Goal: Transaction & Acquisition: Purchase product/service

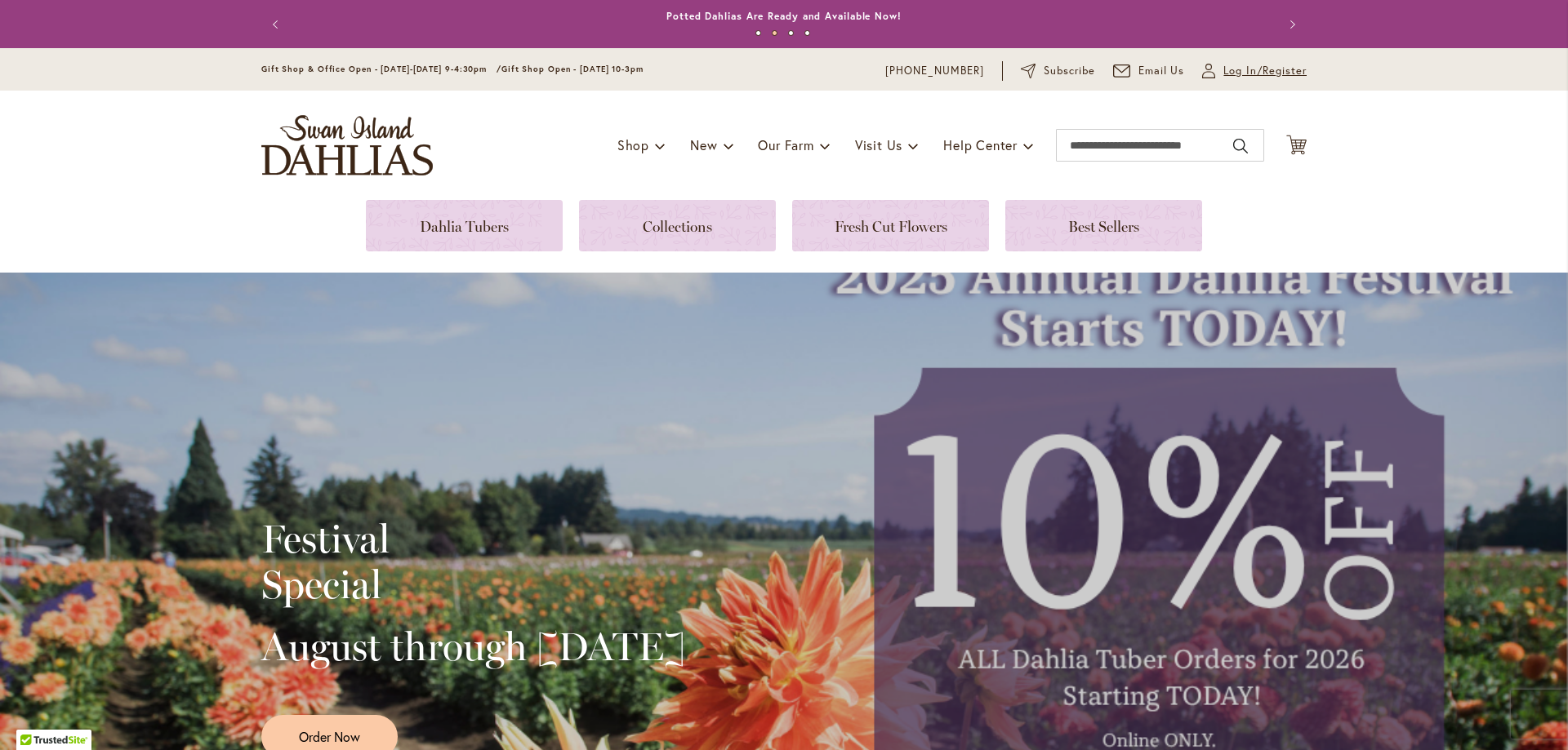
click at [1230, 72] on span "Log In/Register" at bounding box center [1264, 71] width 83 height 16
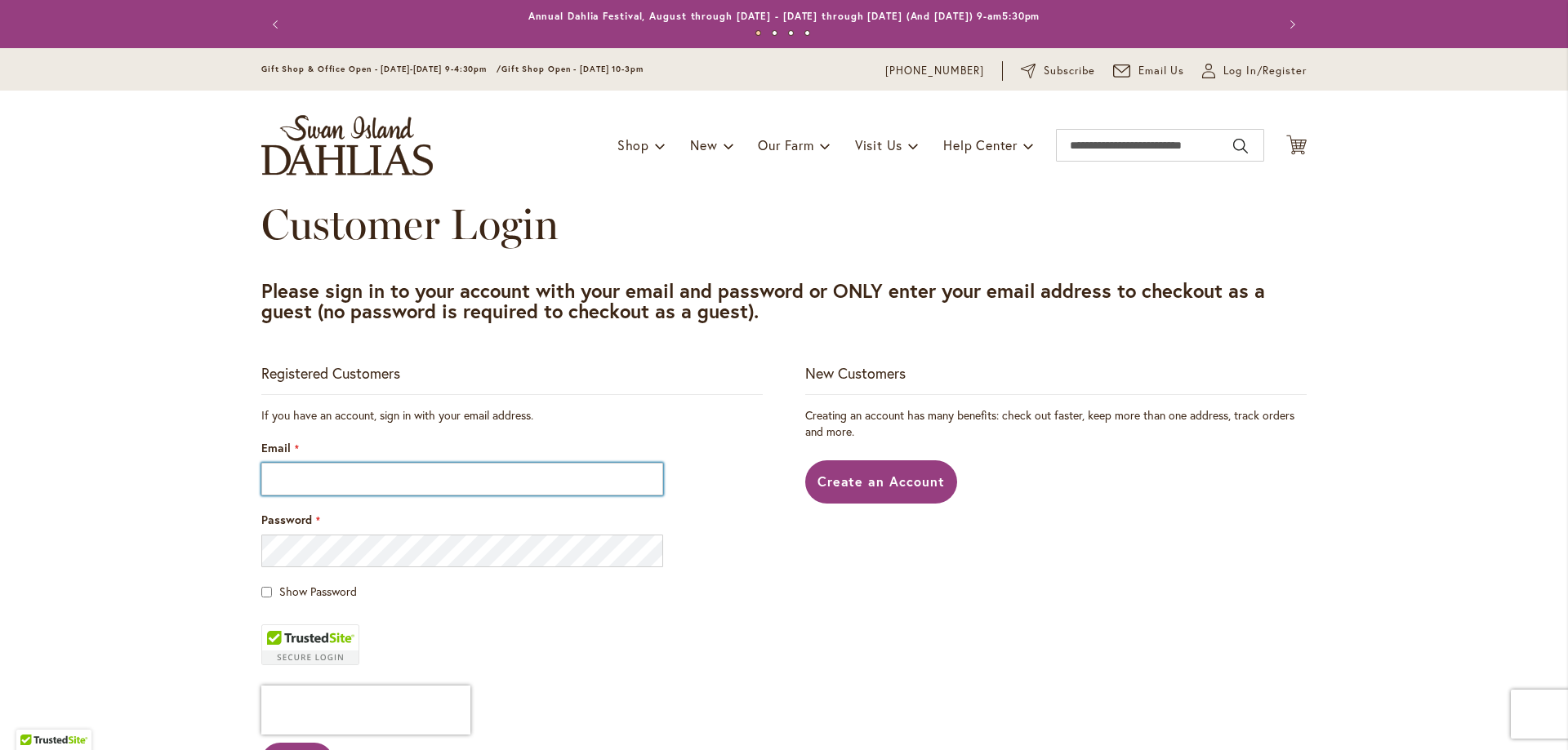
click at [378, 479] on input "Email" at bounding box center [461, 479] width 401 height 33
type input "**********"
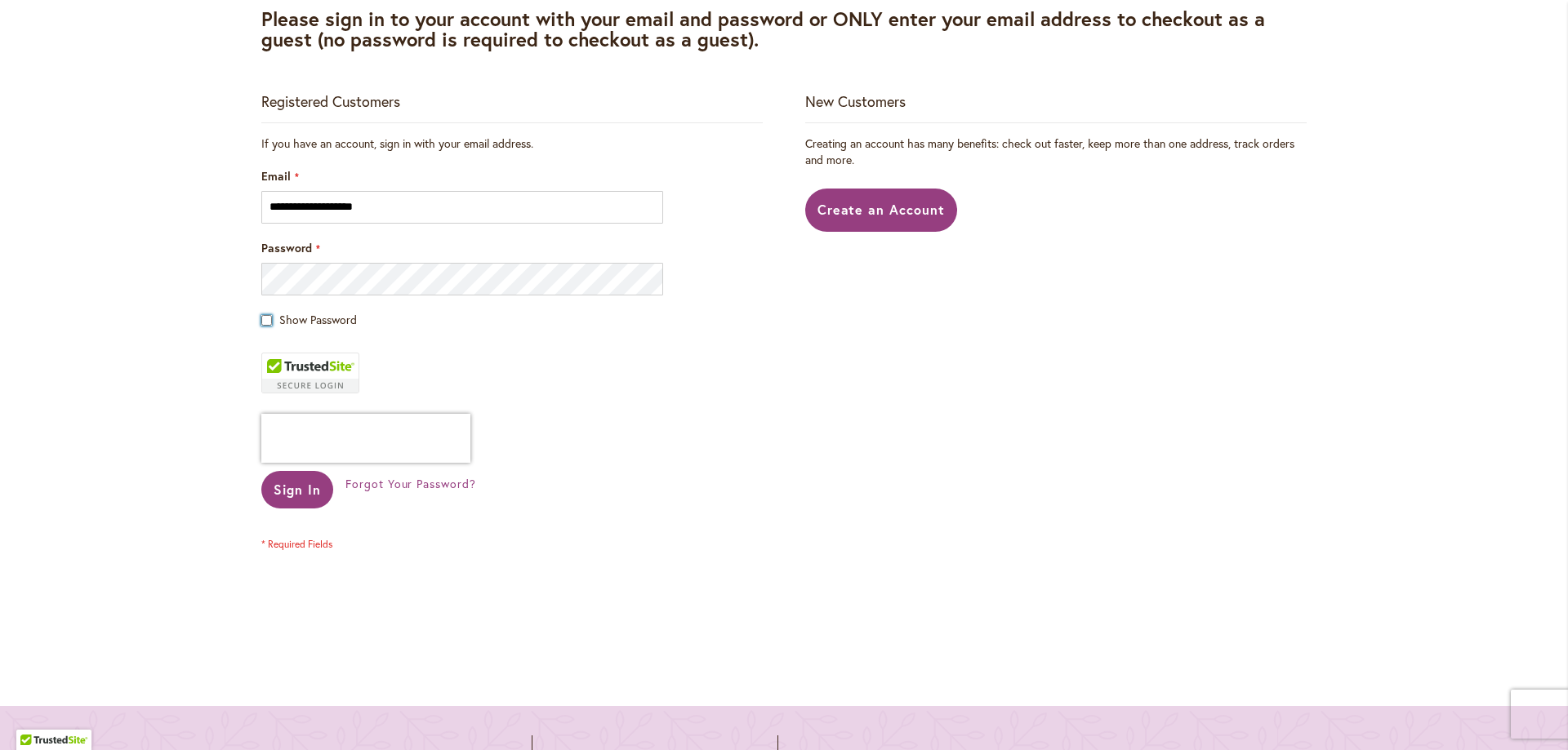
scroll to position [327, 0]
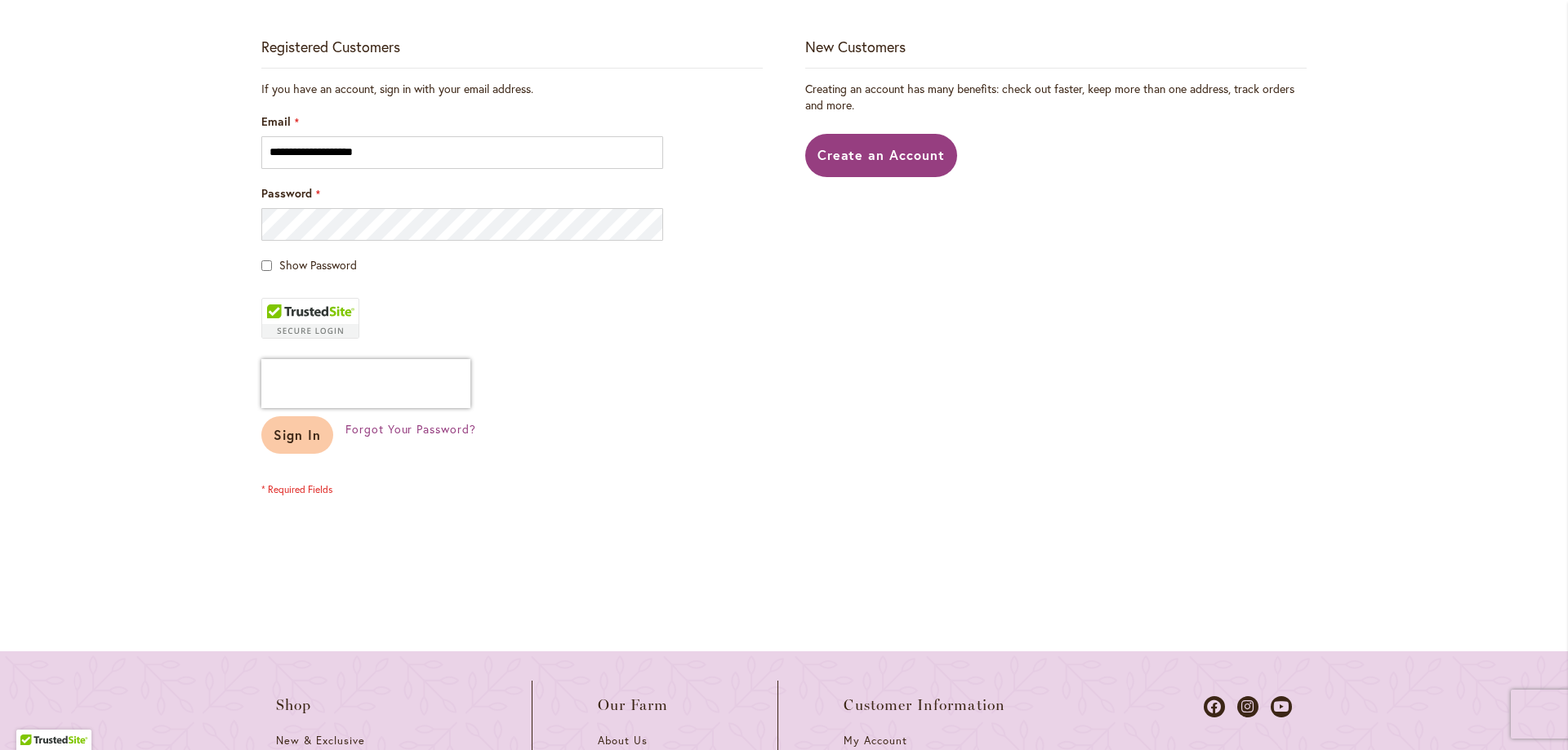
click at [286, 436] on span "Sign In" at bounding box center [297, 434] width 48 height 17
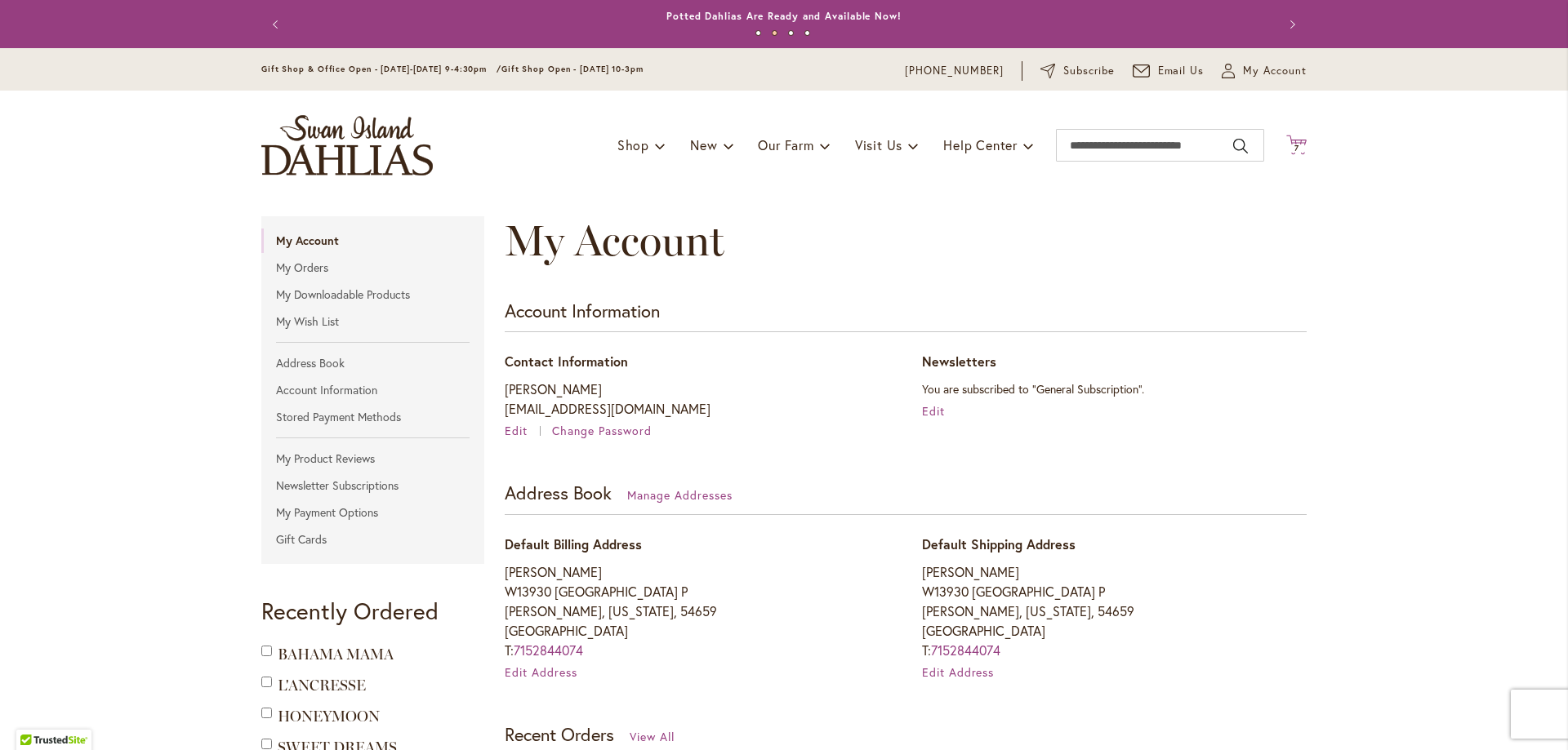
click at [1296, 144] on span "7 7 items" at bounding box center [1297, 149] width 16 height 8
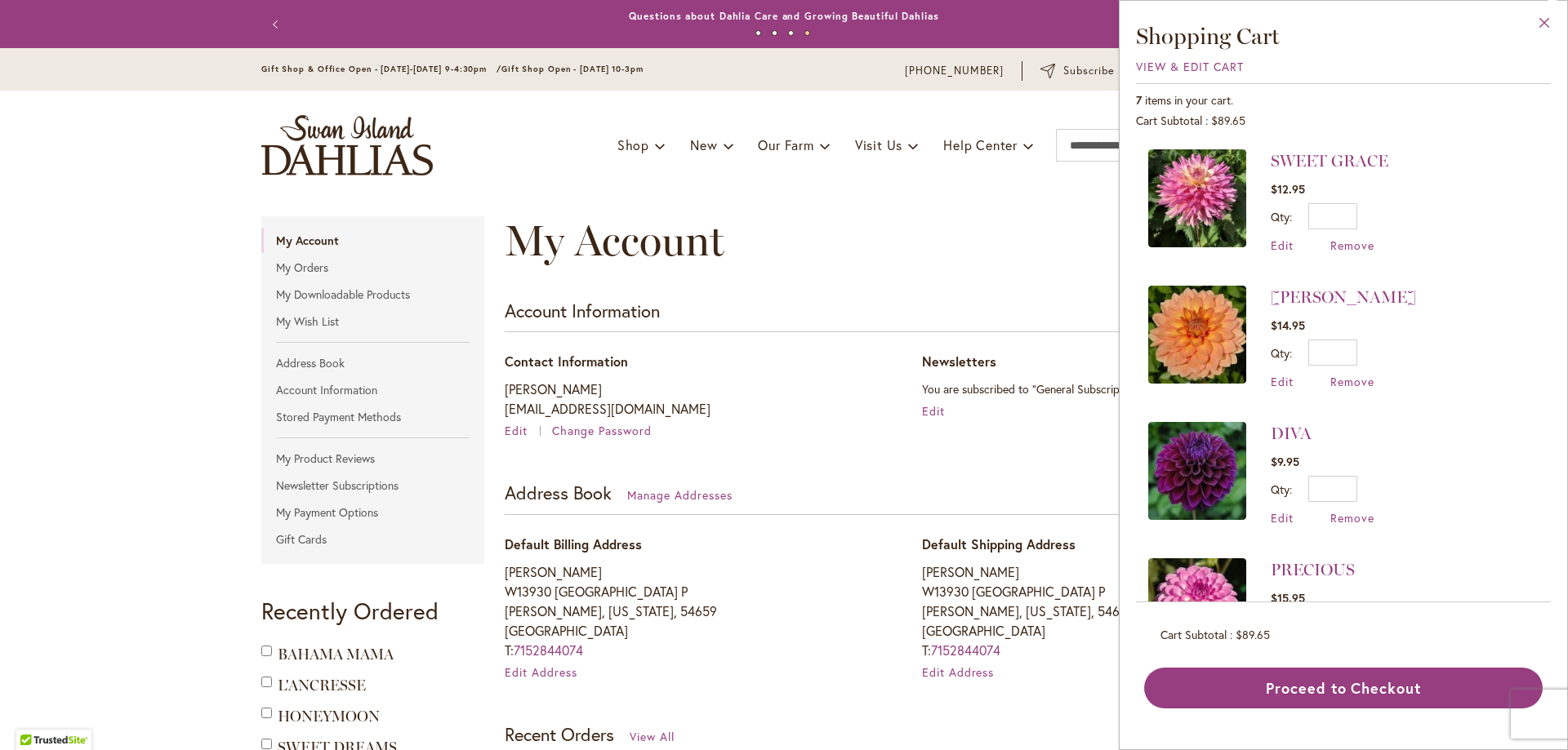
click at [1548, 22] on button "Close" at bounding box center [1544, 26] width 45 height 52
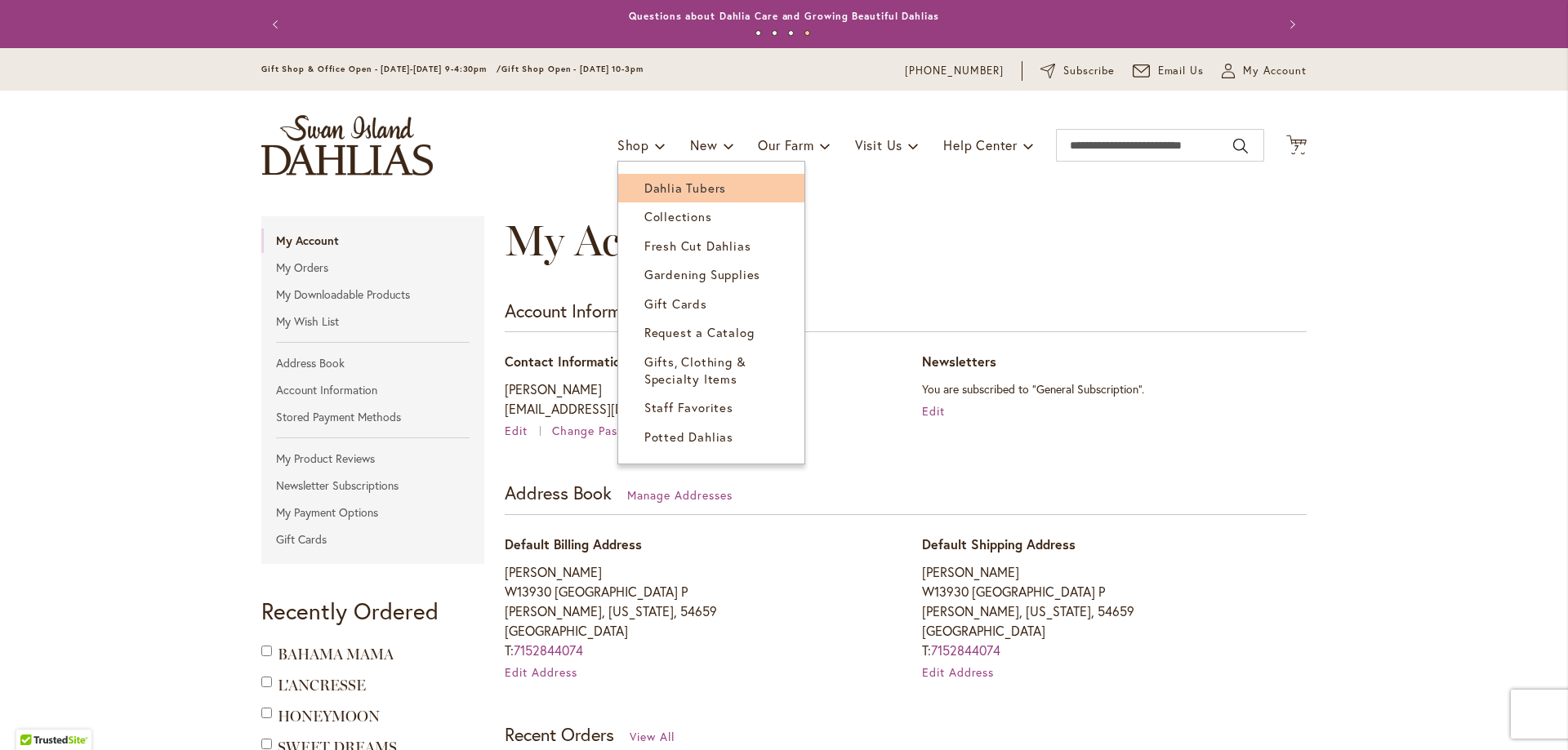
click at [652, 190] on span "Dahlia Tubers" at bounding box center [685, 188] width 81 height 16
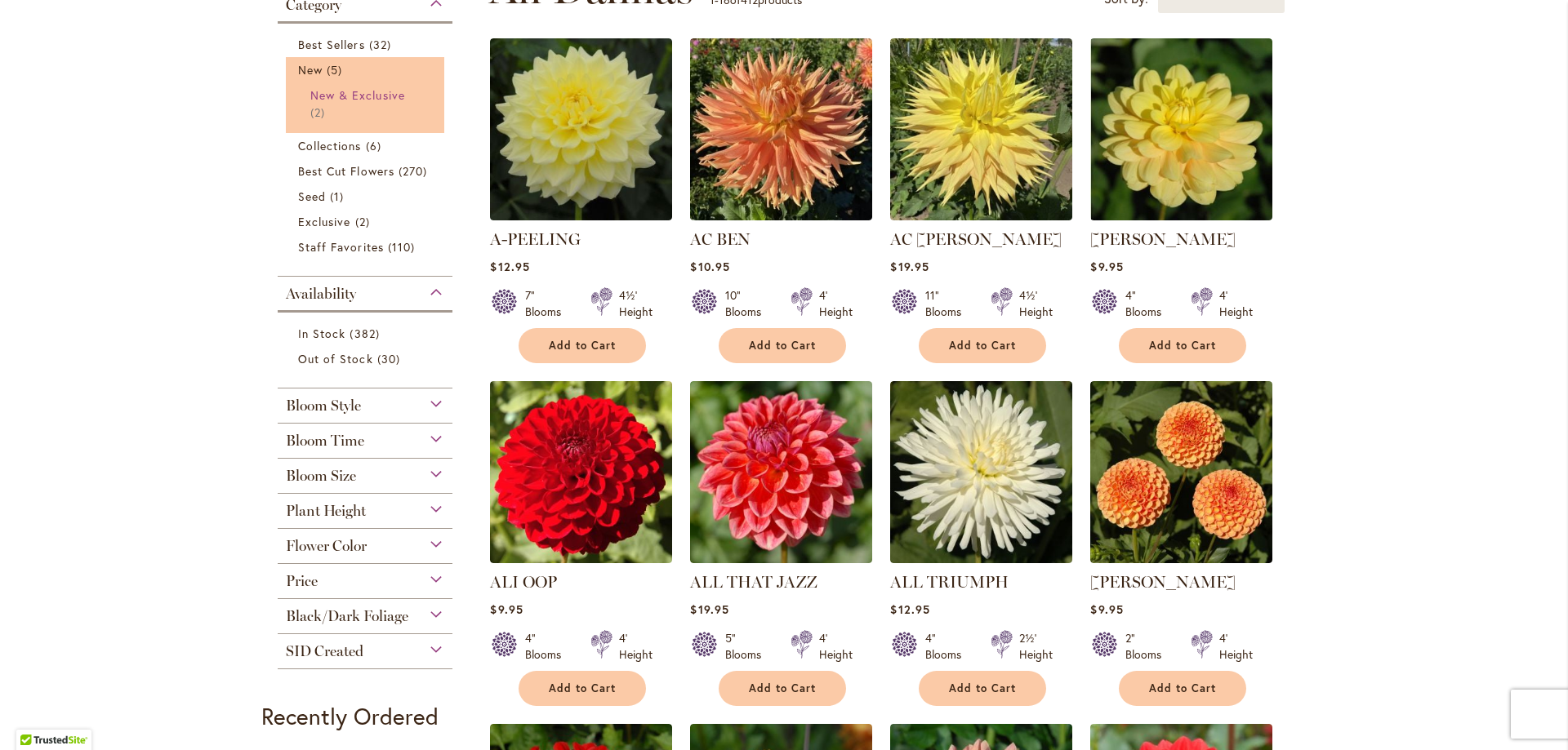
scroll to position [408, 0]
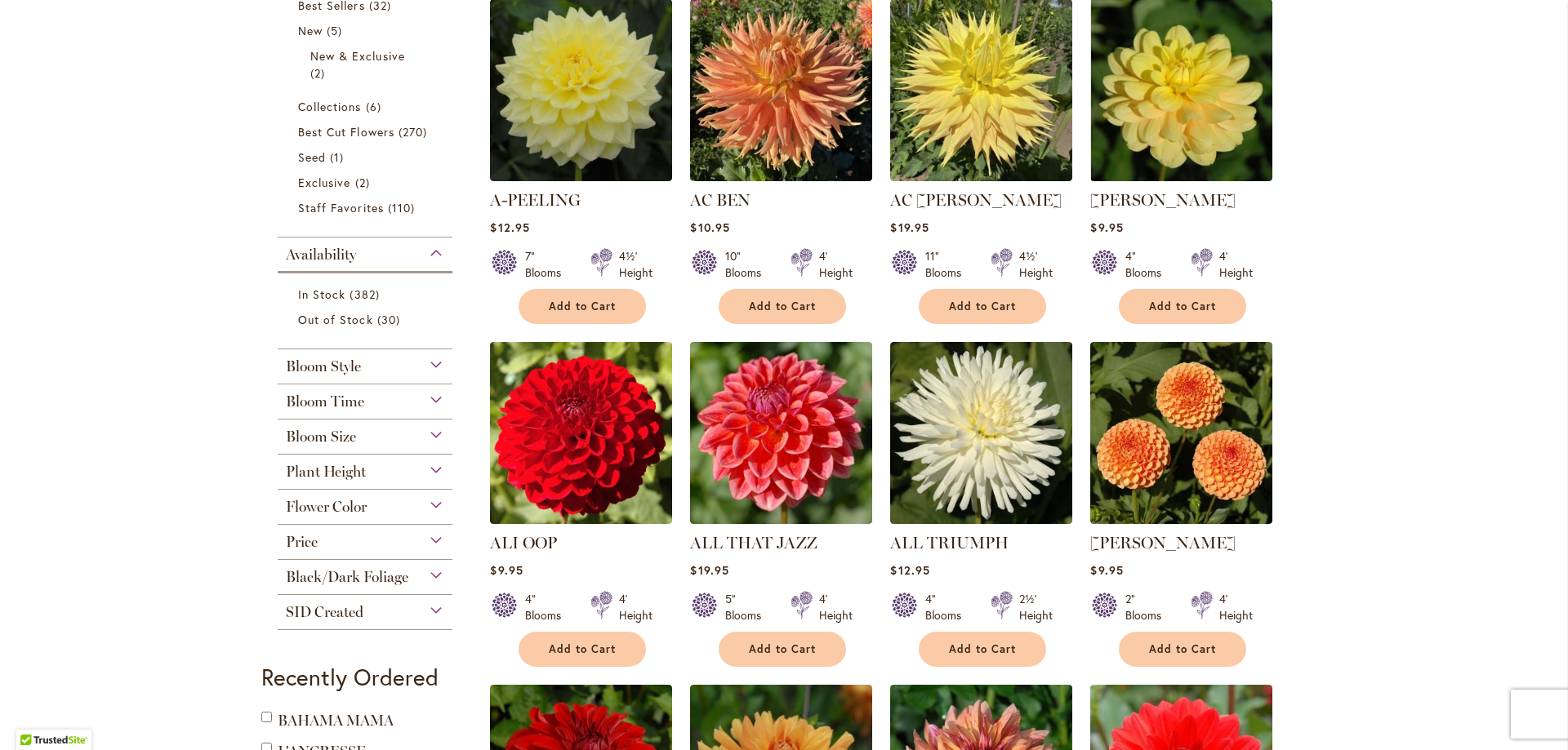
click at [433, 430] on div "Bloom Size" at bounding box center [364, 432] width 175 height 26
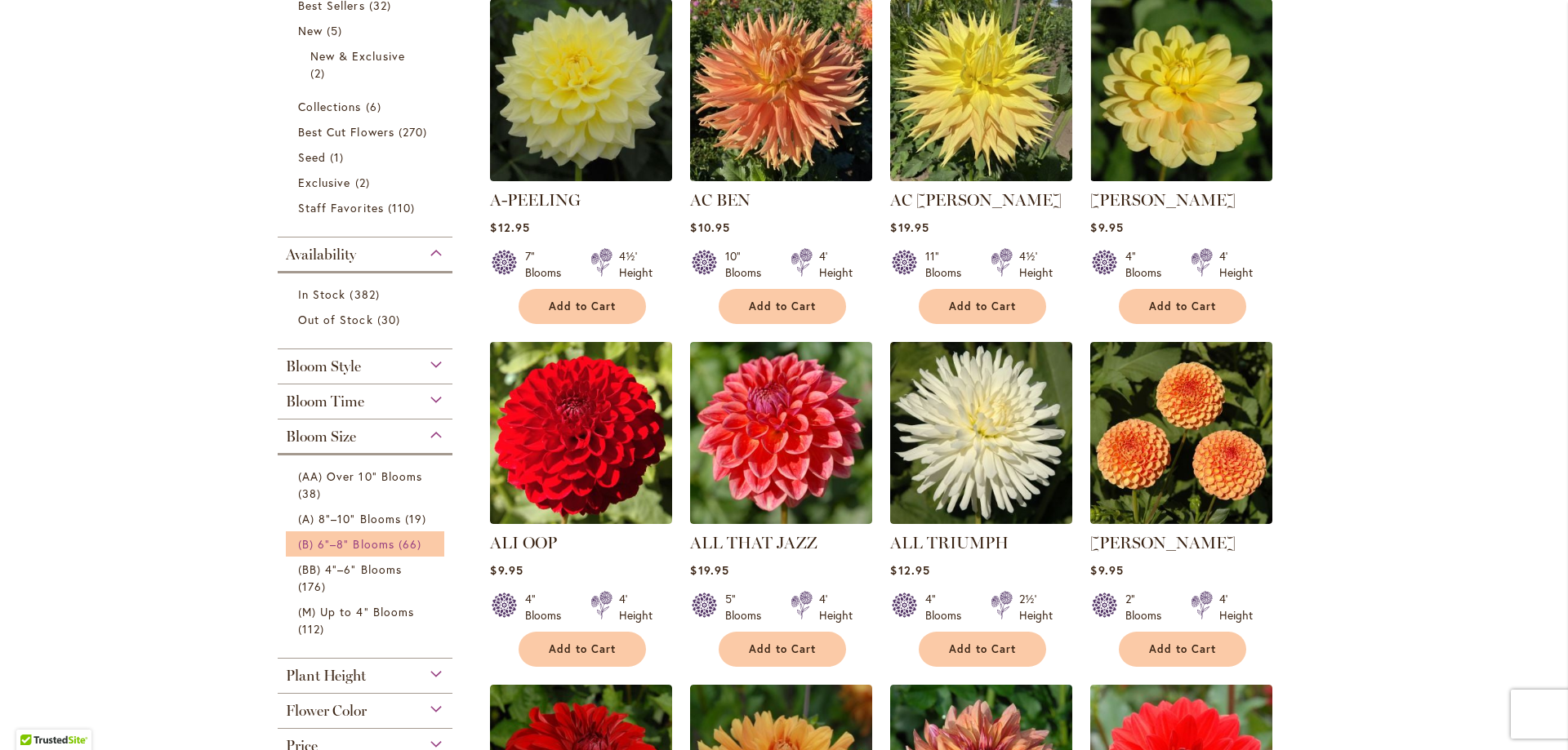
click at [311, 543] on span "(B) 6"–8" Blooms" at bounding box center [346, 544] width 96 height 16
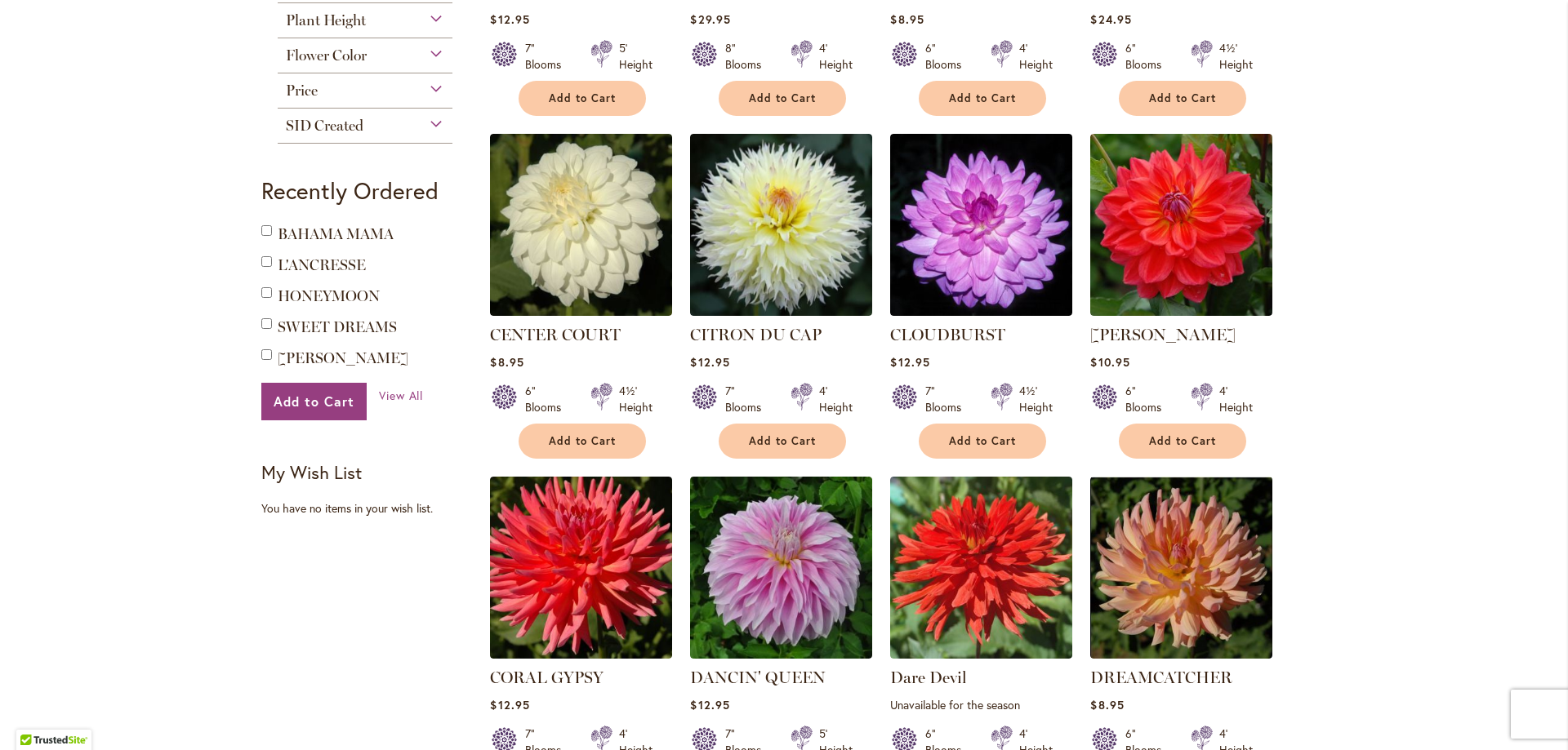
scroll to position [980, 0]
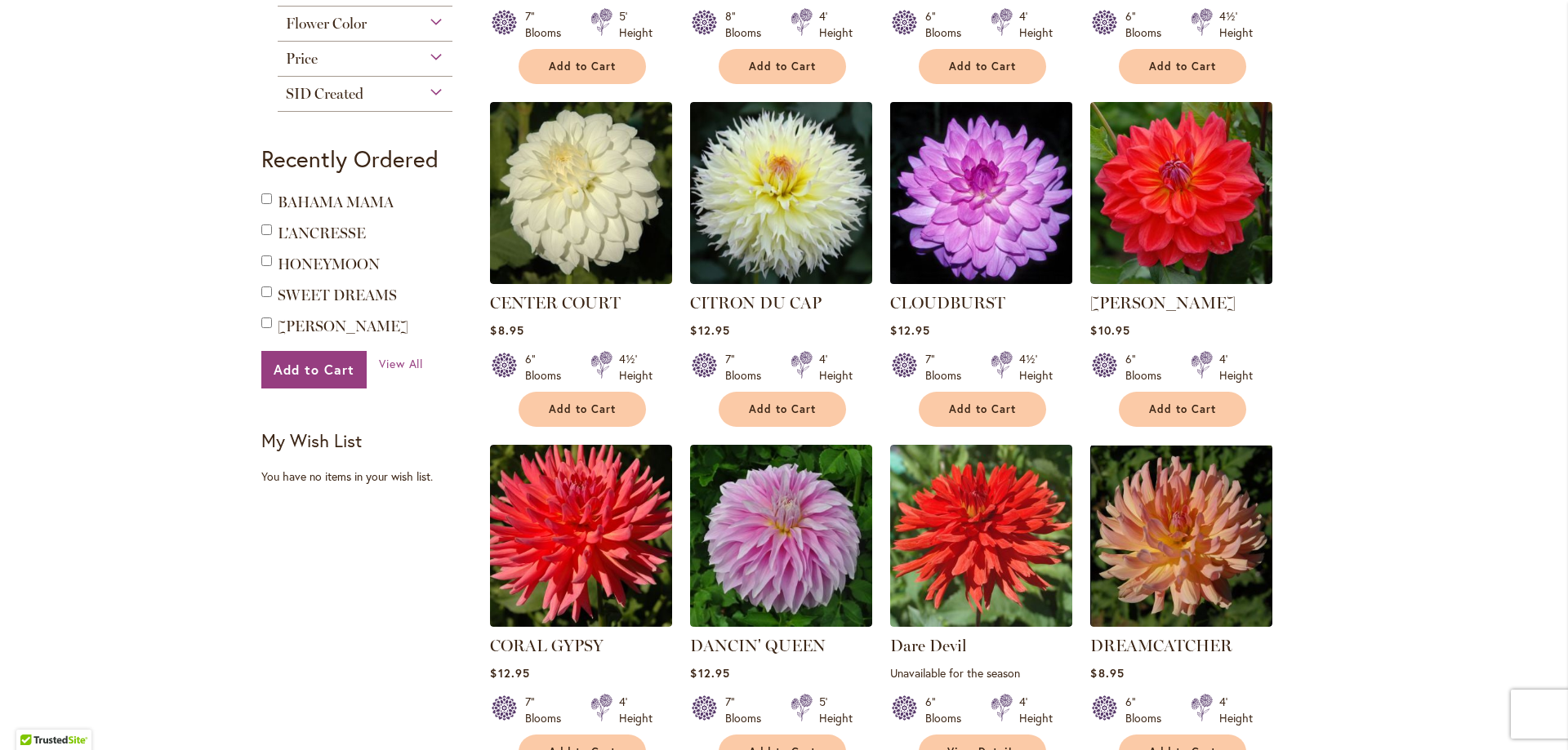
click at [970, 171] on img at bounding box center [981, 192] width 191 height 191
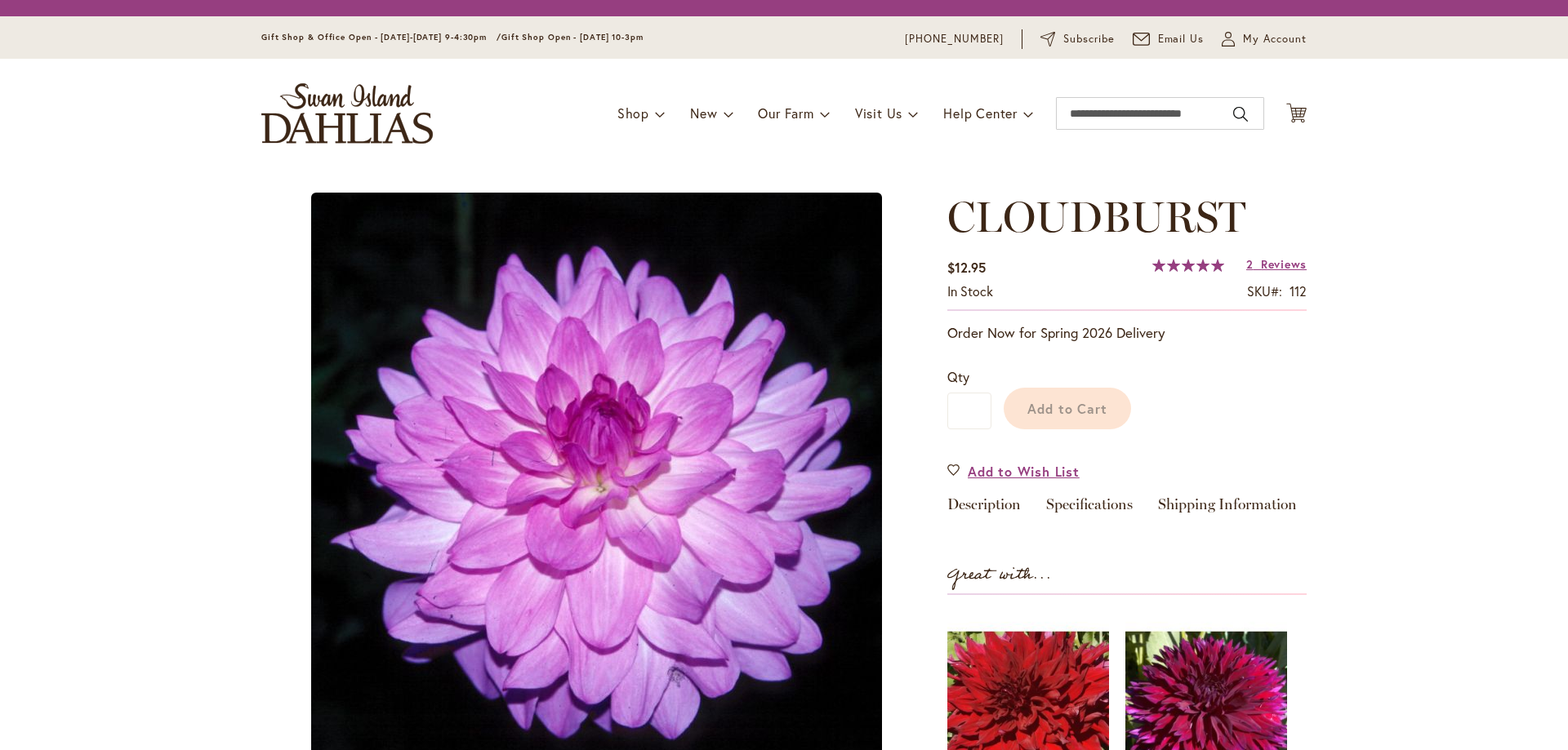
type input "*******"
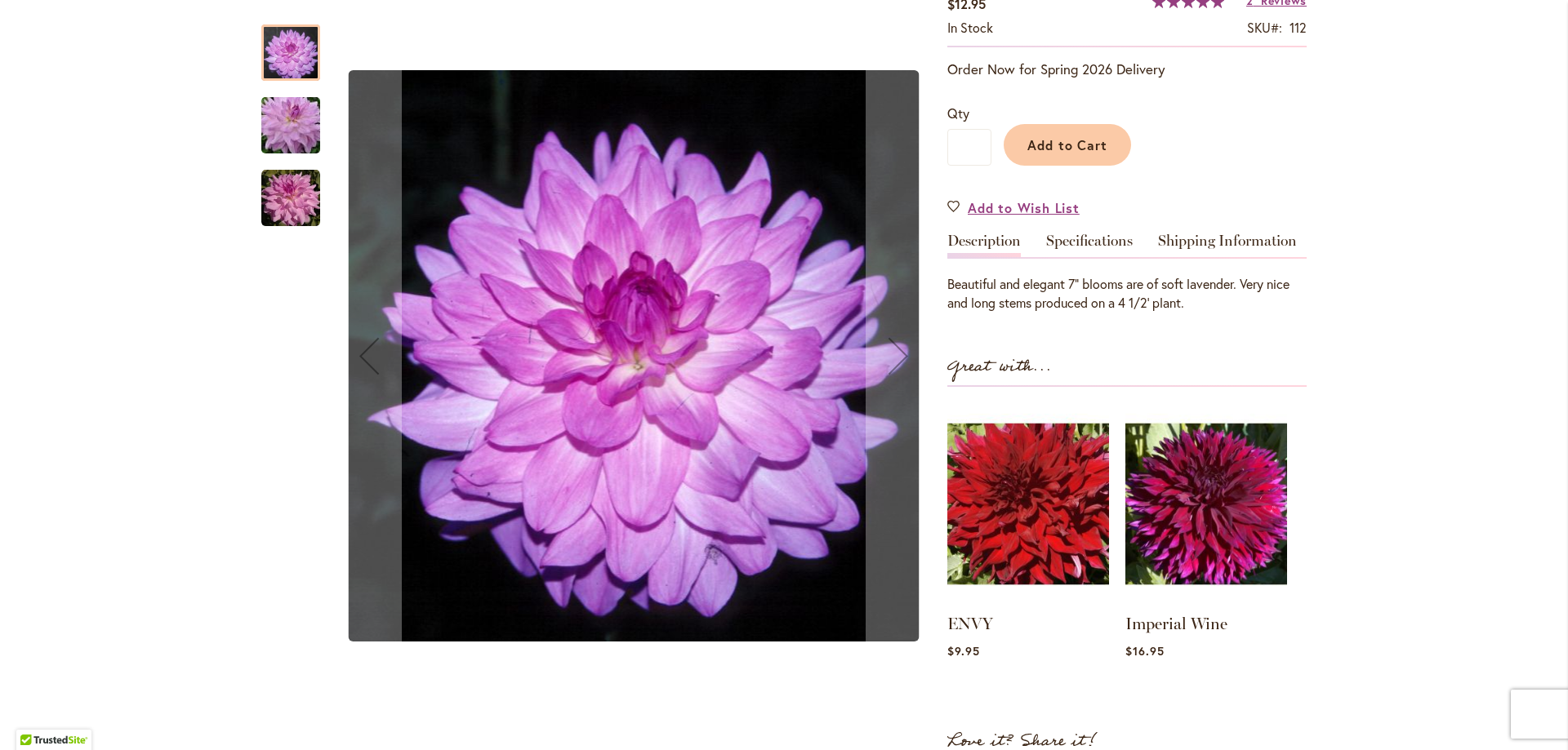
scroll to position [245, 0]
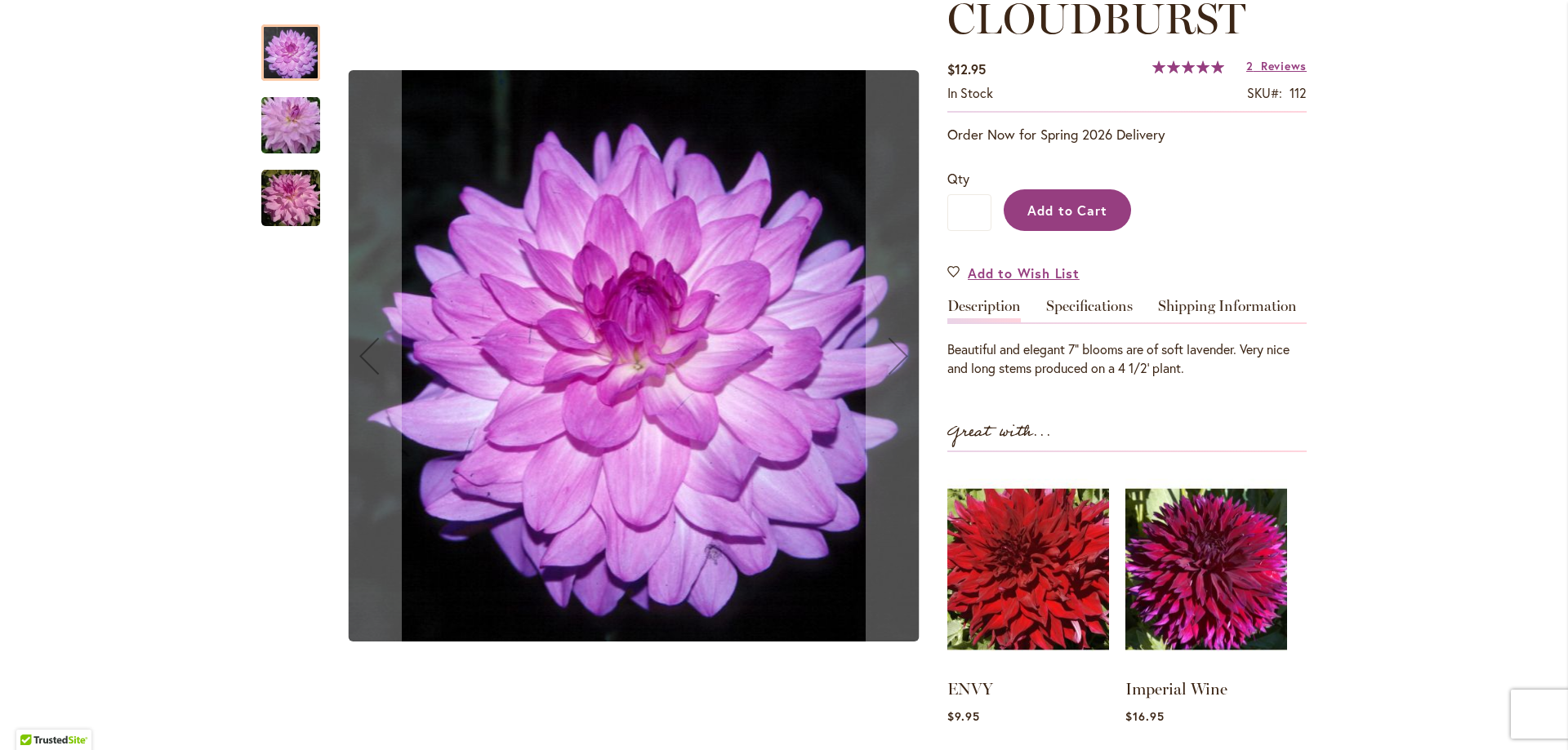
click at [1061, 206] on span "Add to Cart" at bounding box center [1067, 210] width 80 height 17
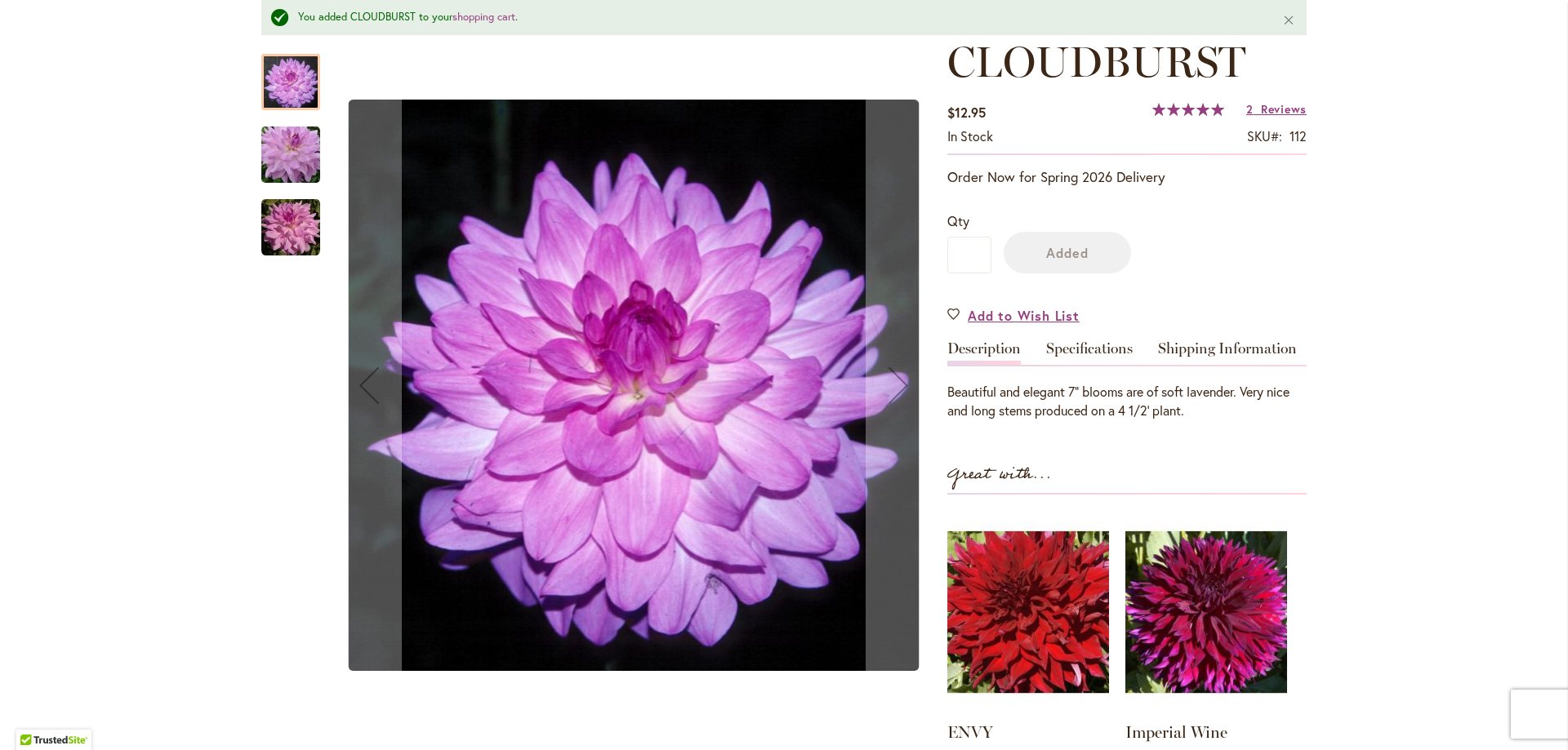
scroll to position [288, 0]
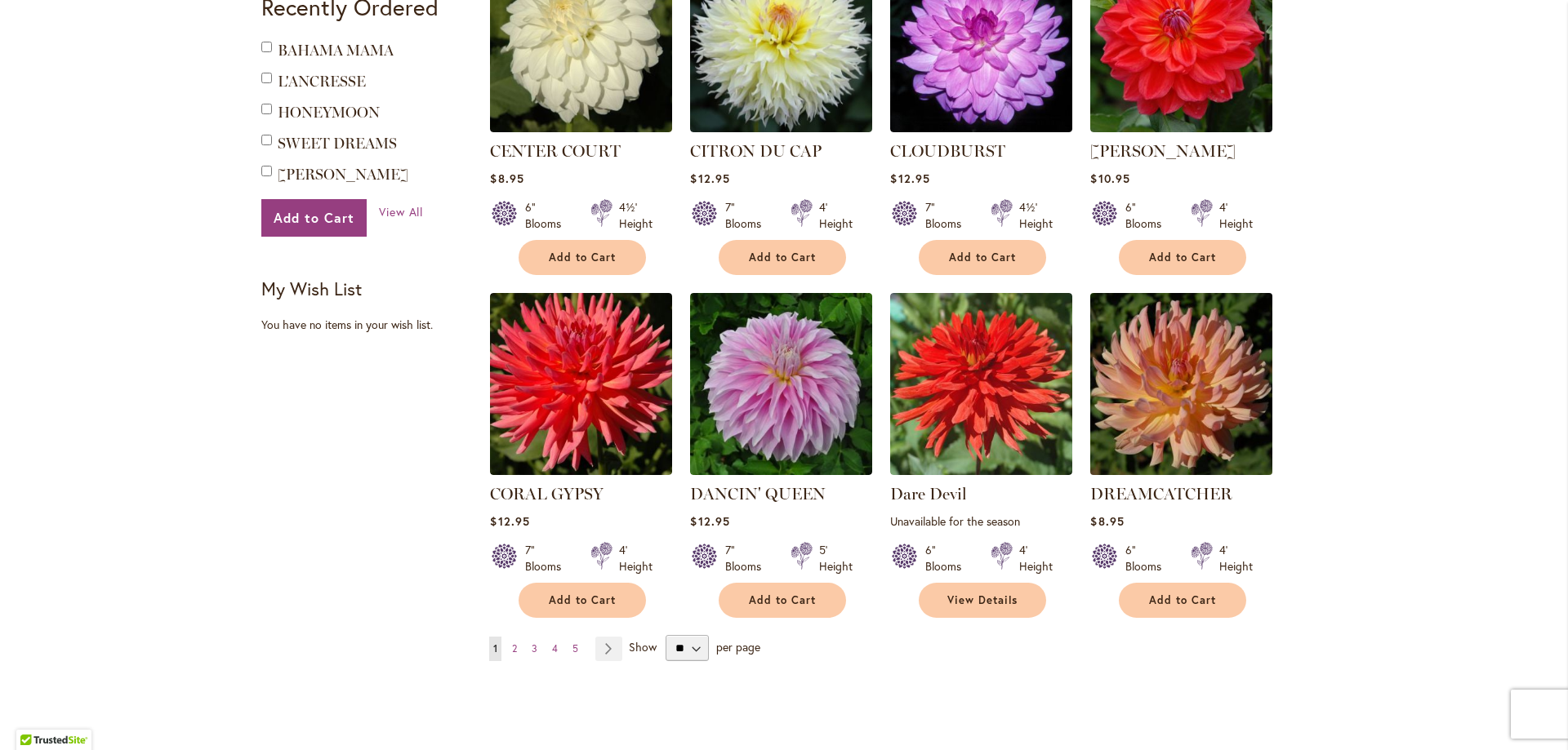
scroll to position [1143, 0]
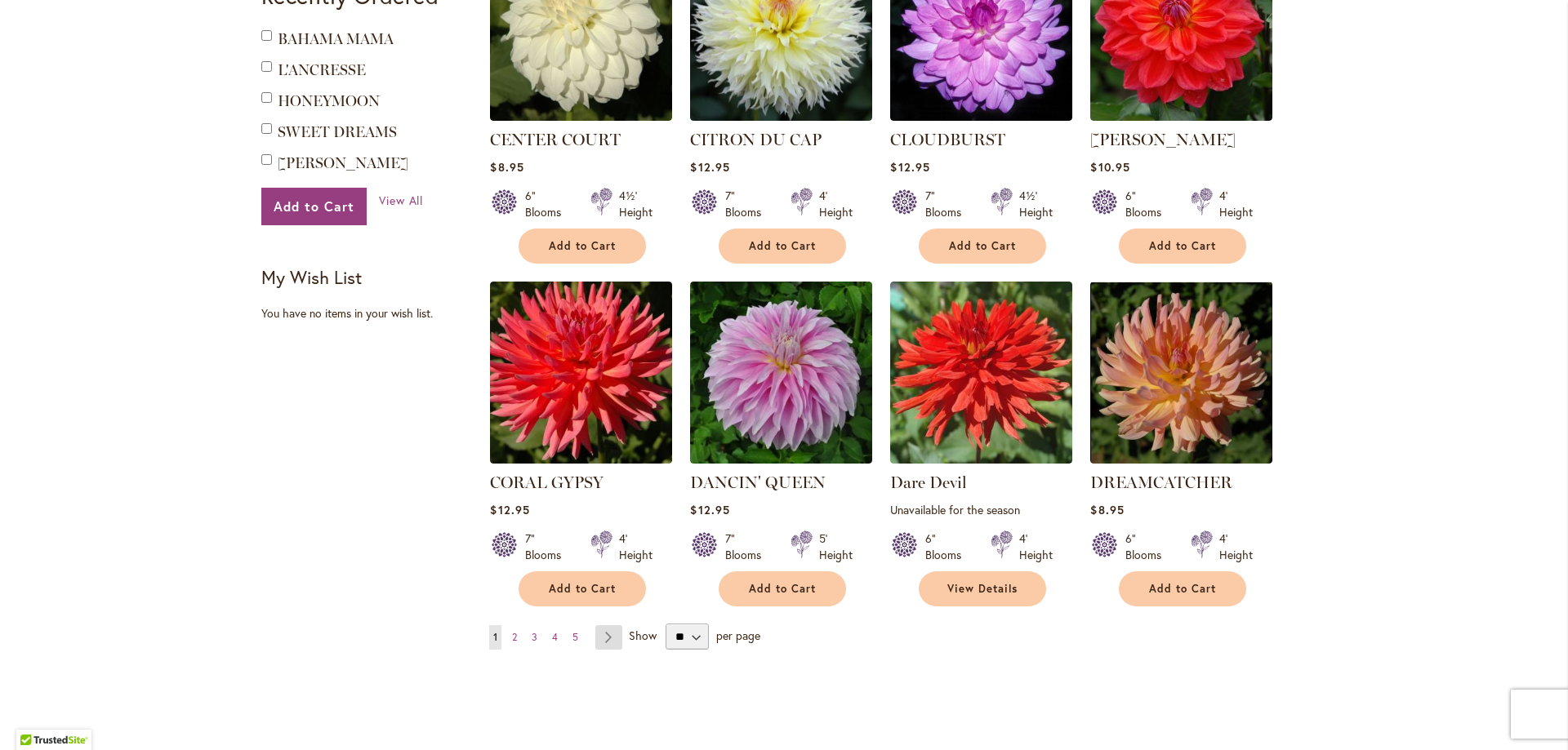
click at [605, 625] on link "Page Next" at bounding box center [608, 638] width 27 height 25
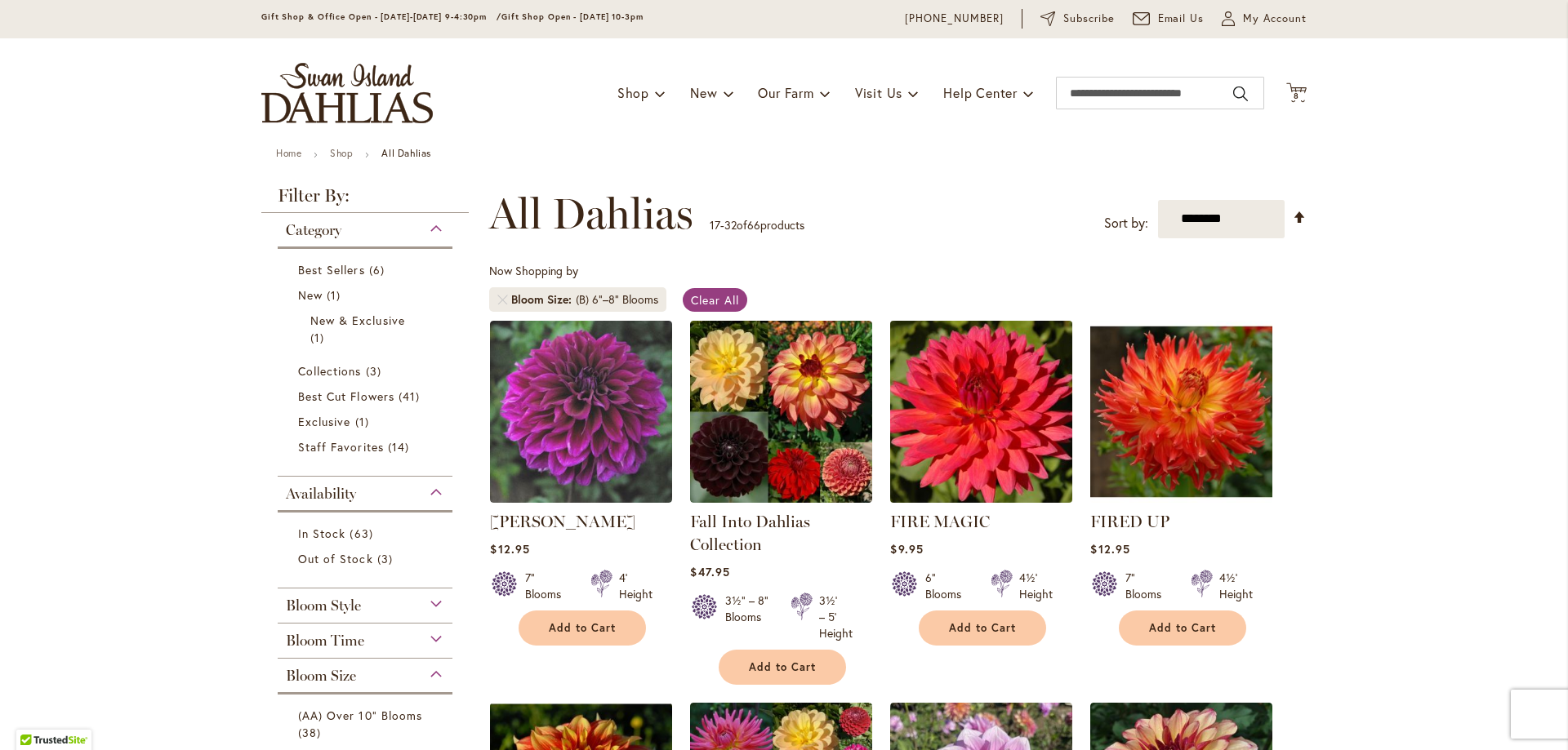
scroll to position [81, 0]
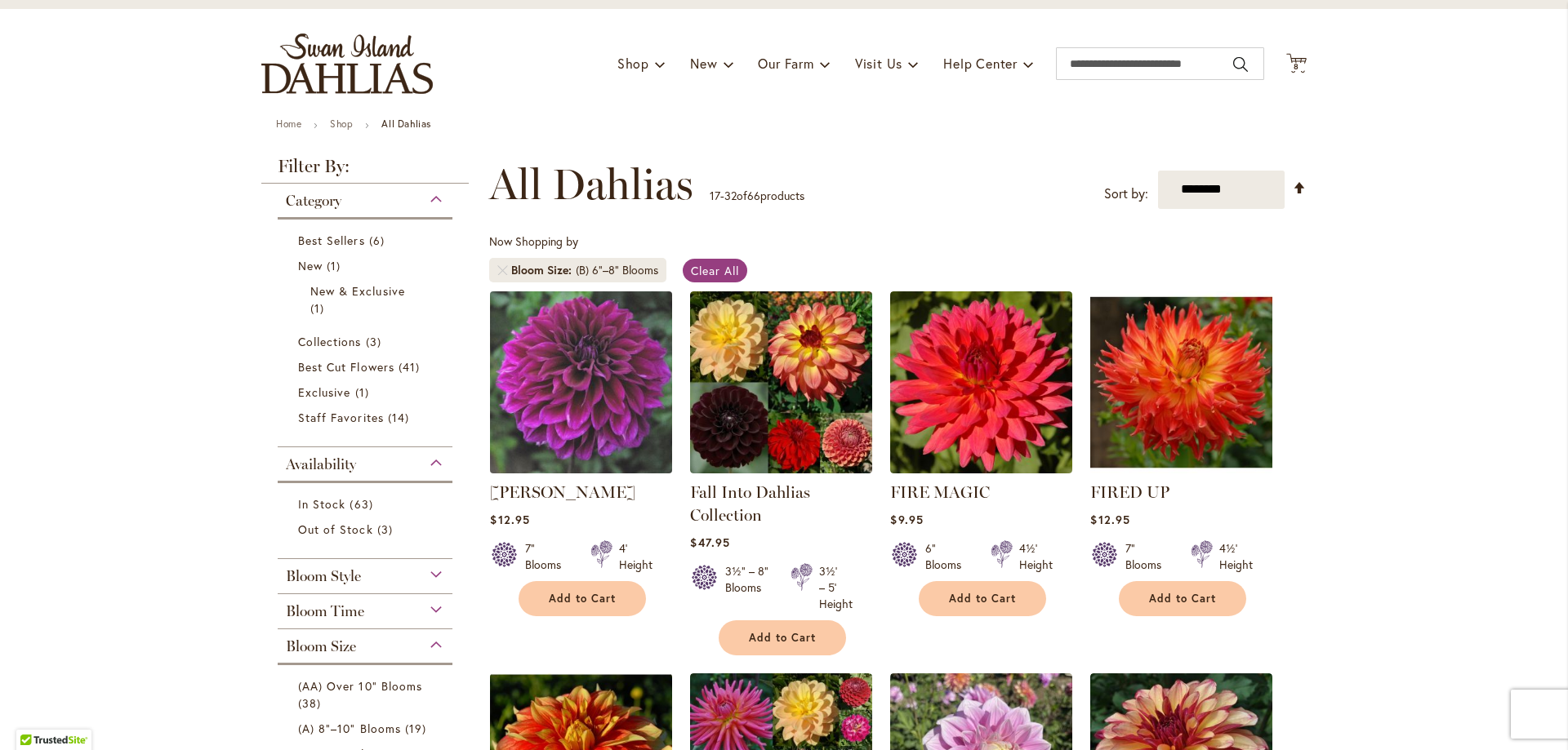
click at [573, 406] on img at bounding box center [581, 382] width 191 height 191
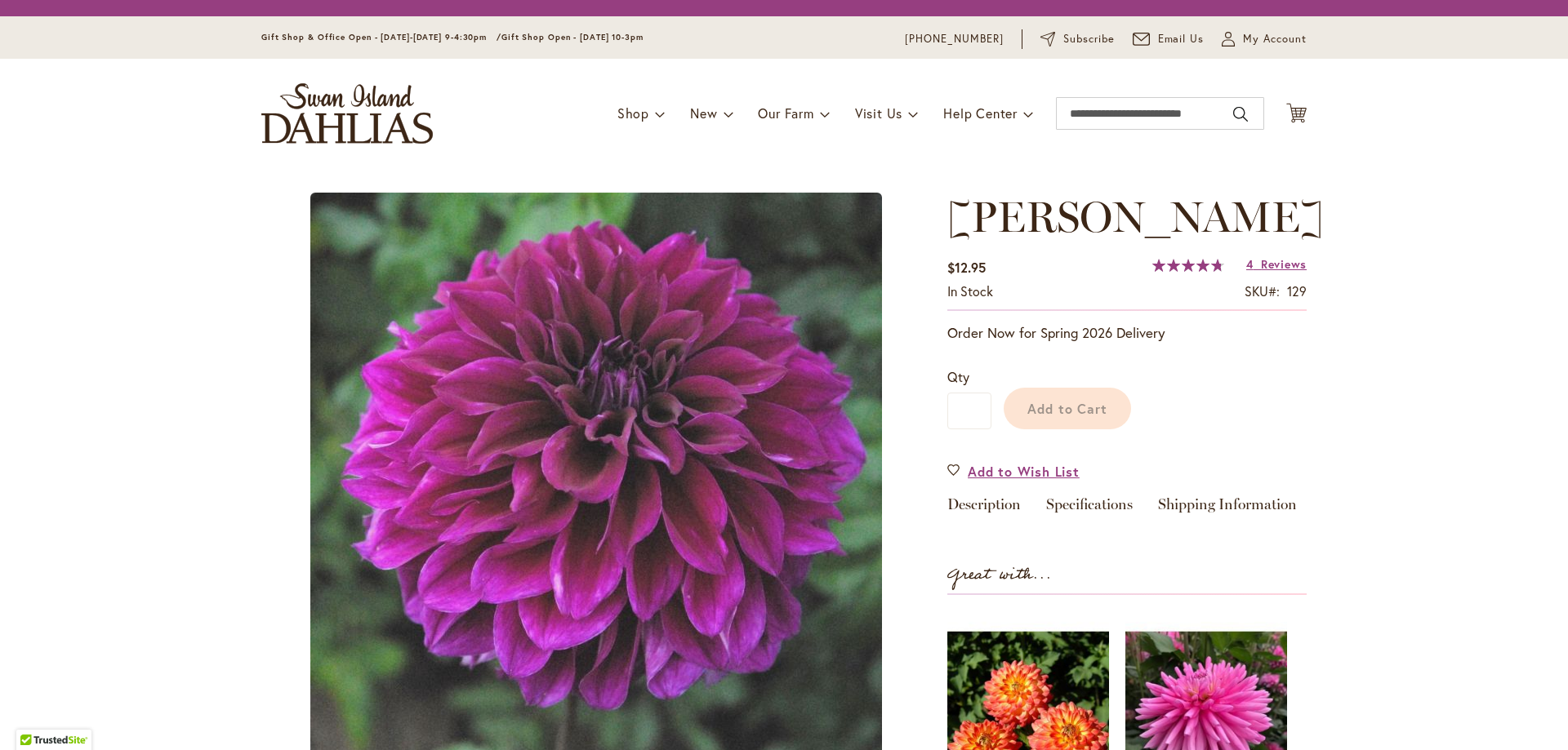
type input "*******"
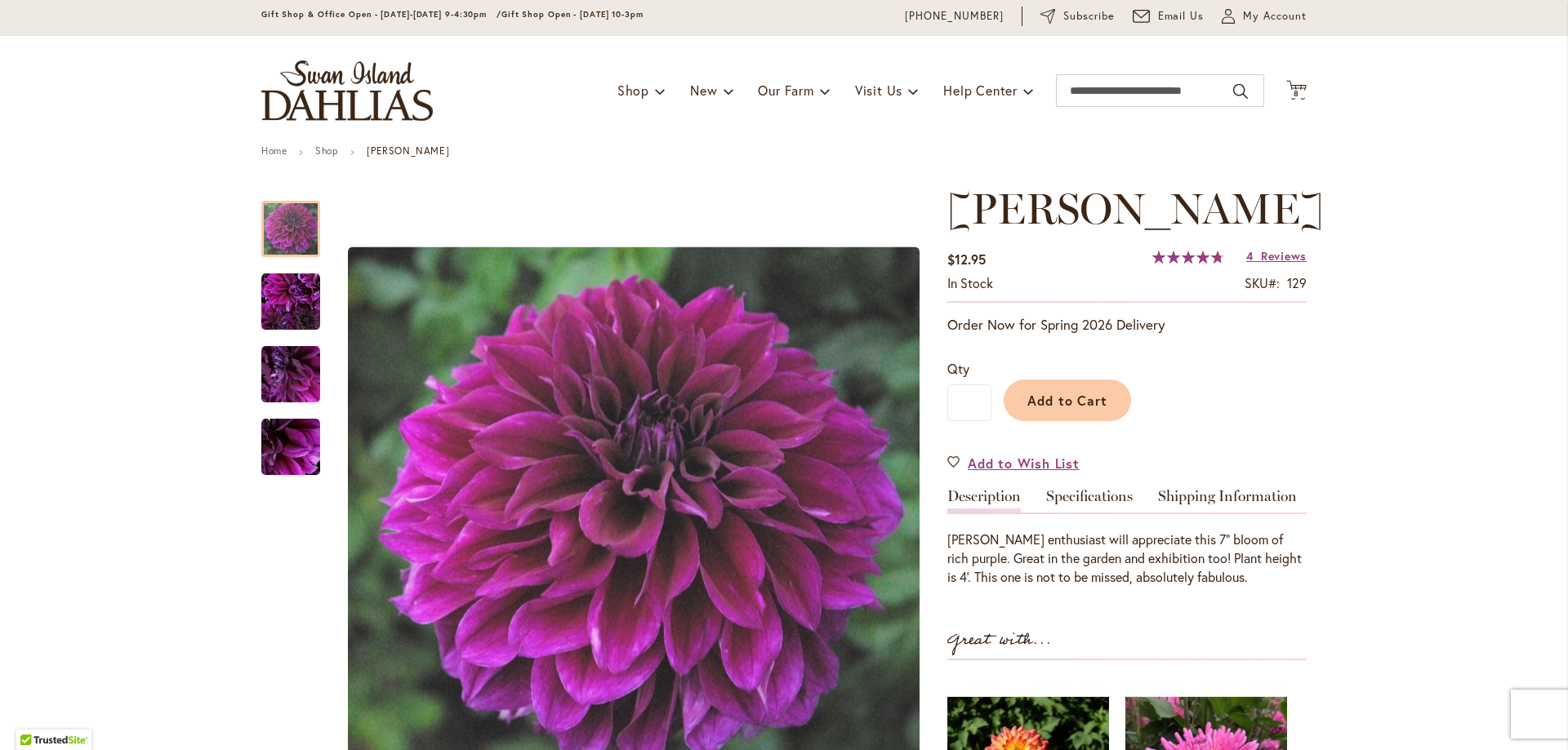
scroll to position [81, 0]
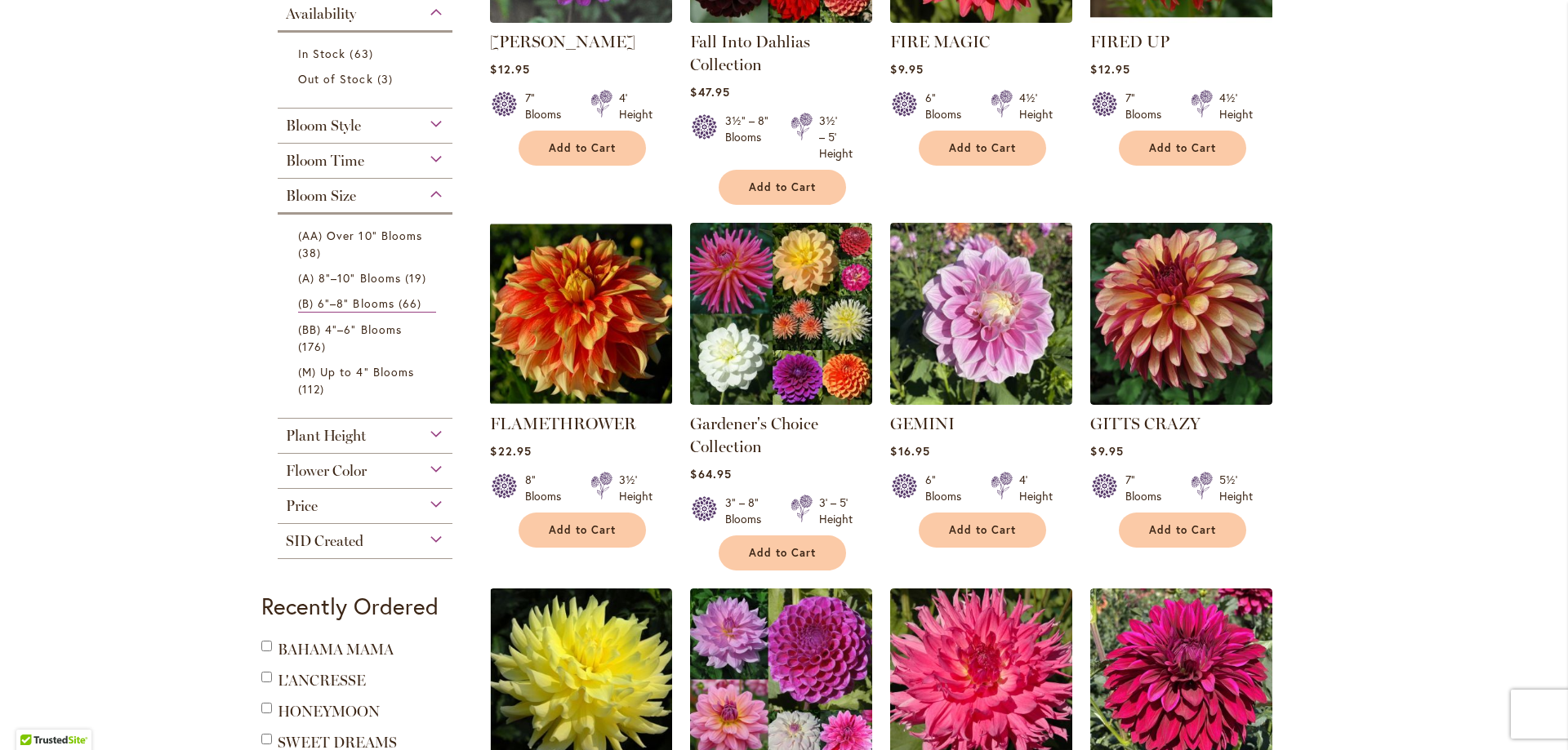
scroll to position [571, 0]
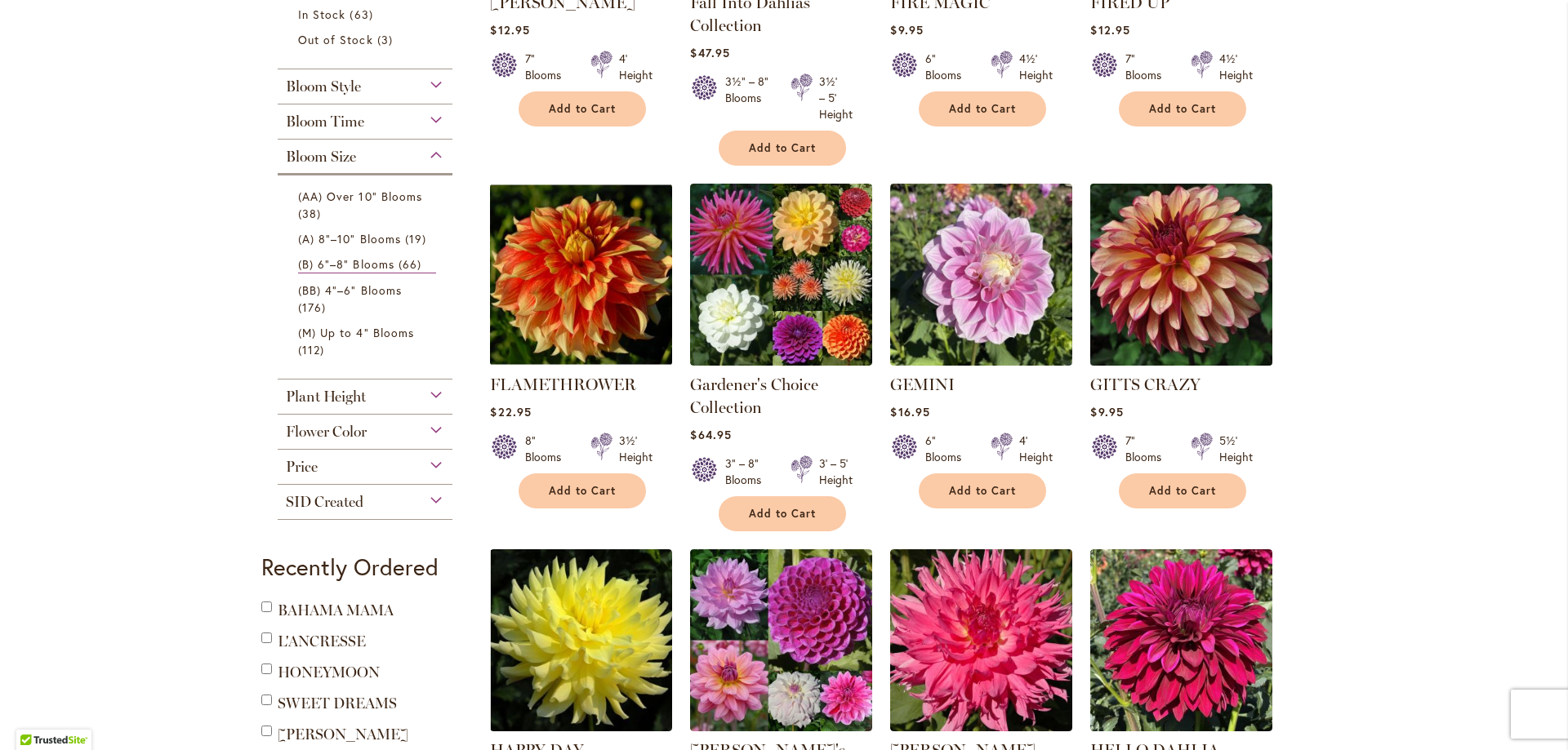
click at [1208, 291] on img at bounding box center [1181, 274] width 191 height 191
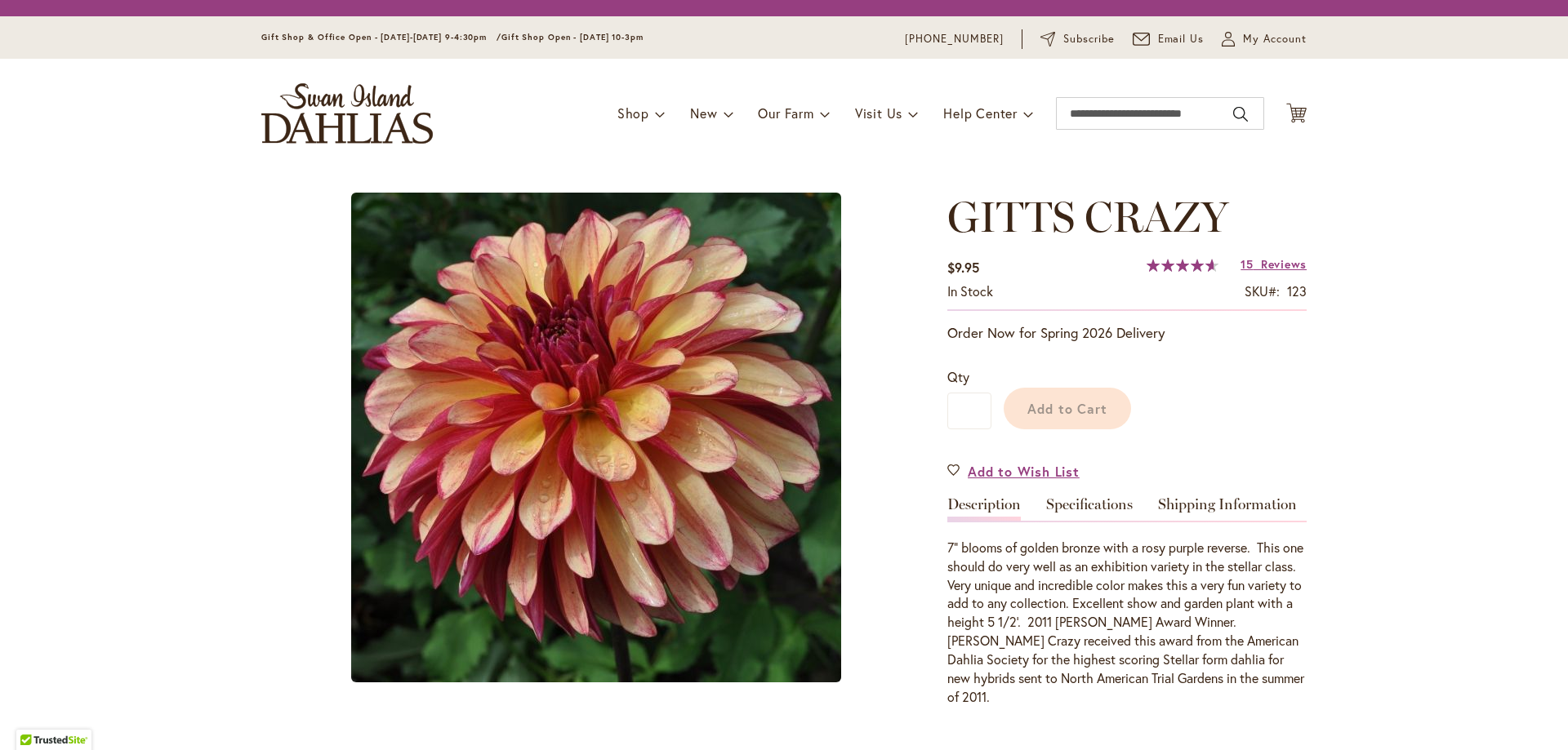
type input "*******"
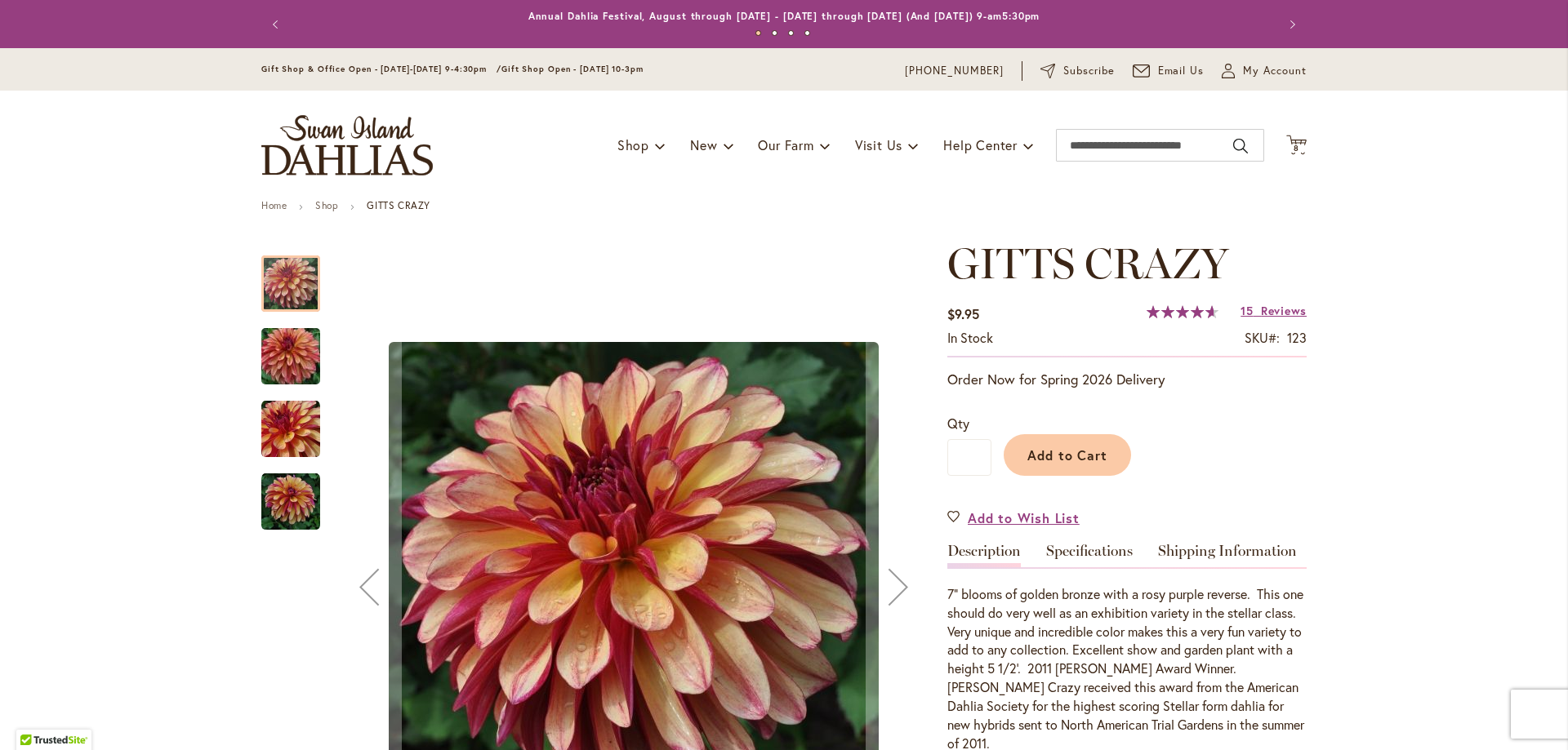
scroll to position [81, 0]
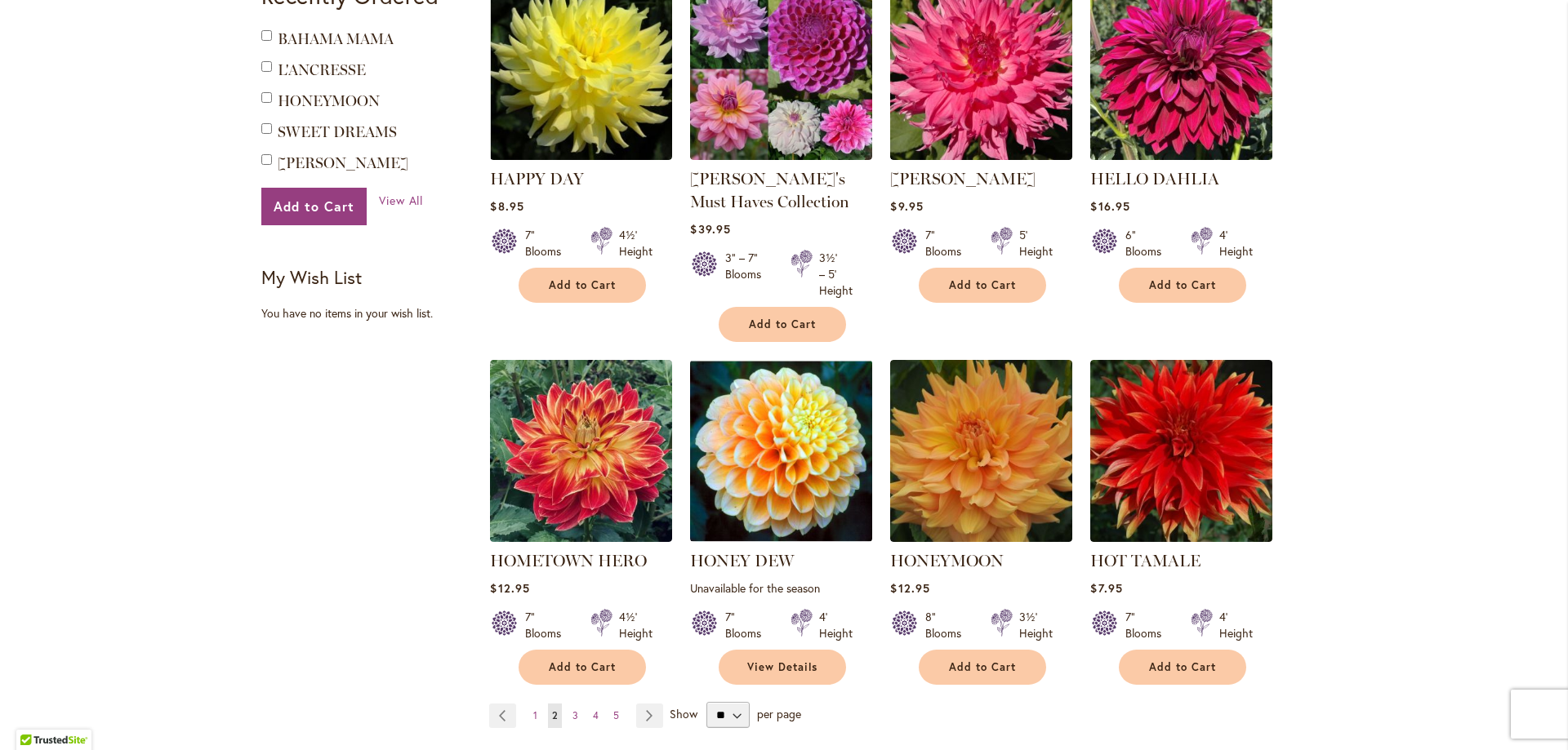
scroll to position [1224, 0]
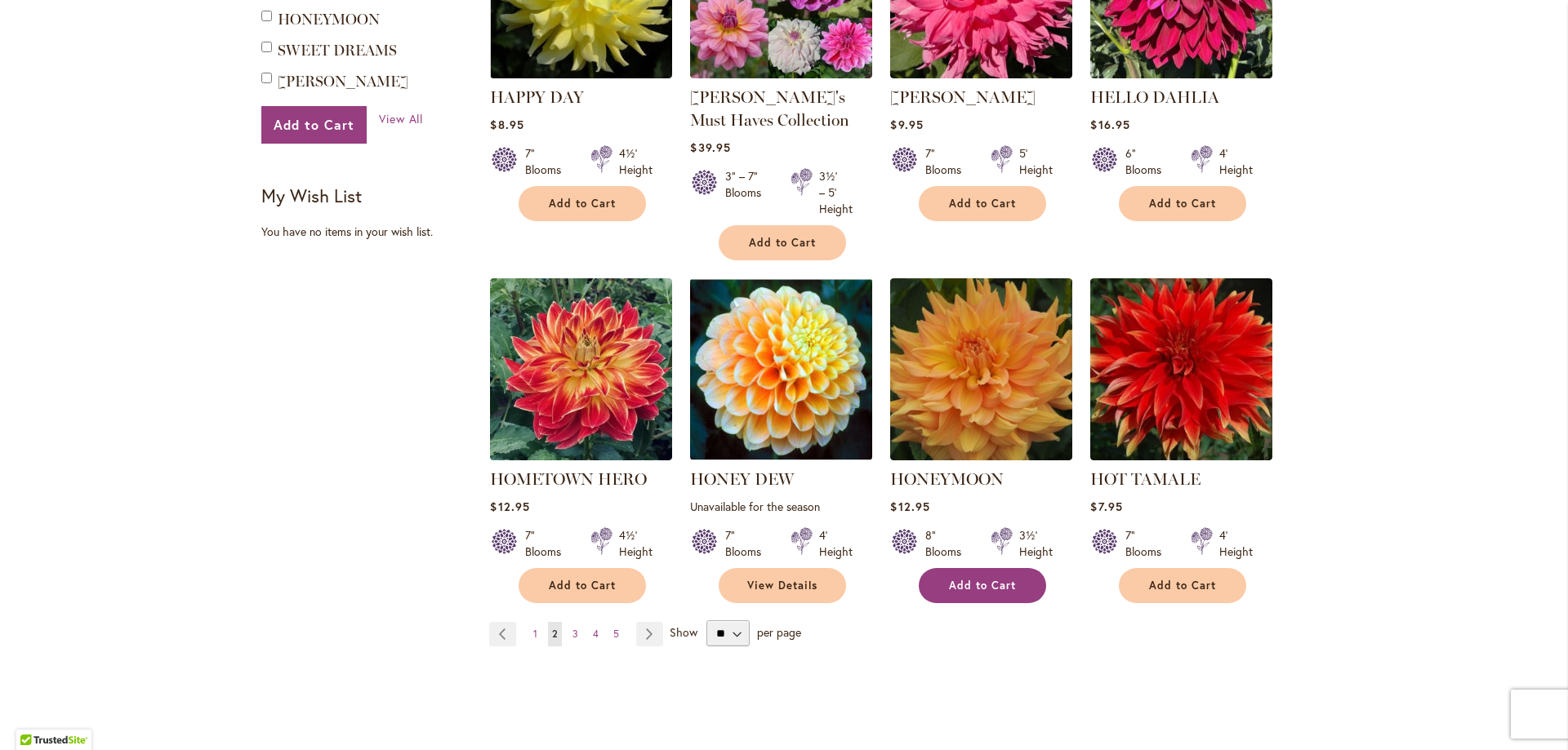
click at [965, 585] on span "Add to Cart" at bounding box center [983, 585] width 67 height 14
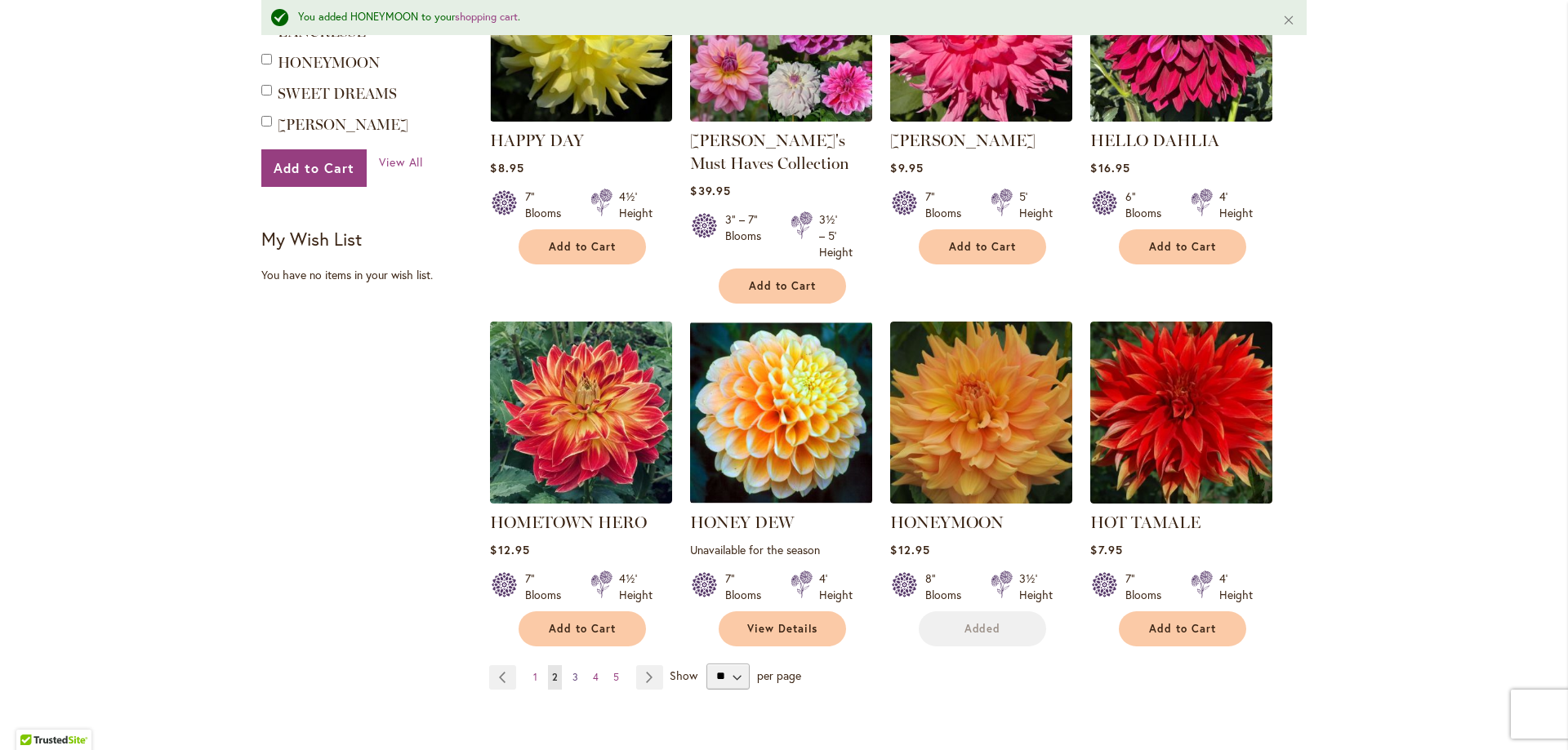
scroll to position [1268, 0]
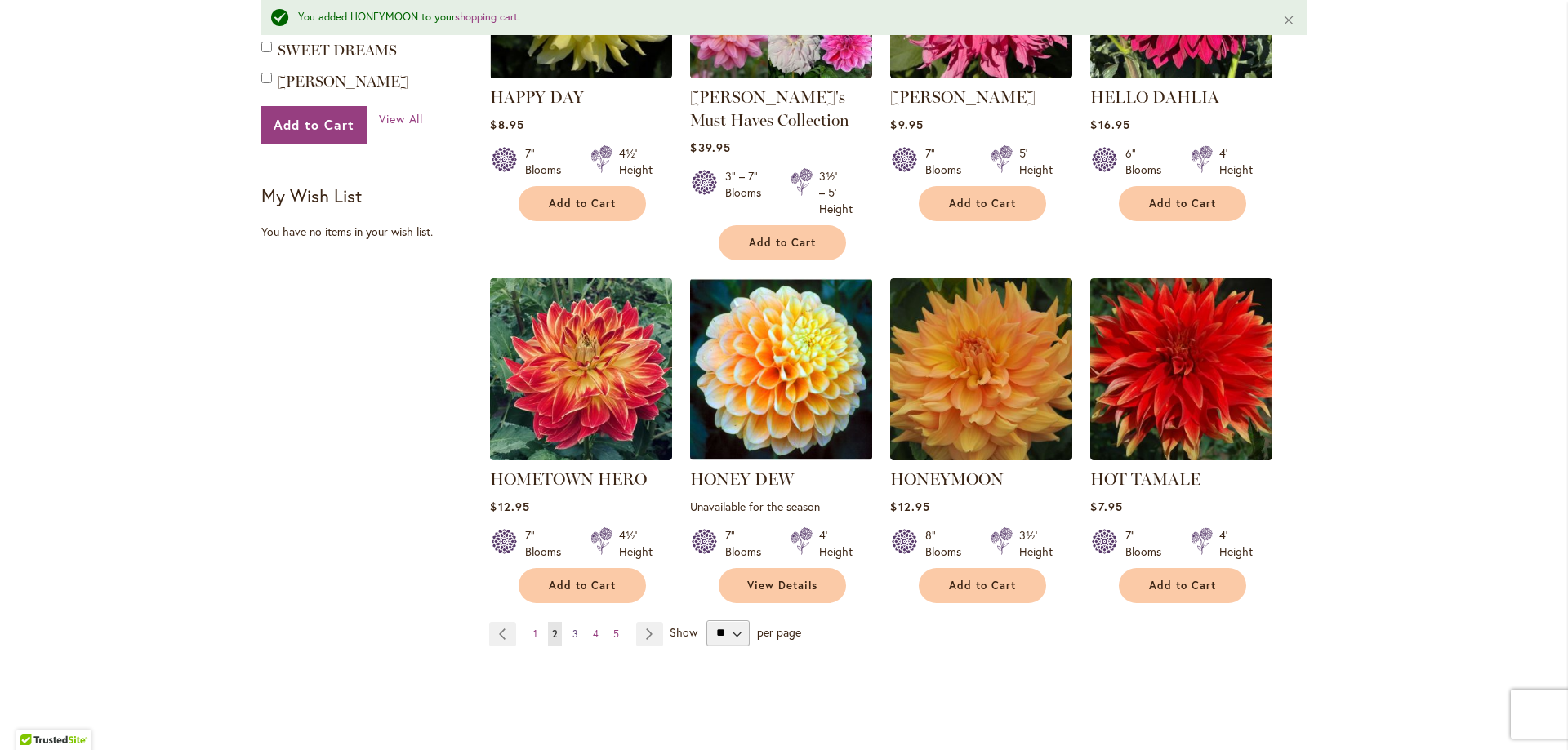
click at [572, 628] on link "Page 3" at bounding box center [575, 634] width 14 height 25
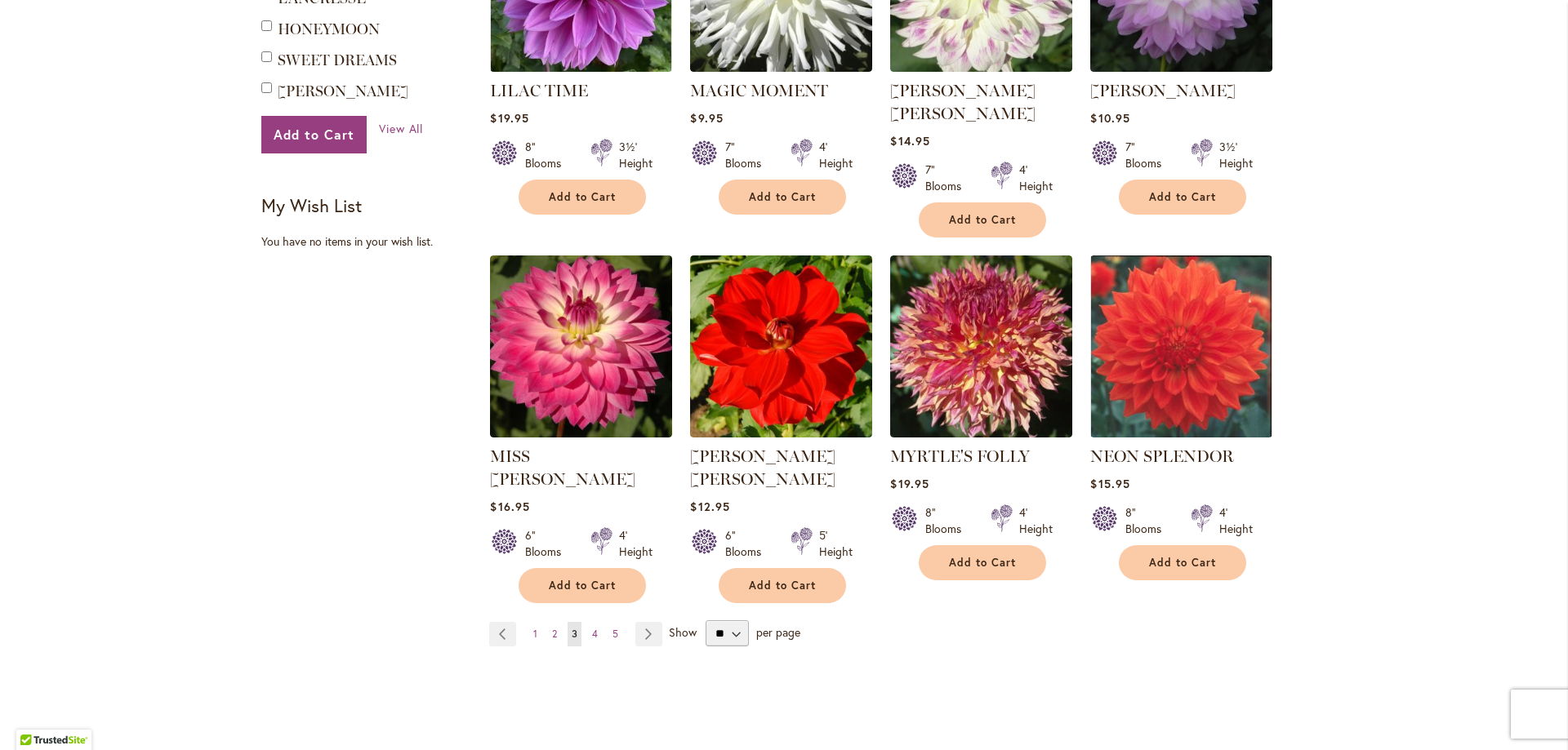
scroll to position [1224, 0]
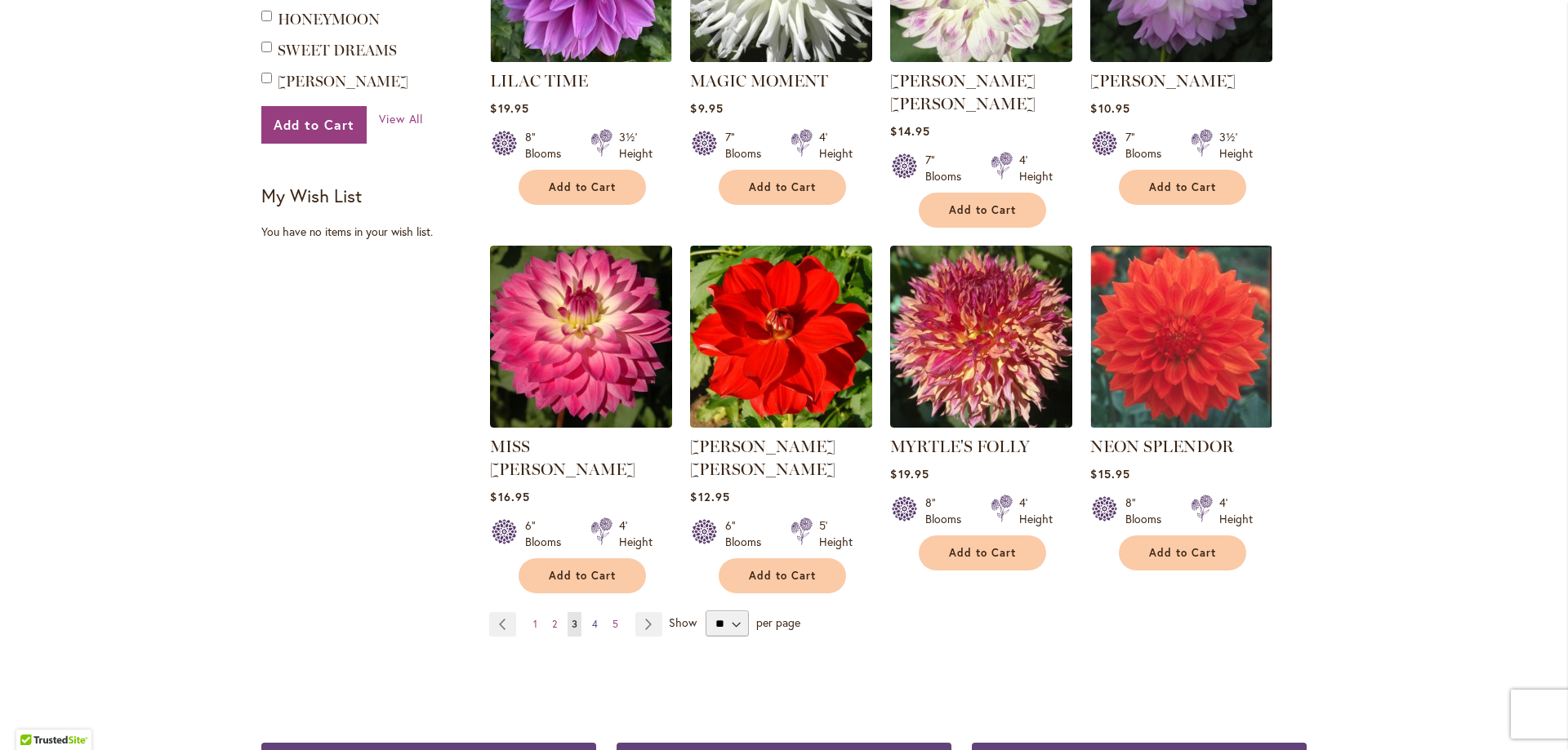
click at [592, 618] on span "4" at bounding box center [594, 624] width 6 height 12
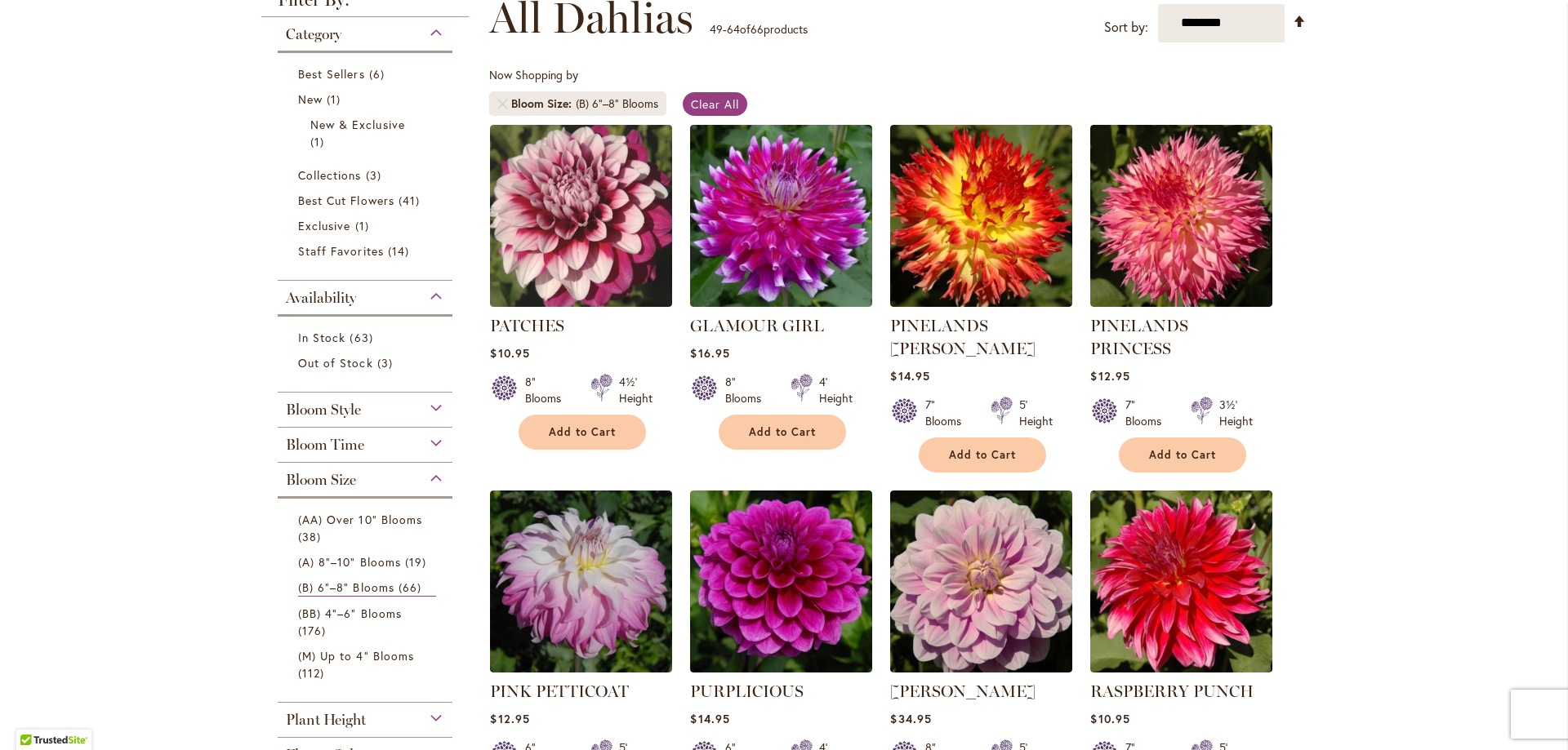
scroll to position [245, 0]
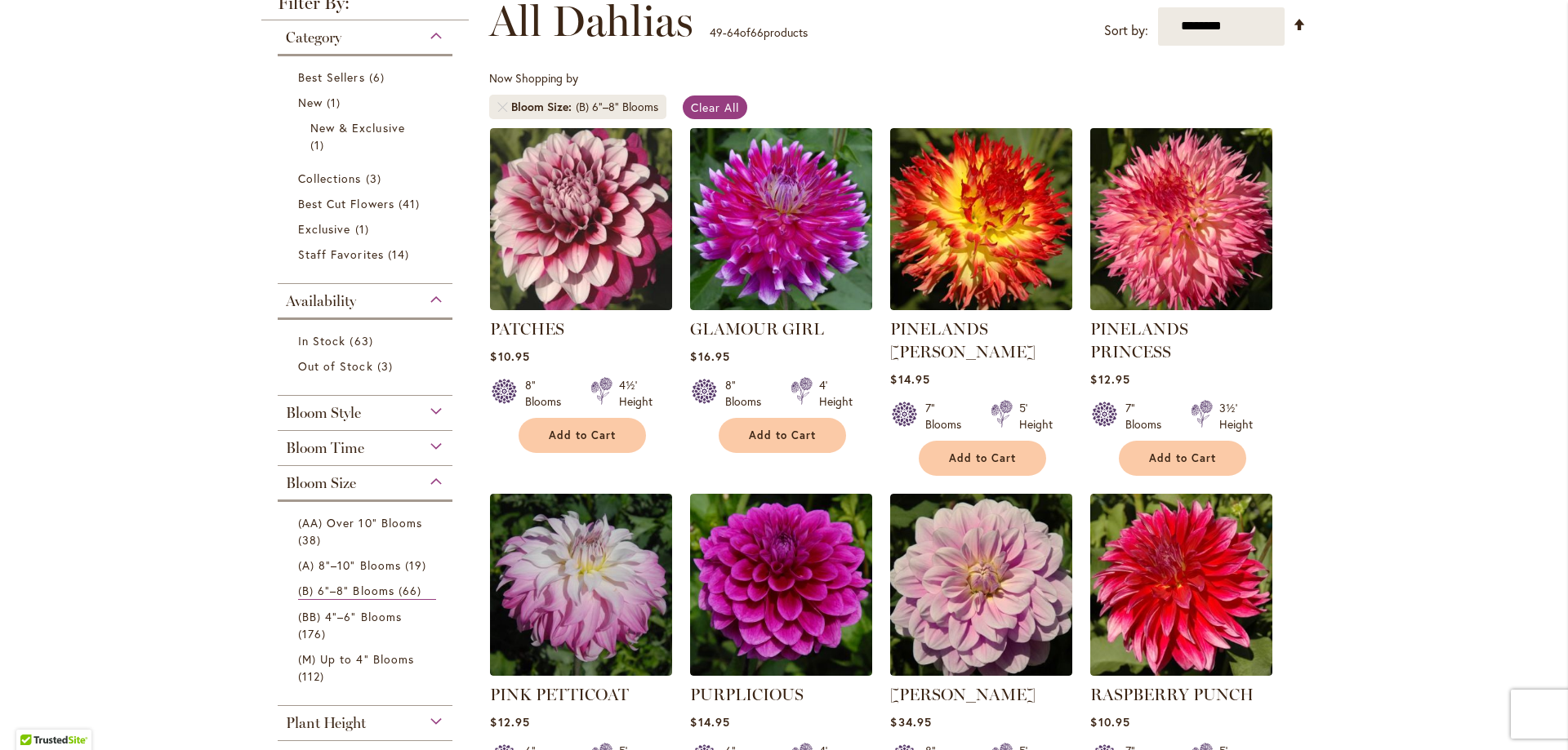
click at [1186, 208] on img at bounding box center [1181, 218] width 191 height 191
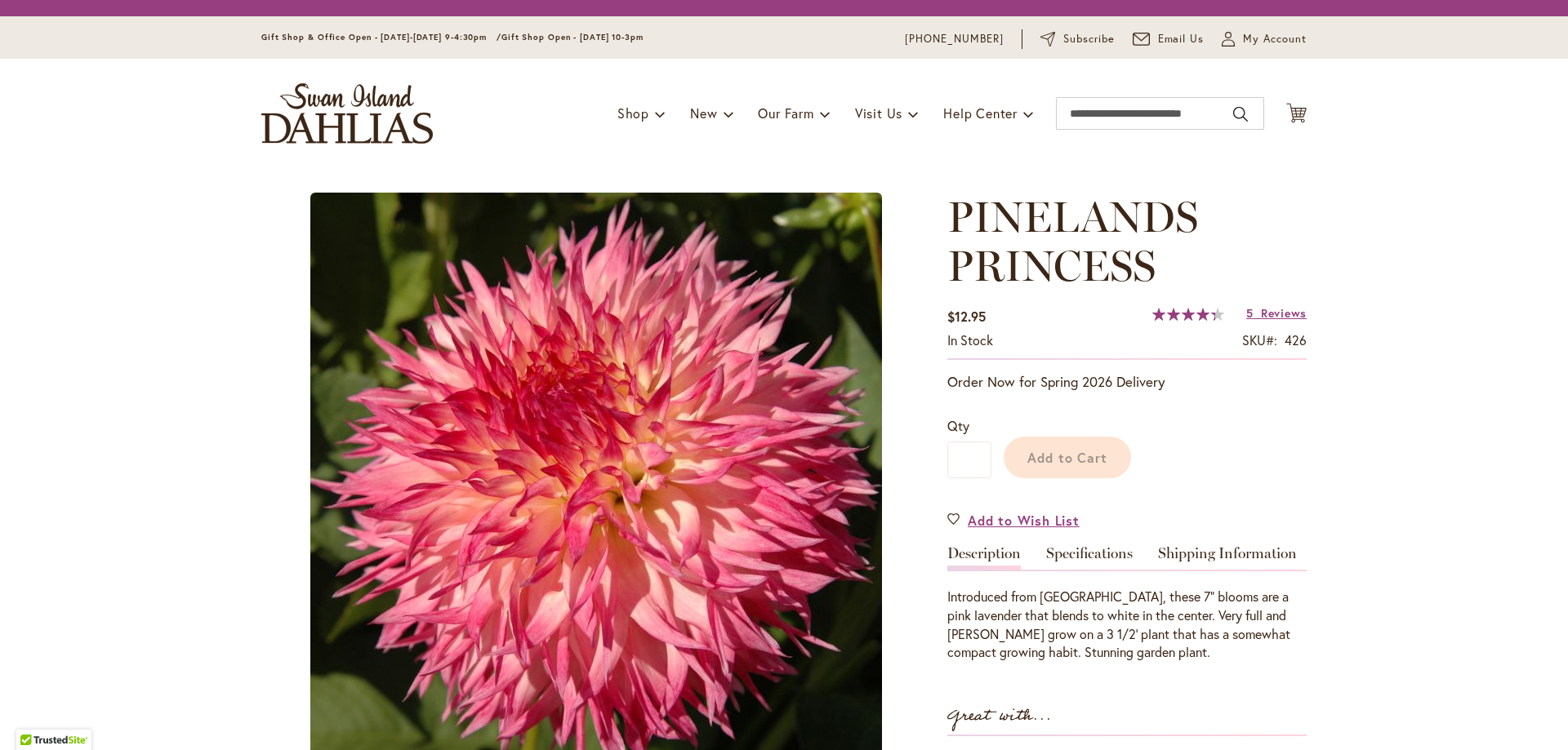
type input "*******"
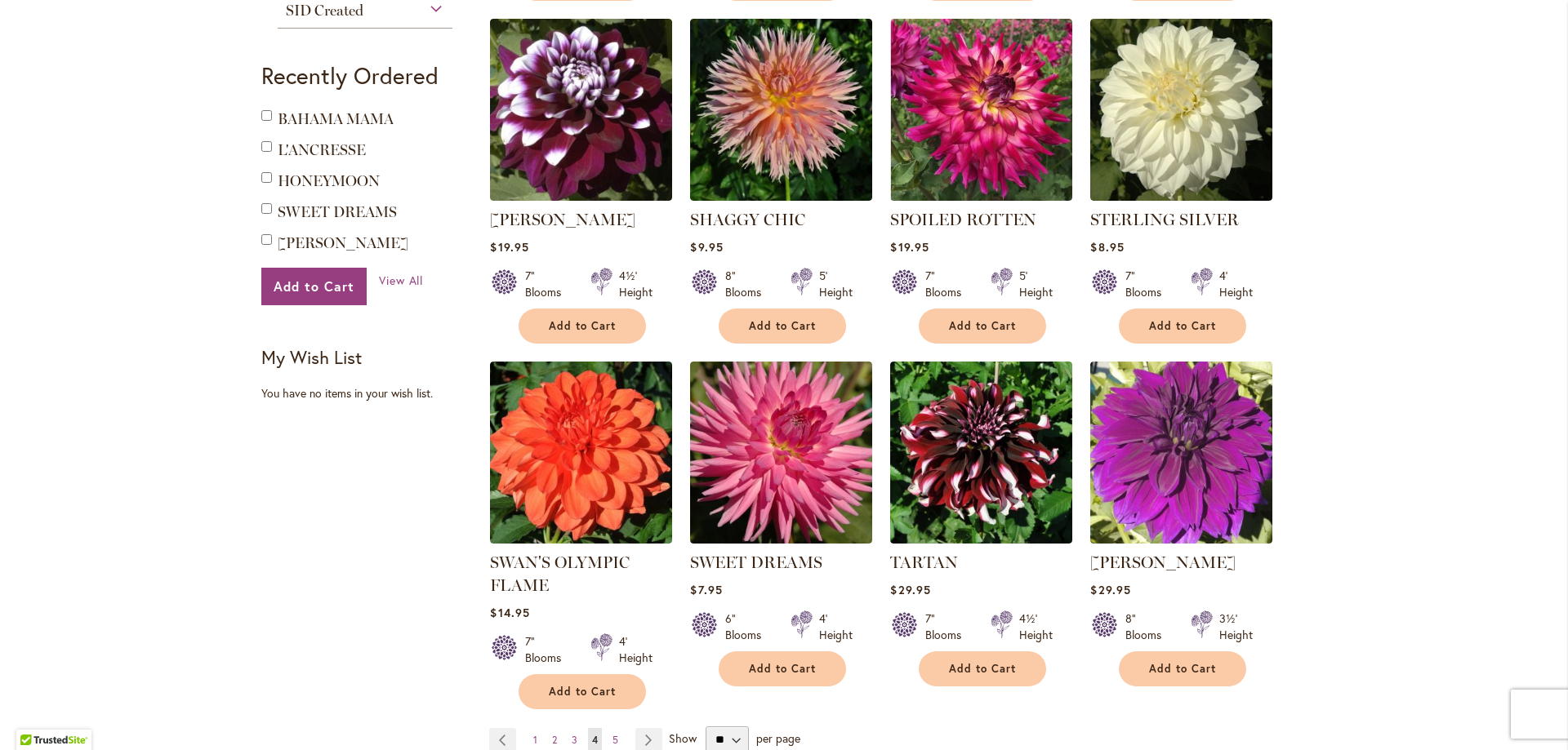
scroll to position [1143, 0]
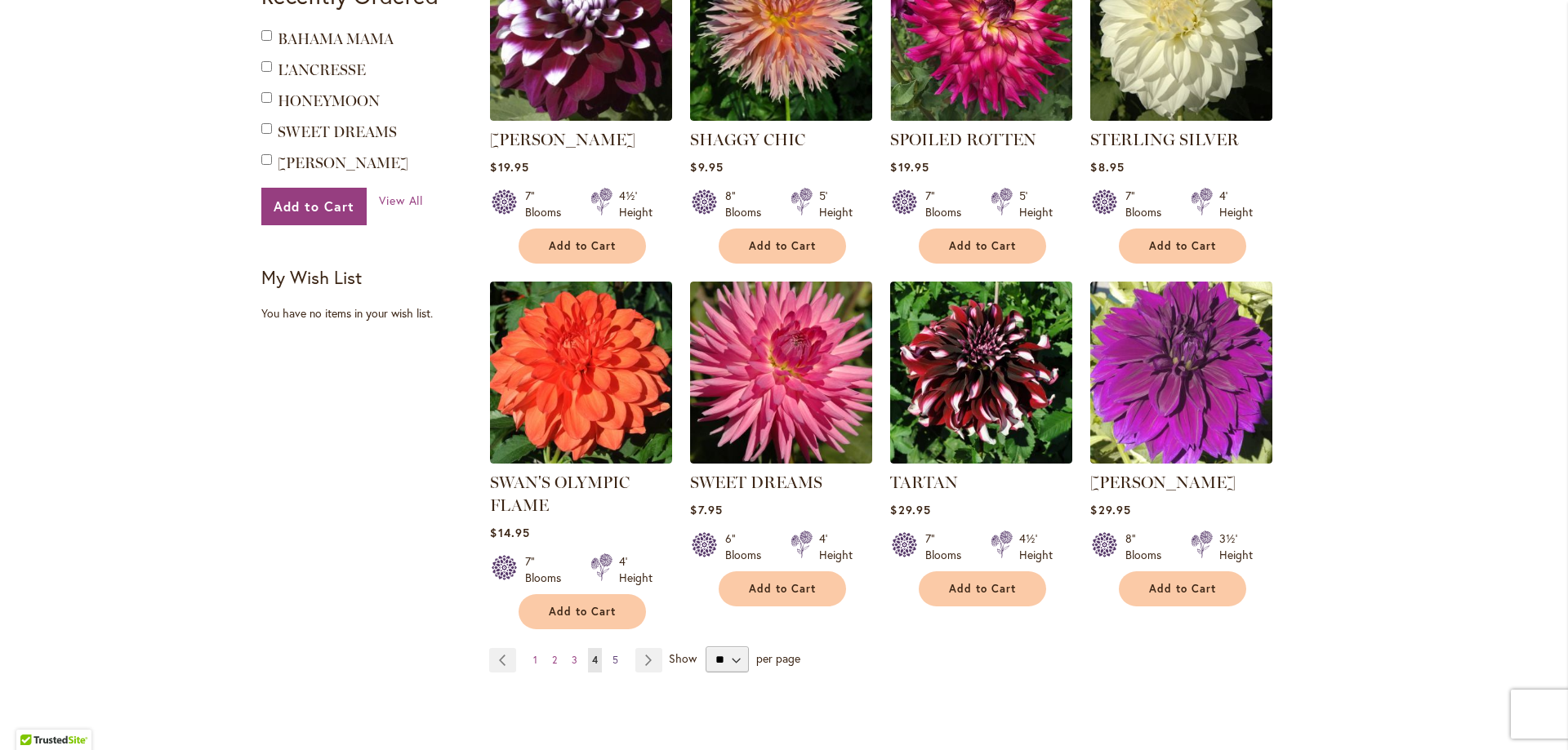
click at [612, 654] on span "5" at bounding box center [615, 660] width 6 height 12
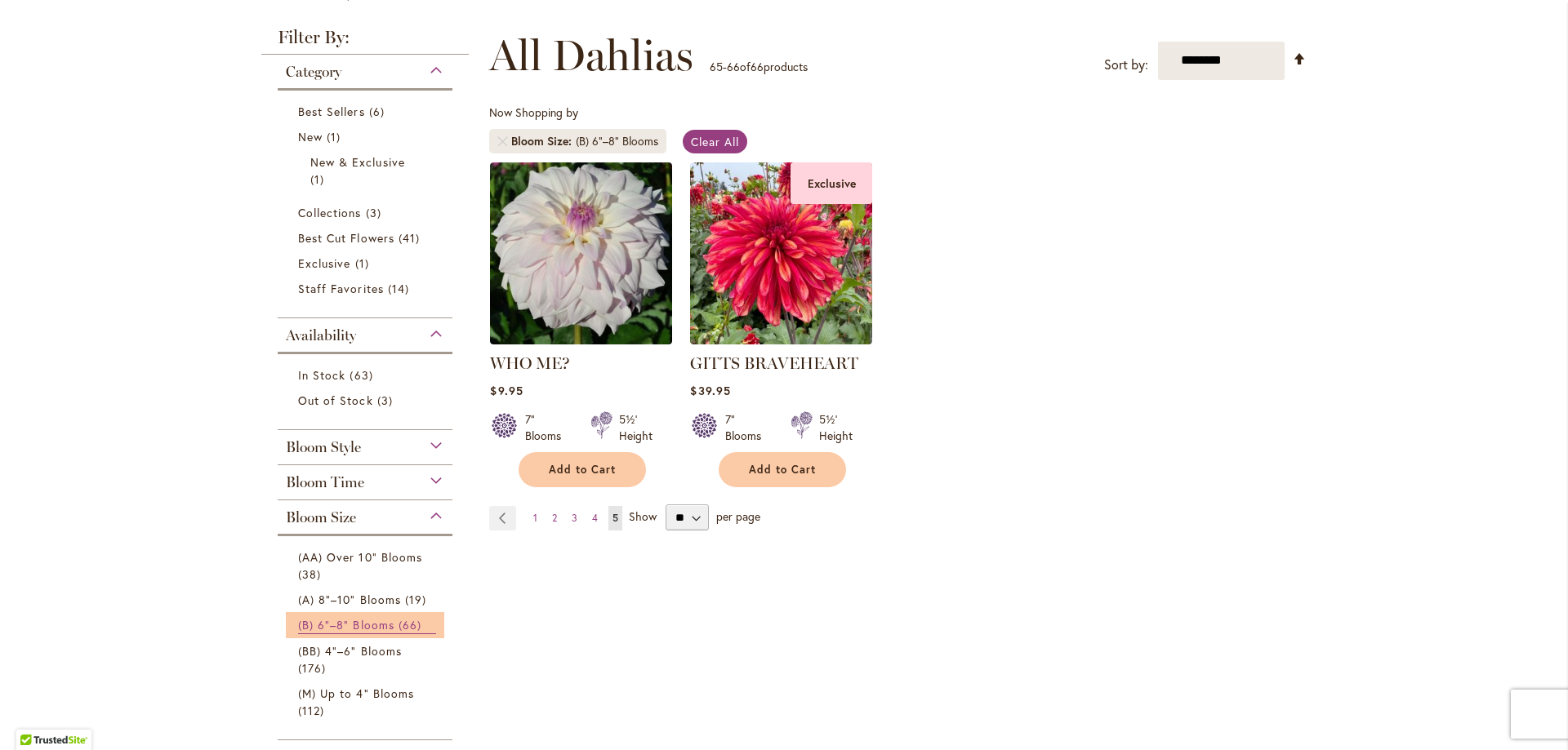
scroll to position [245, 0]
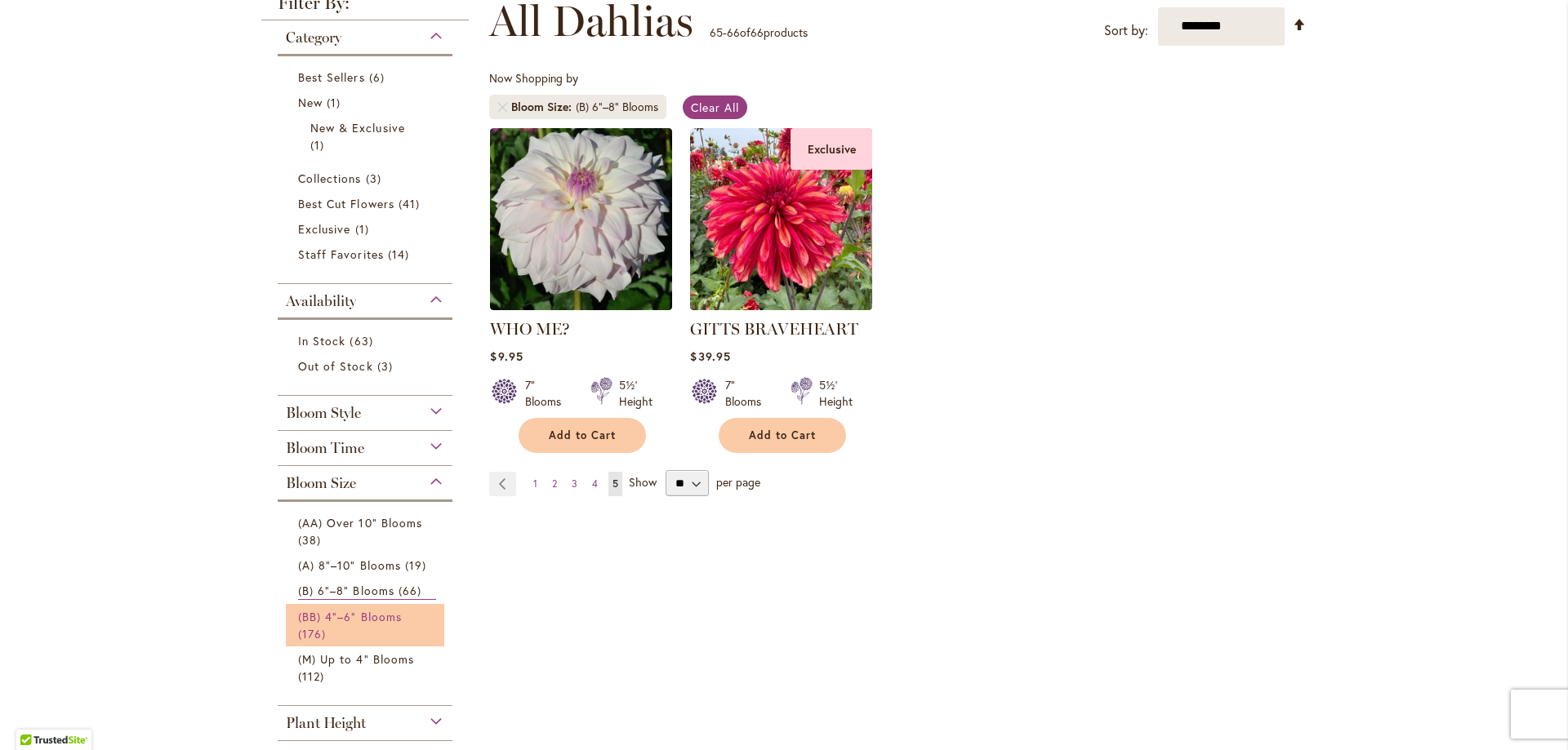
click at [337, 616] on span "(BB) 4"–6" Blooms" at bounding box center [350, 616] width 103 height 16
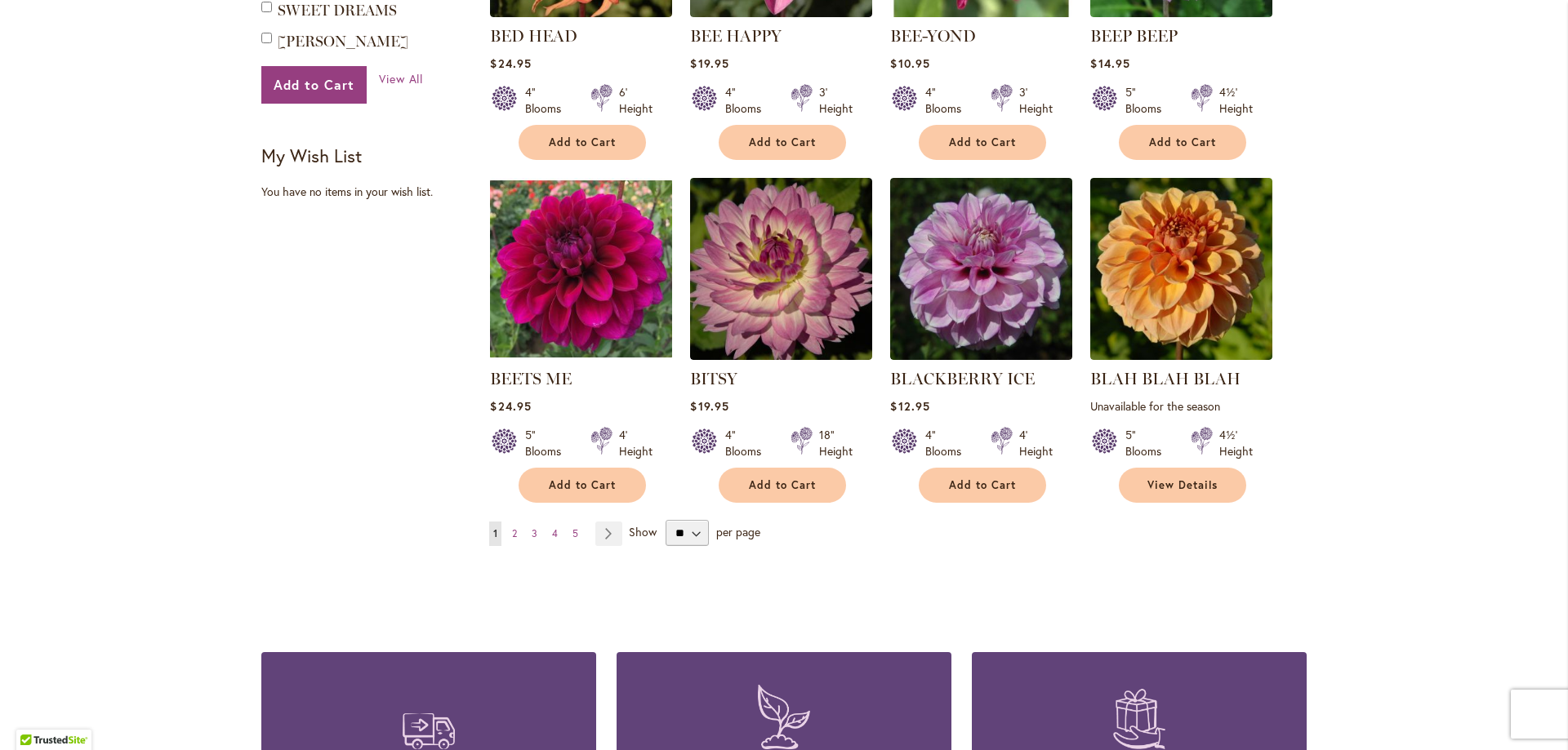
scroll to position [1224, 0]
click at [512, 528] on span "2" at bounding box center [515, 533] width 5 height 12
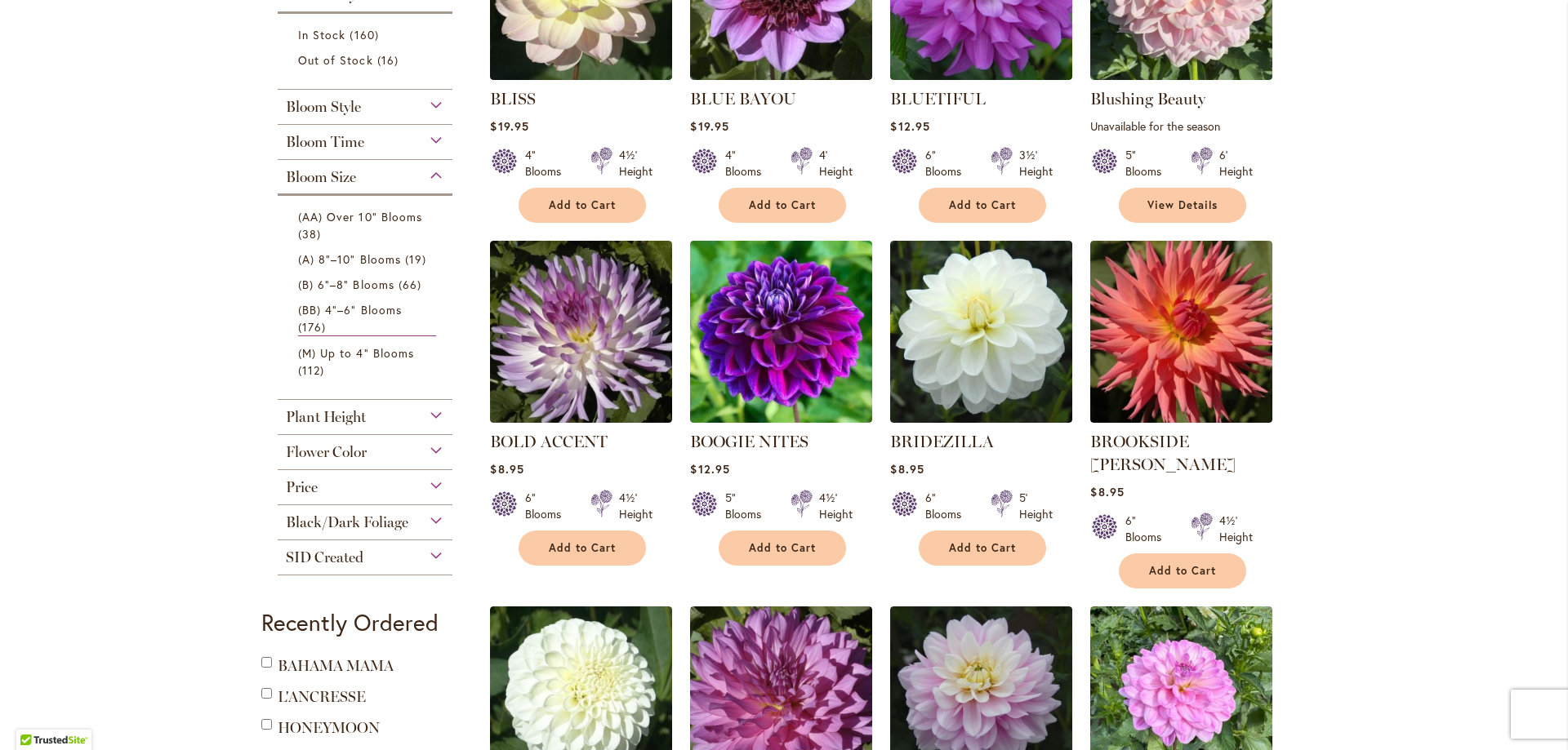
scroll to position [490, 0]
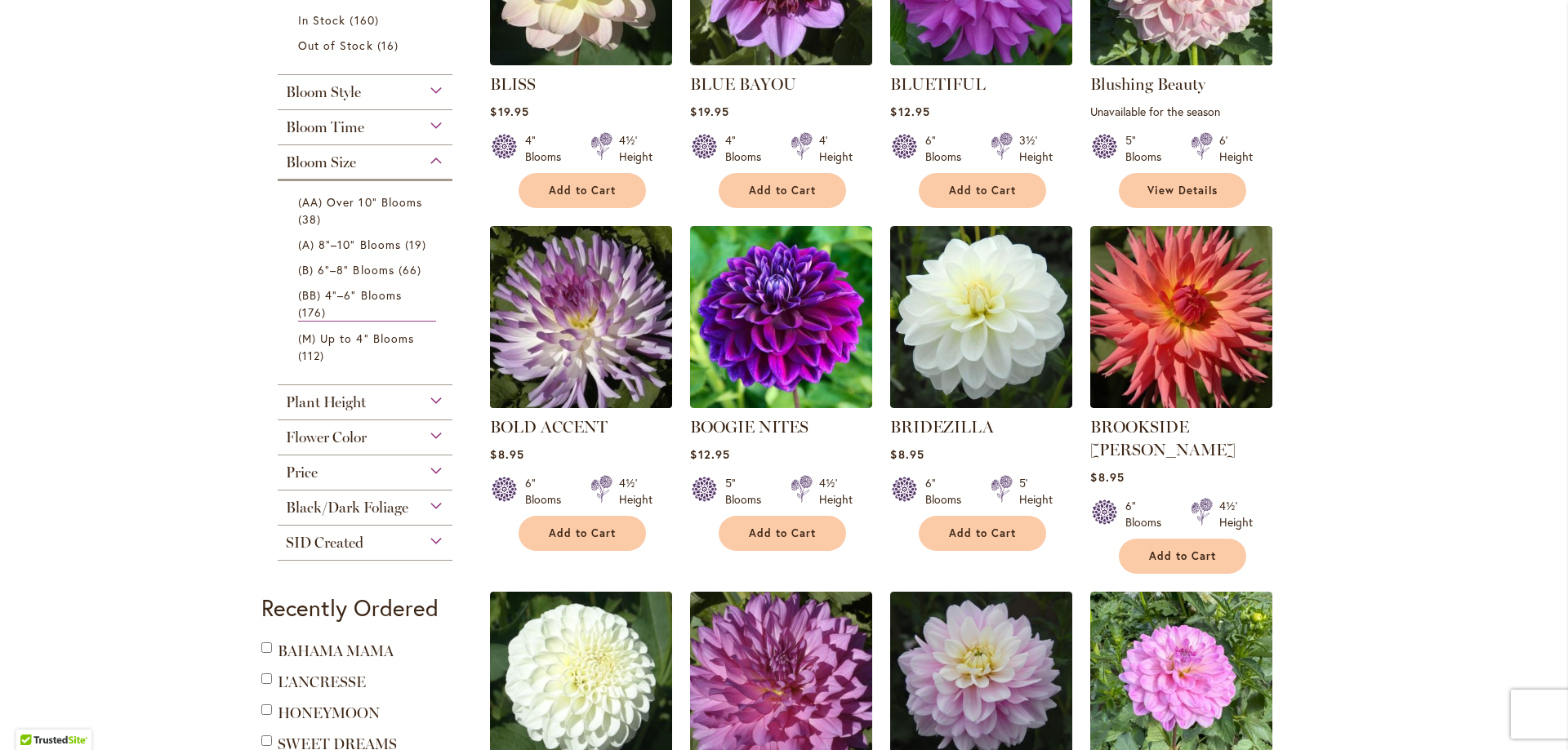
click at [599, 299] on img at bounding box center [581, 317] width 191 height 191
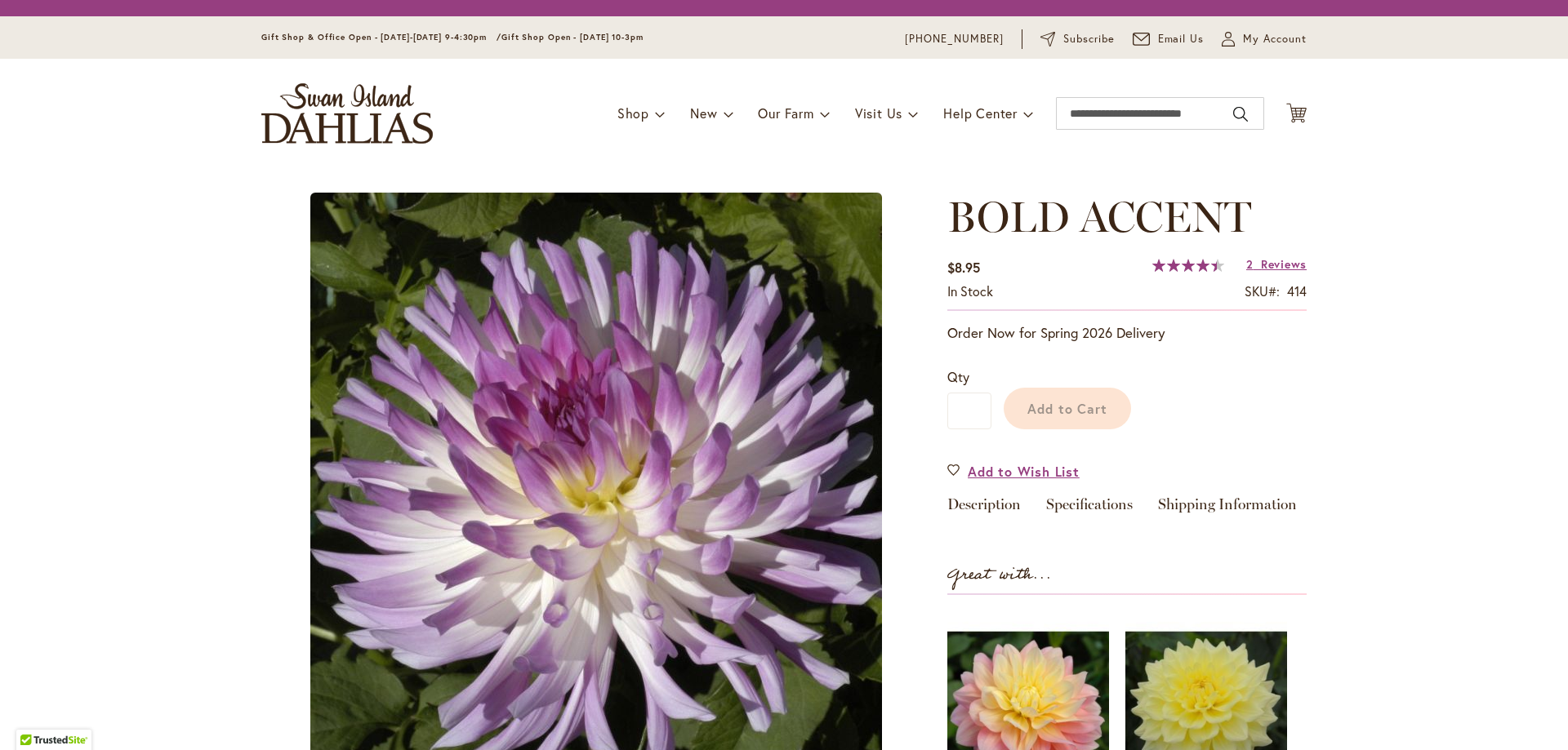
type input "*******"
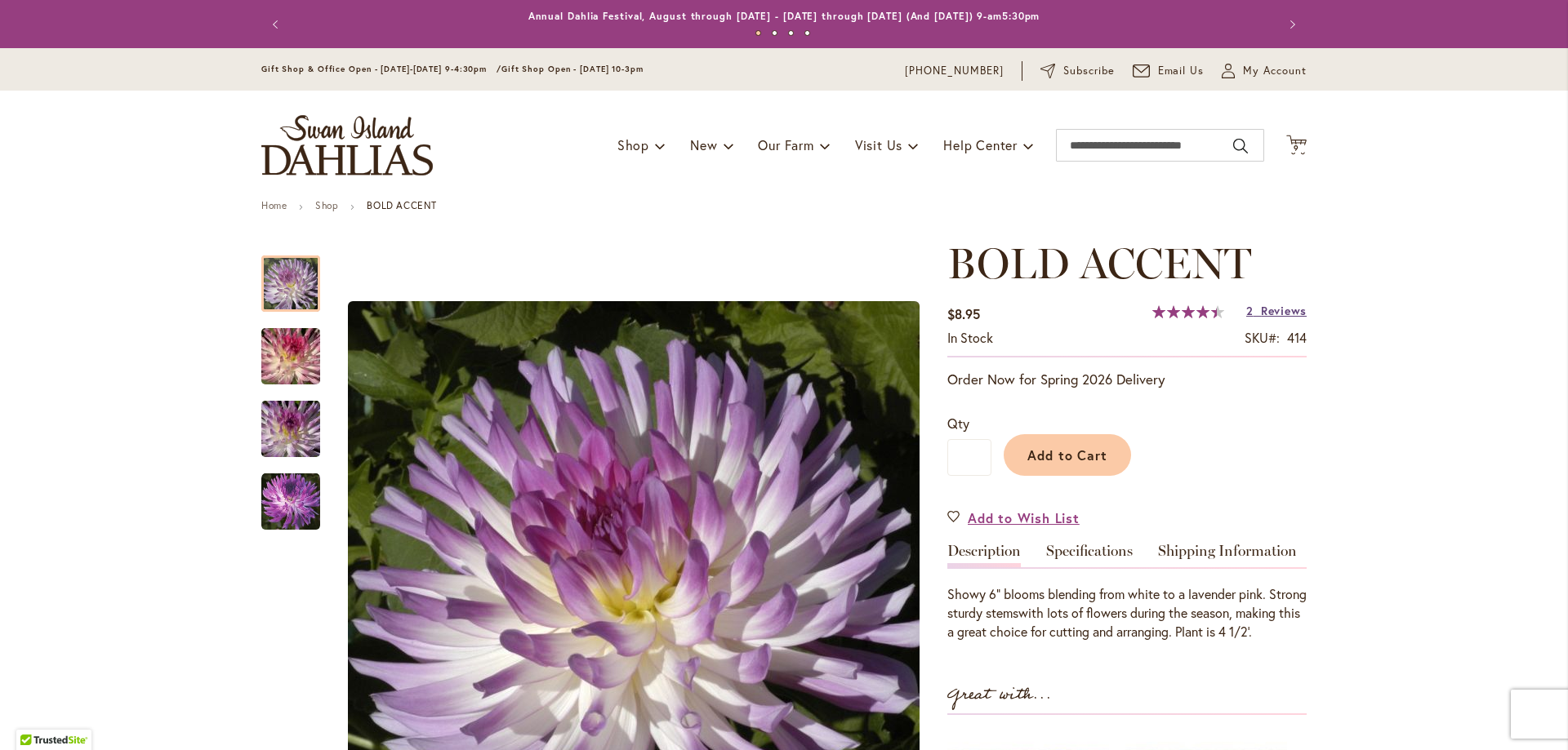
click at [1286, 305] on span "Reviews" at bounding box center [1284, 310] width 46 height 16
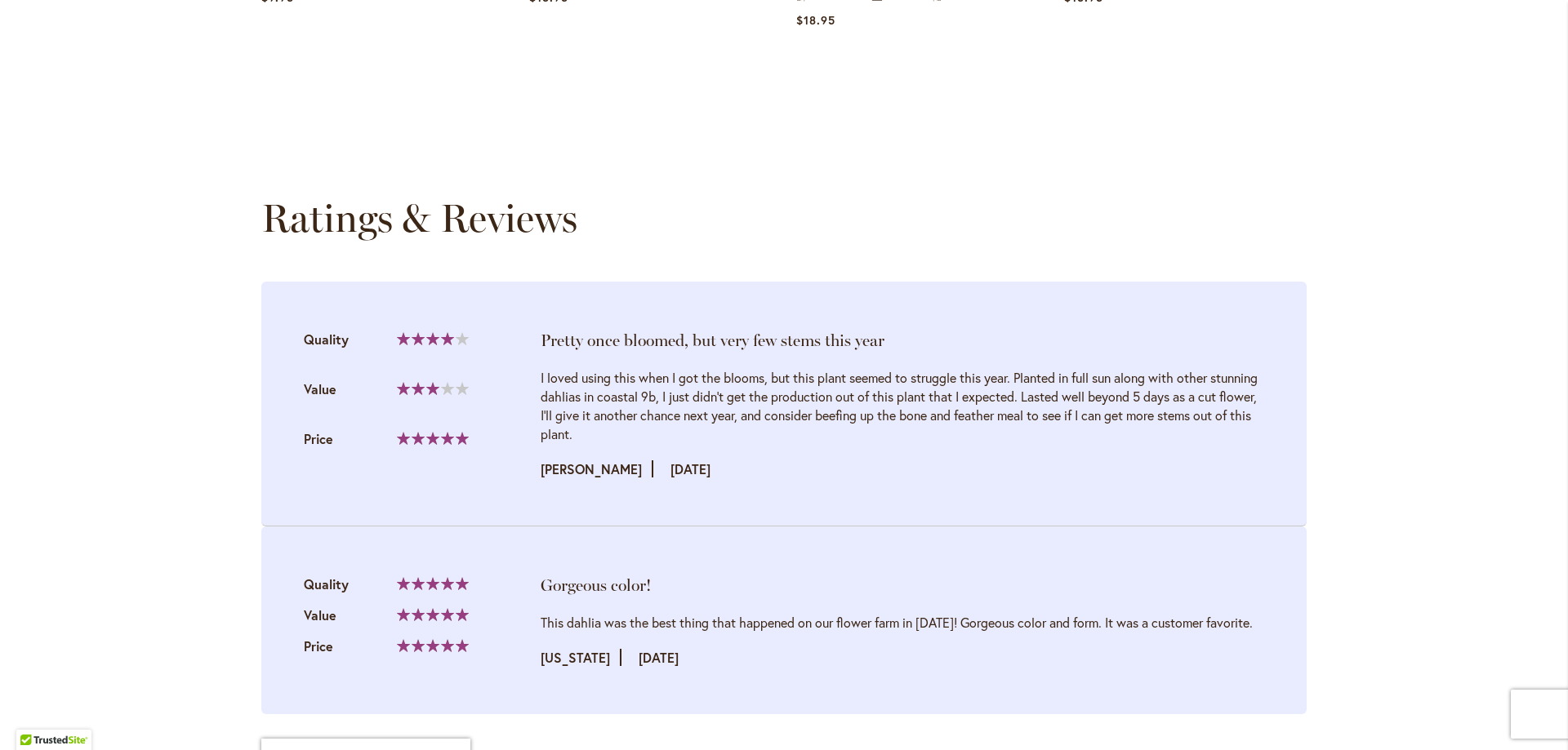
scroll to position [1675, 0]
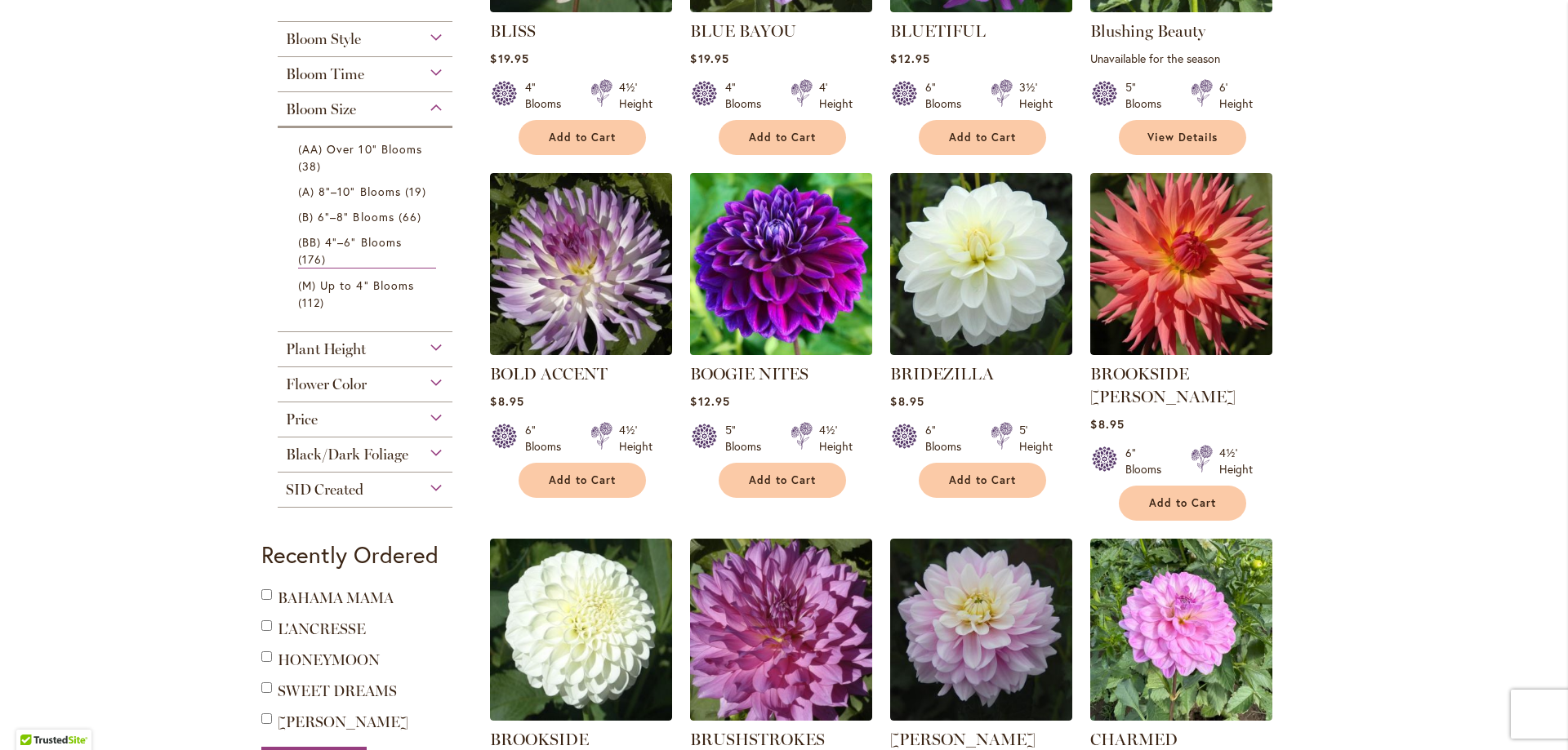
scroll to position [571, 0]
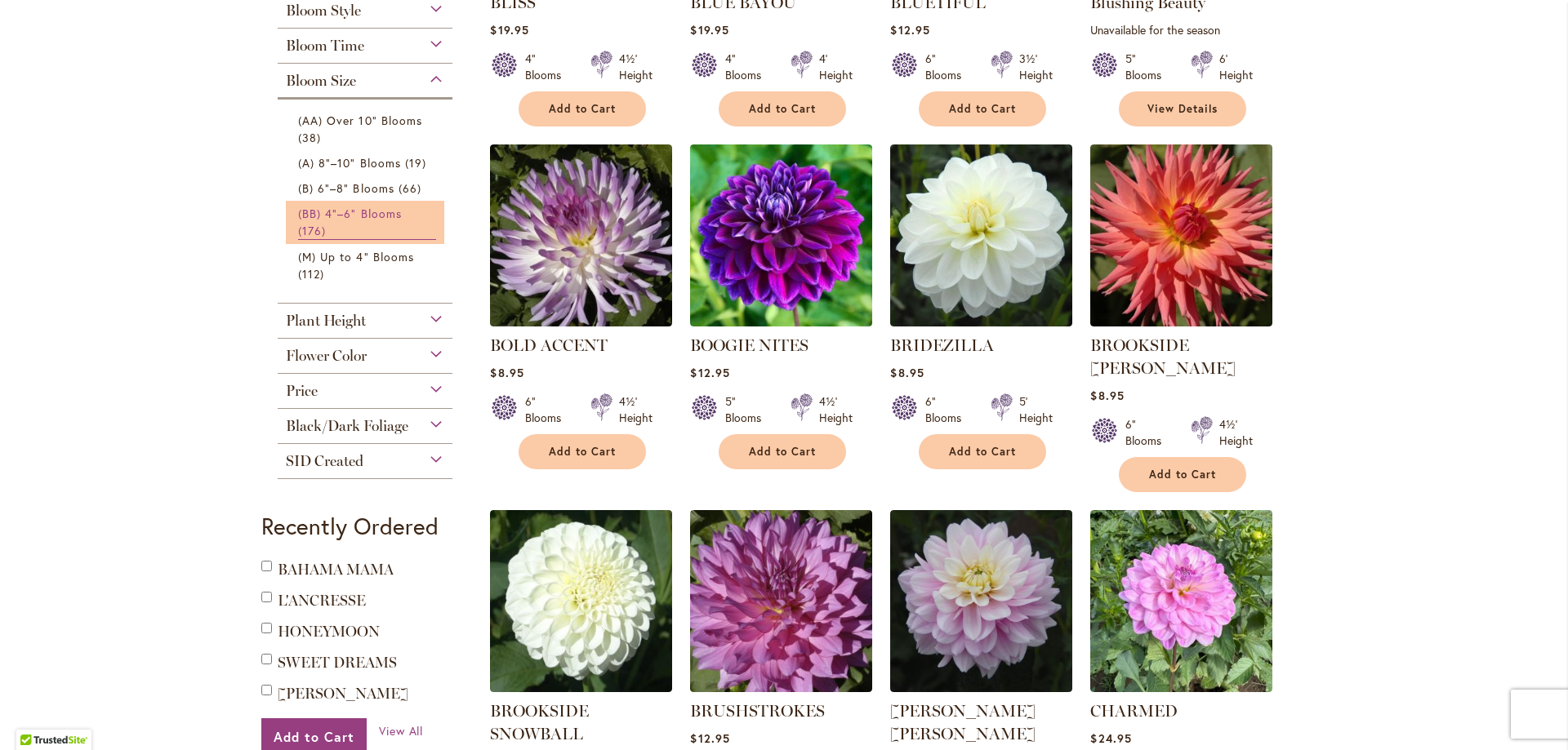
click at [362, 206] on span "(BB) 4"–6" Blooms" at bounding box center [350, 213] width 103 height 16
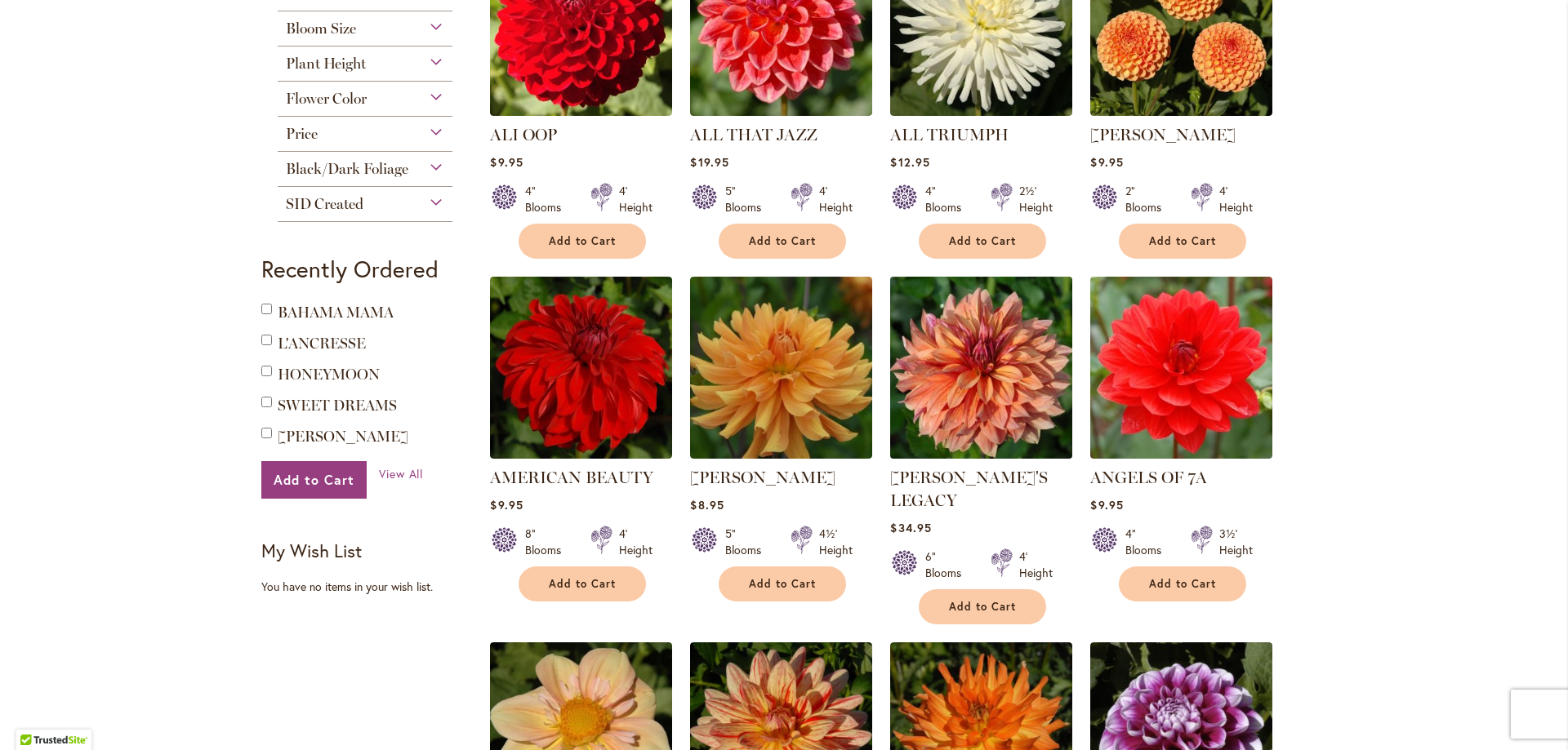
scroll to position [1224, 0]
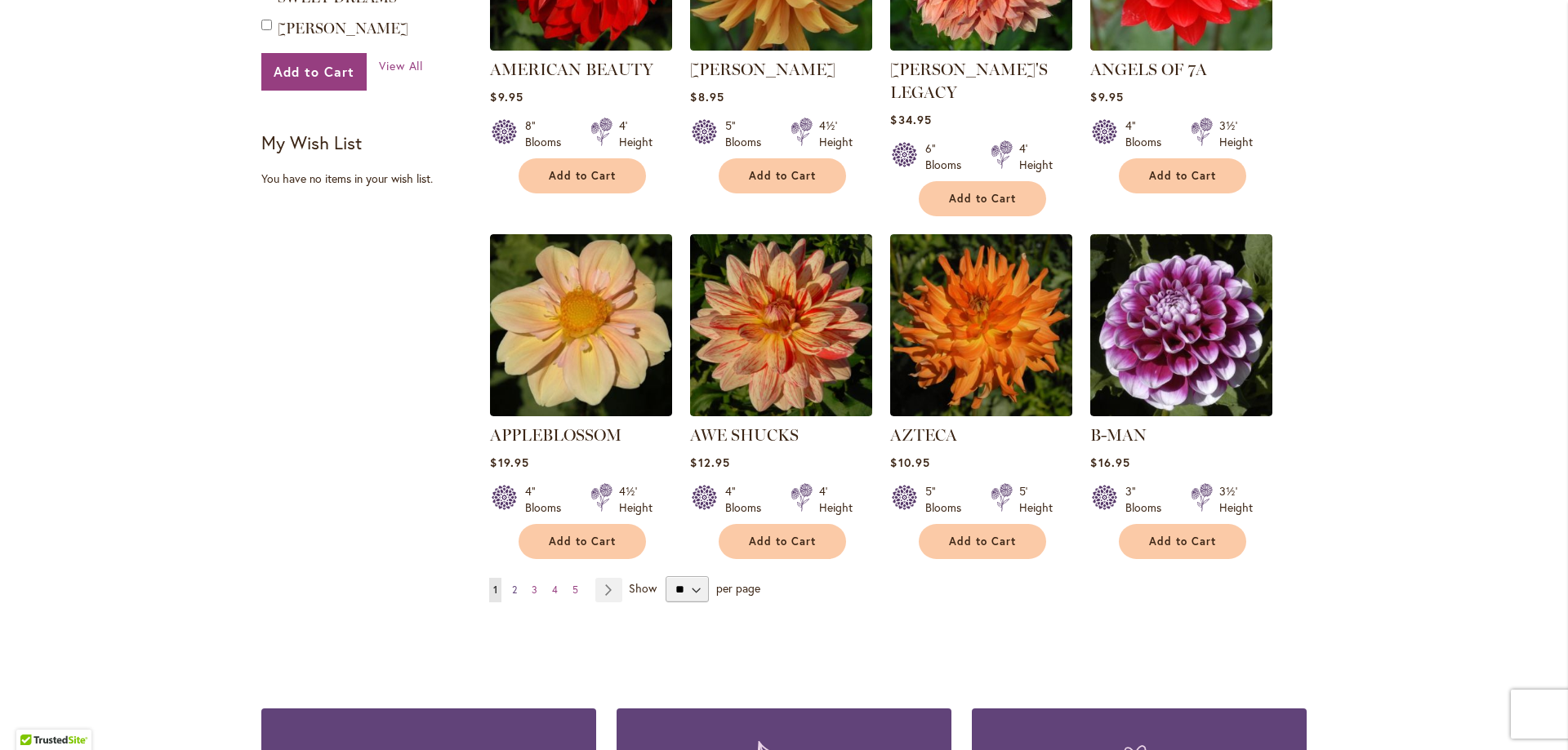
click at [512, 583] on span "2" at bounding box center [515, 589] width 5 height 12
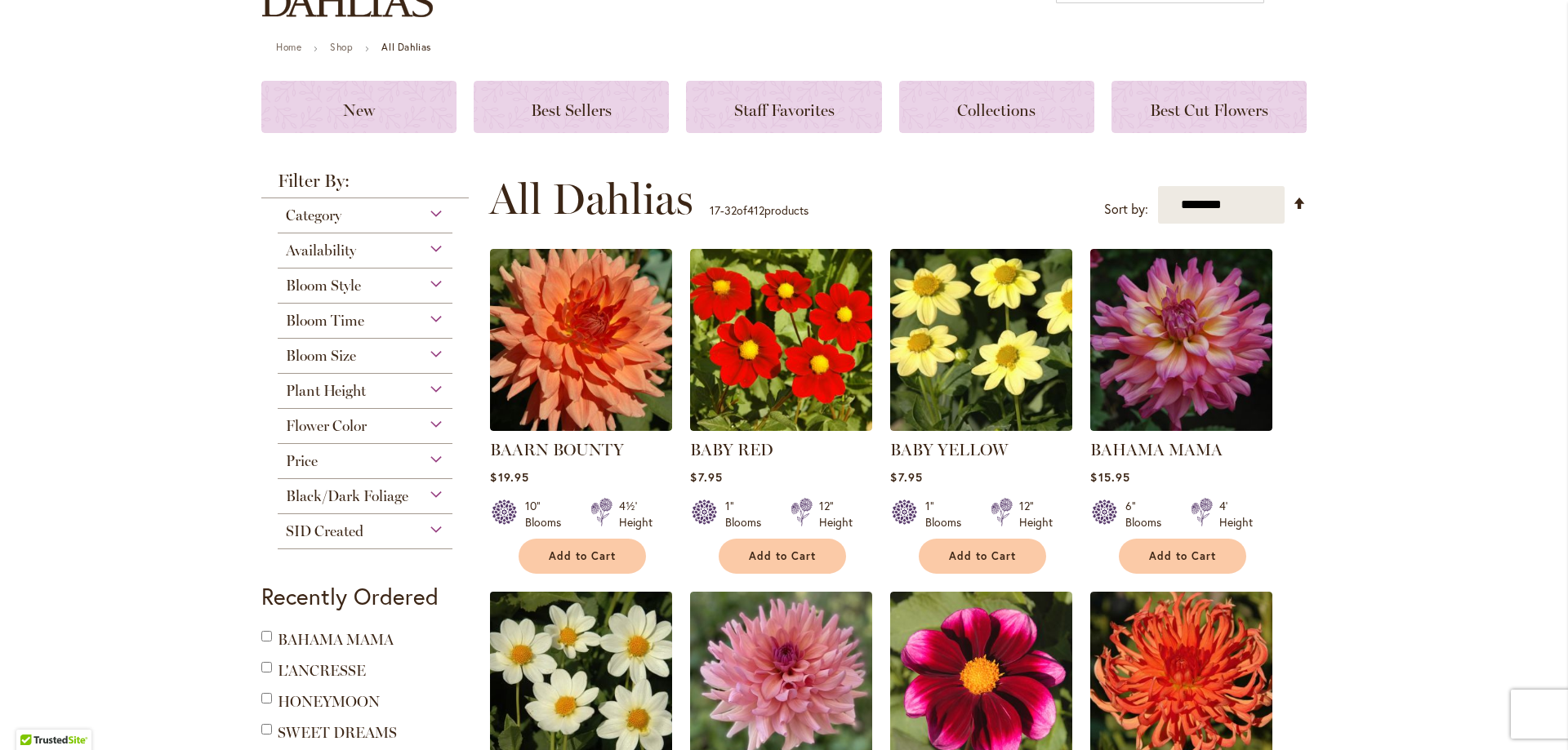
scroll to position [81, 0]
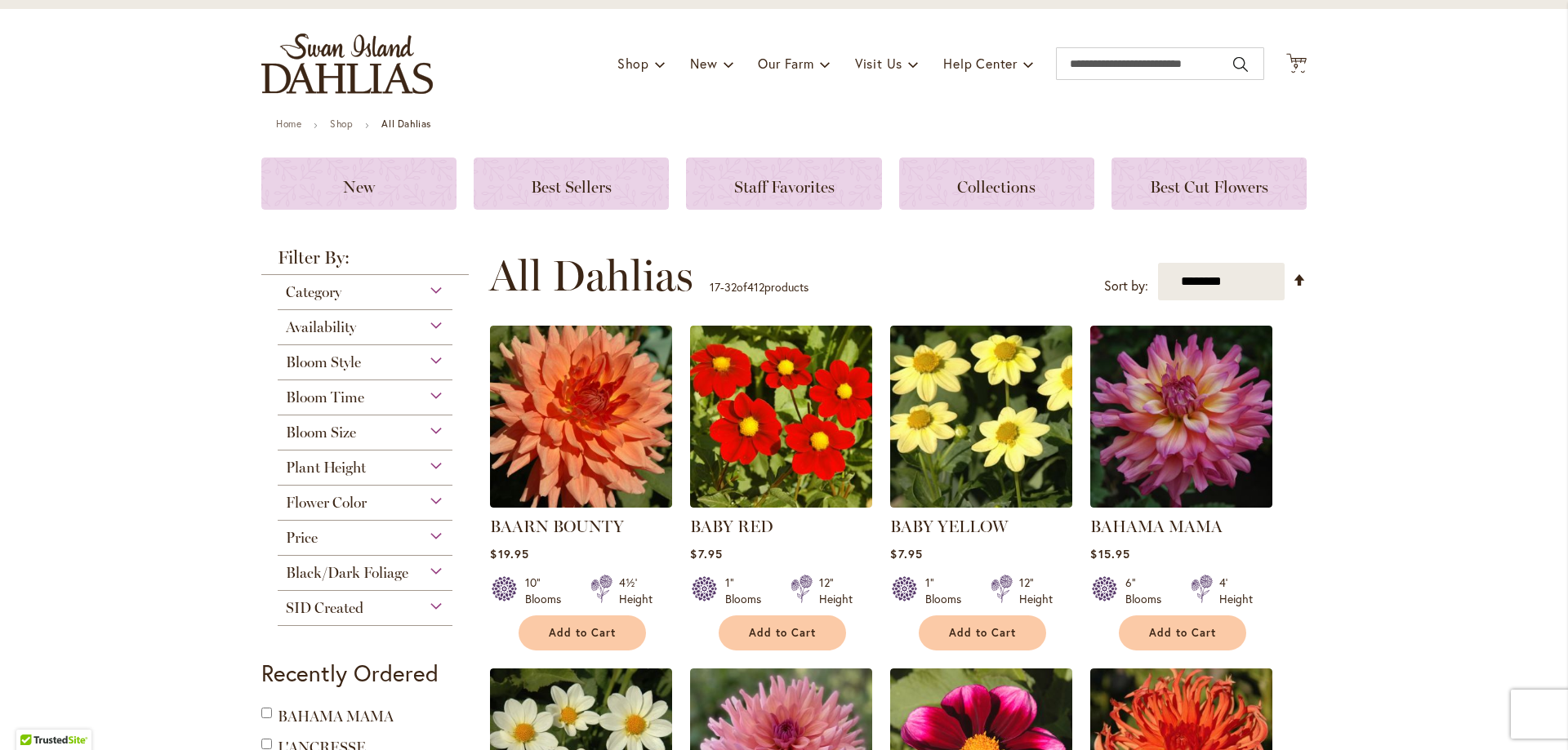
click at [433, 422] on div "Bloom Size" at bounding box center [364, 428] width 175 height 26
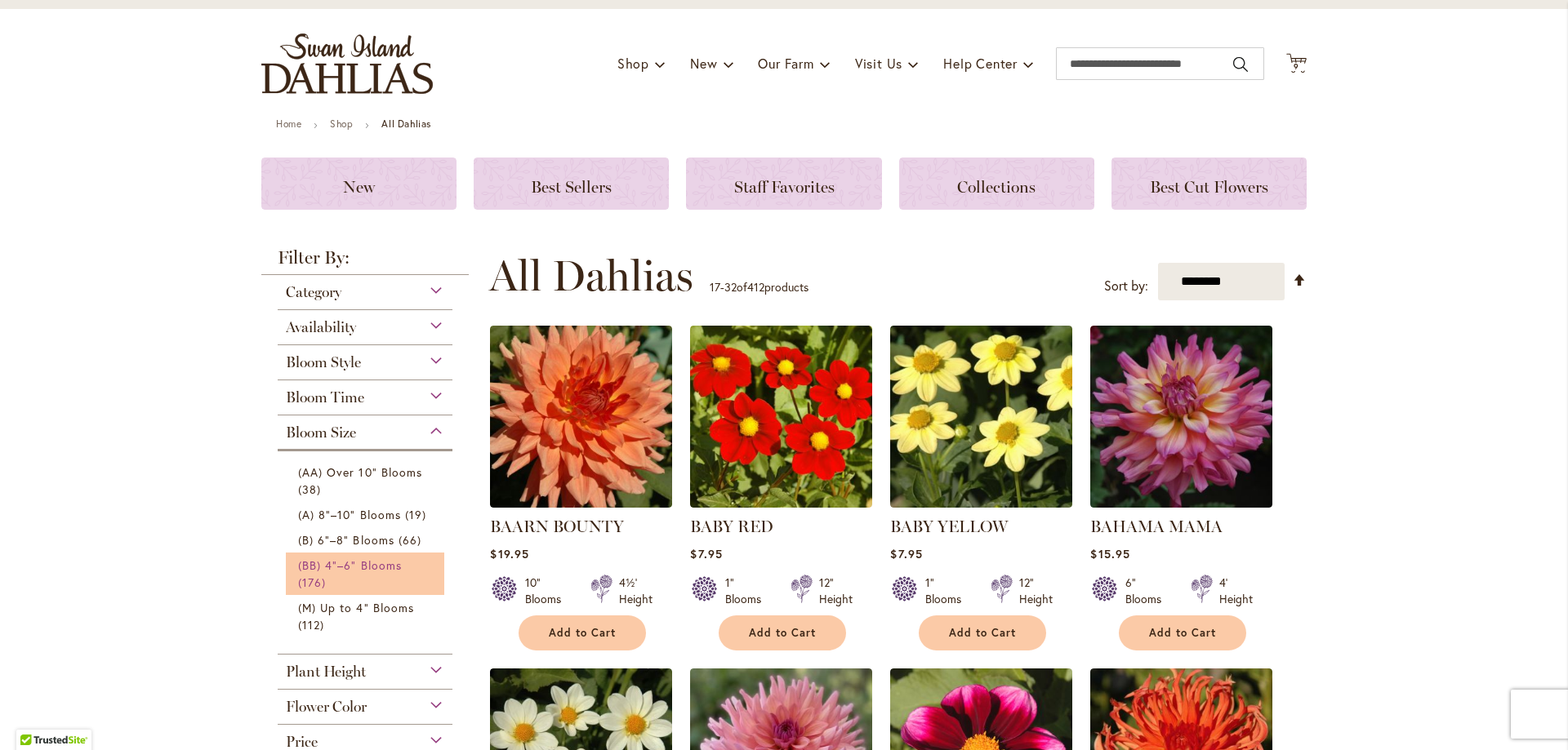
click at [325, 563] on span "(BB) 4"–6" Blooms" at bounding box center [350, 565] width 103 height 16
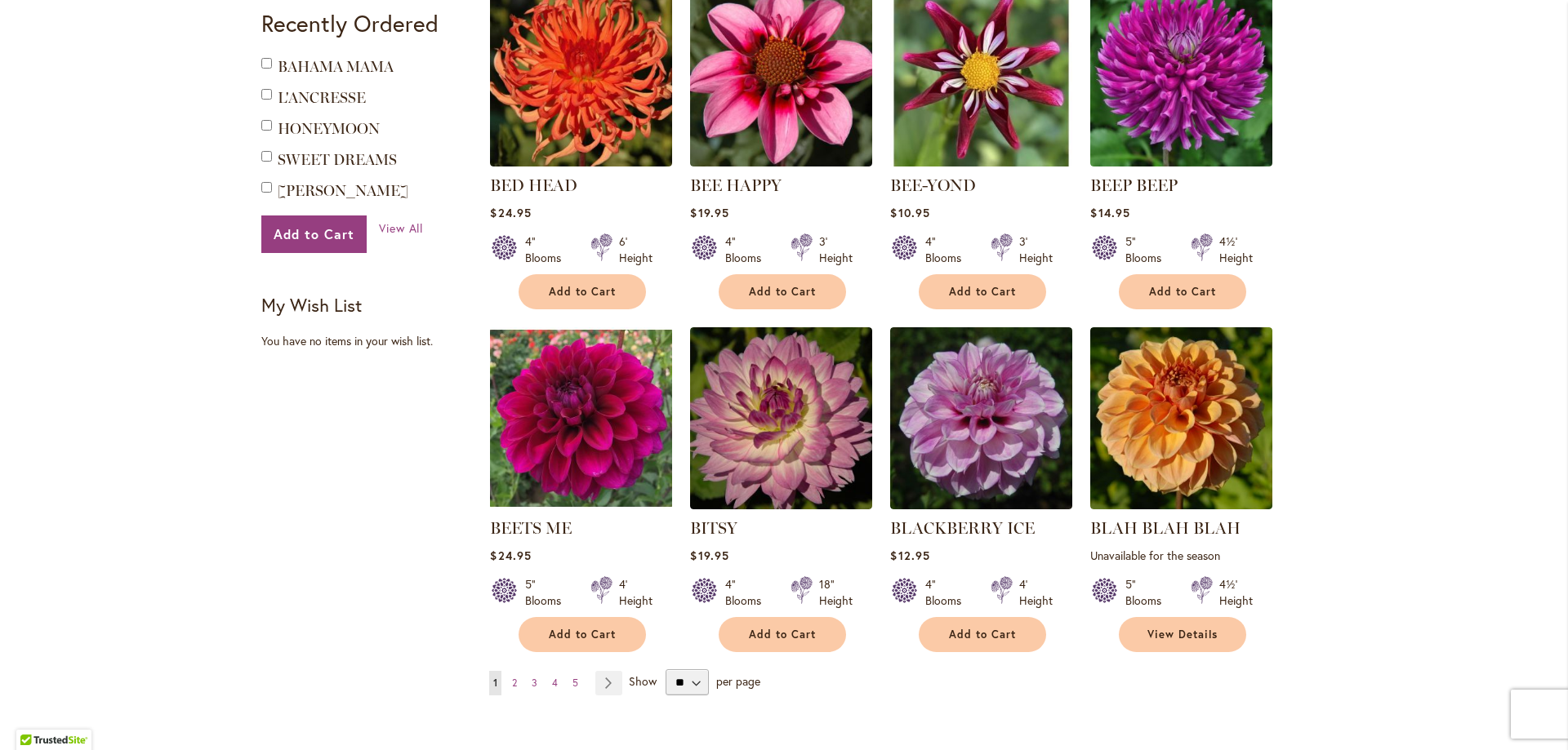
scroll to position [1143, 0]
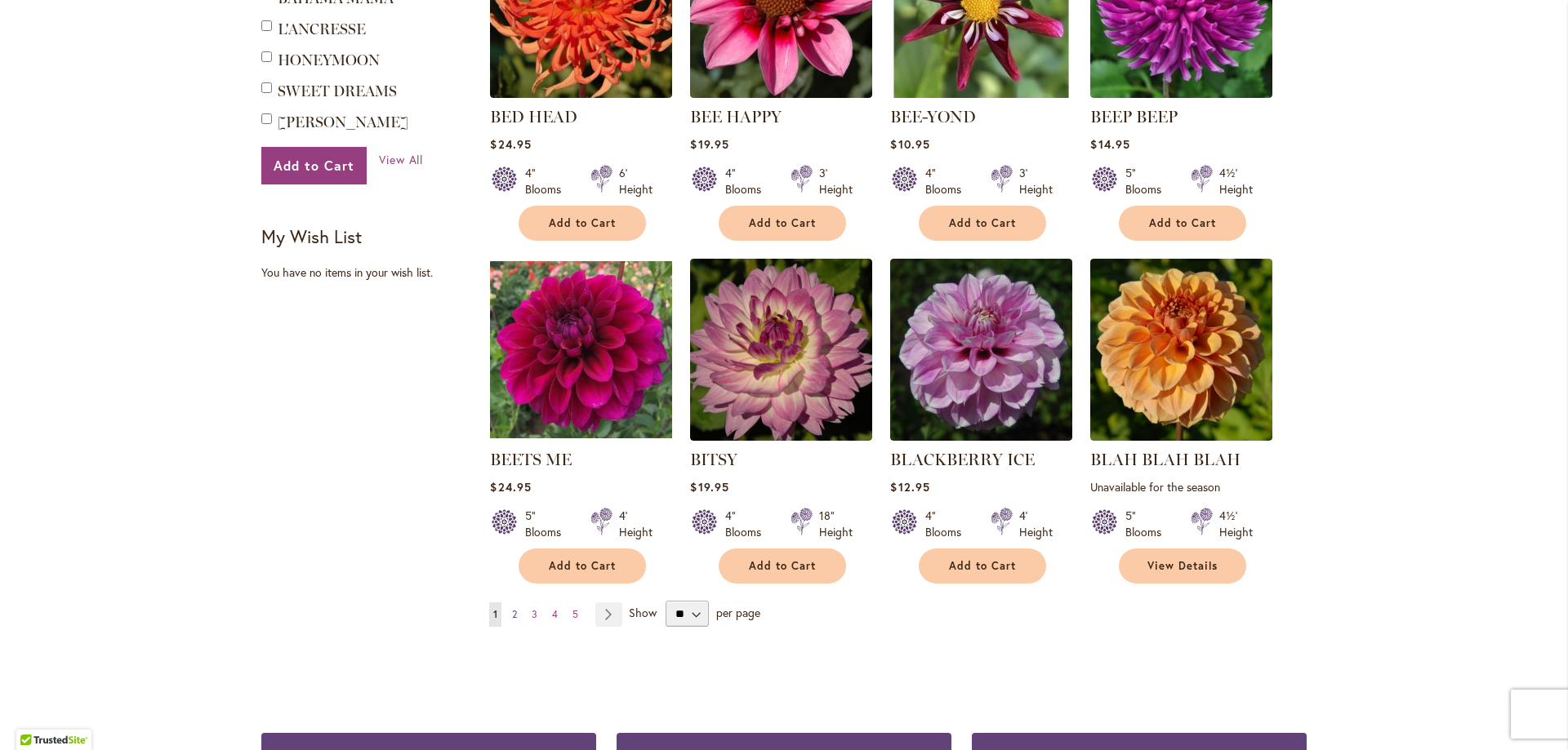
click at [512, 611] on span "2" at bounding box center [515, 614] width 5 height 12
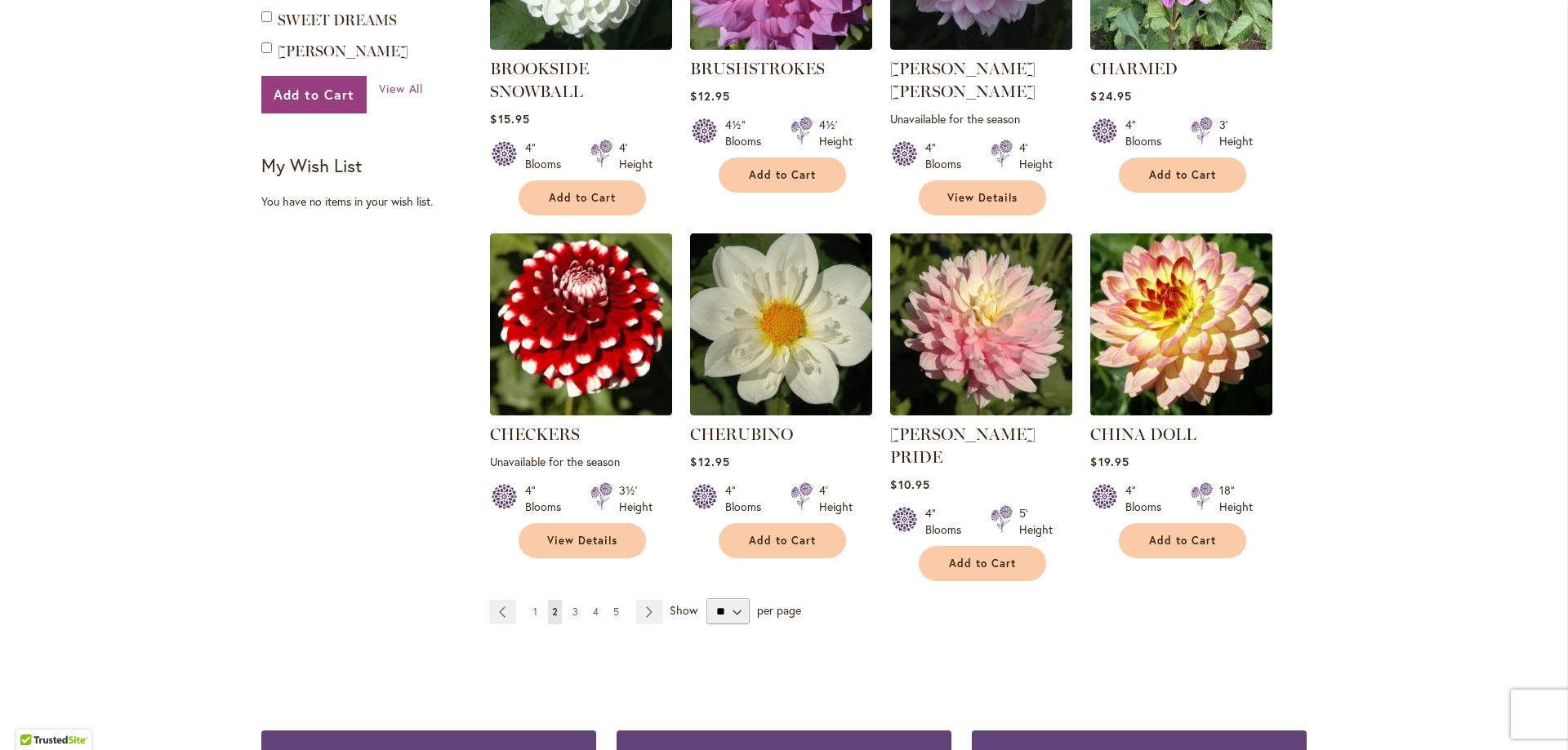
scroll to position [1224, 0]
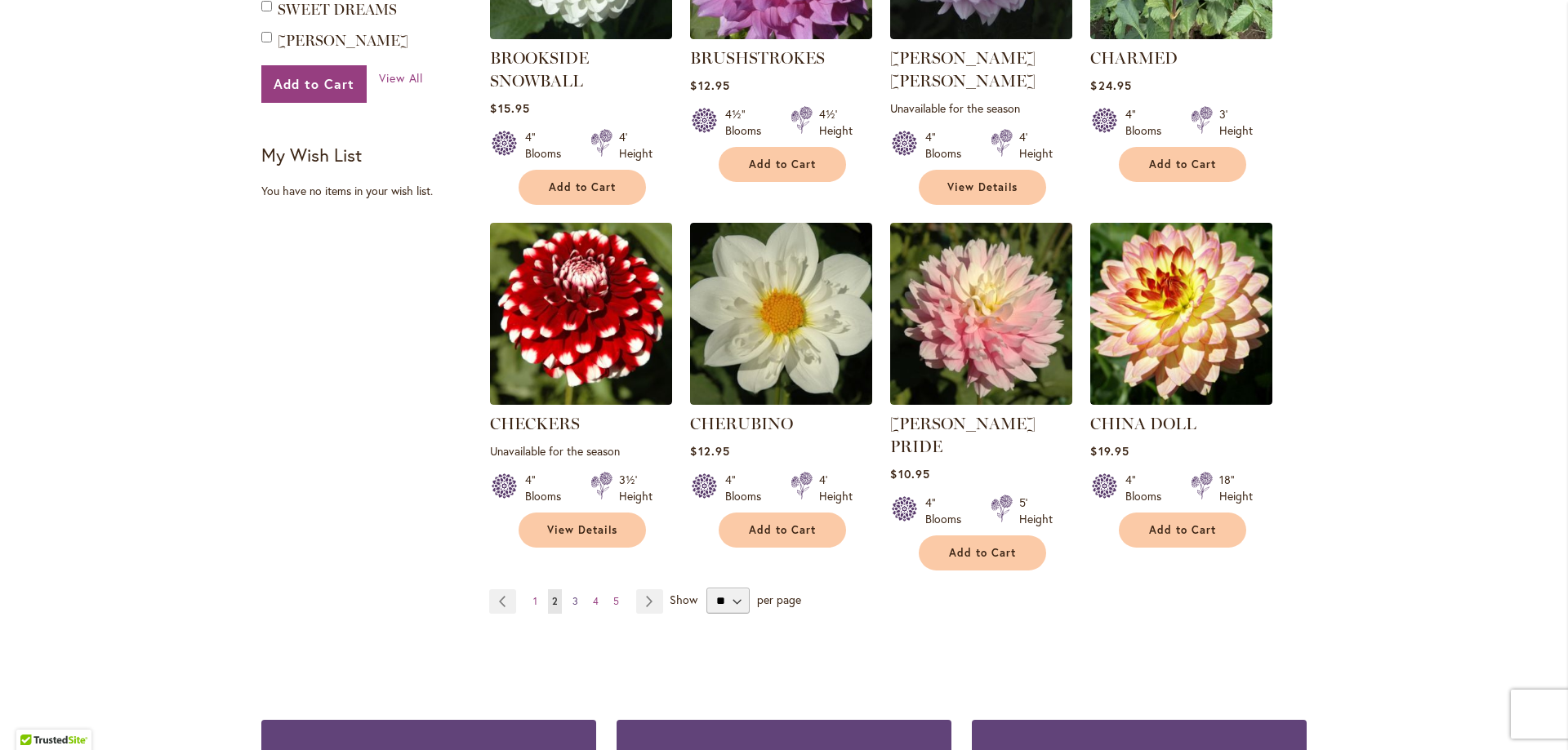
click at [572, 595] on span "3" at bounding box center [575, 601] width 6 height 12
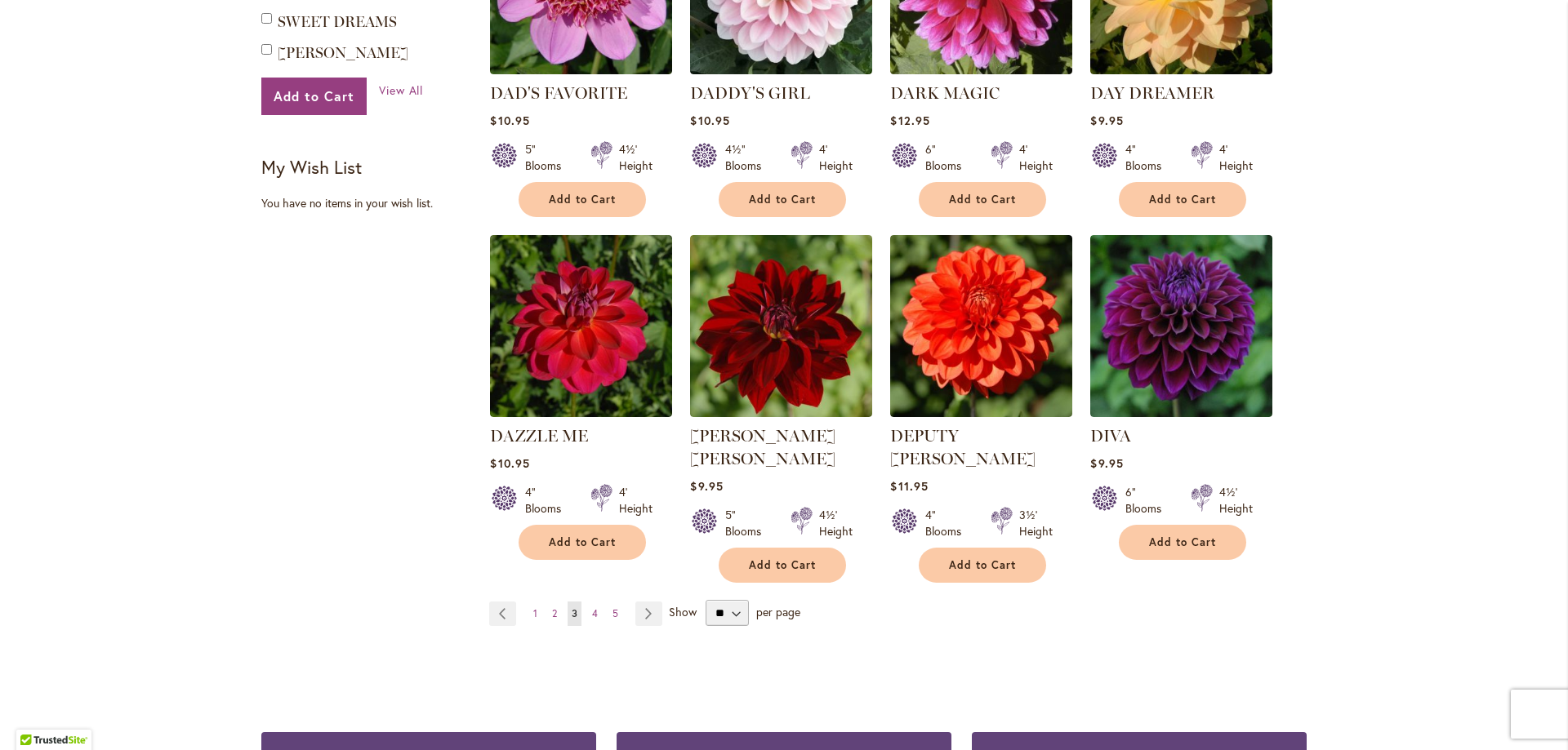
scroll to position [1224, 0]
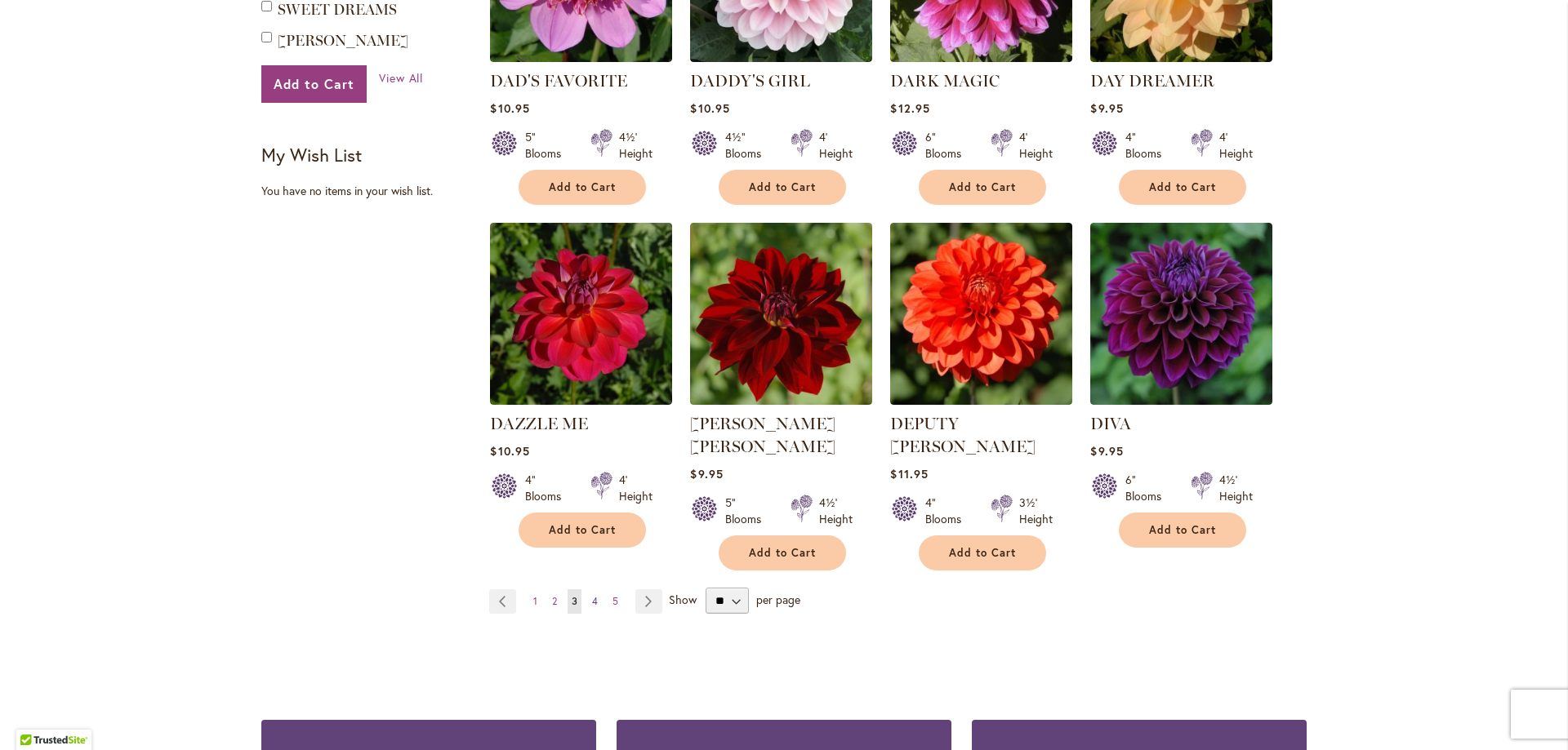
click at [592, 595] on span "4" at bounding box center [594, 601] width 6 height 12
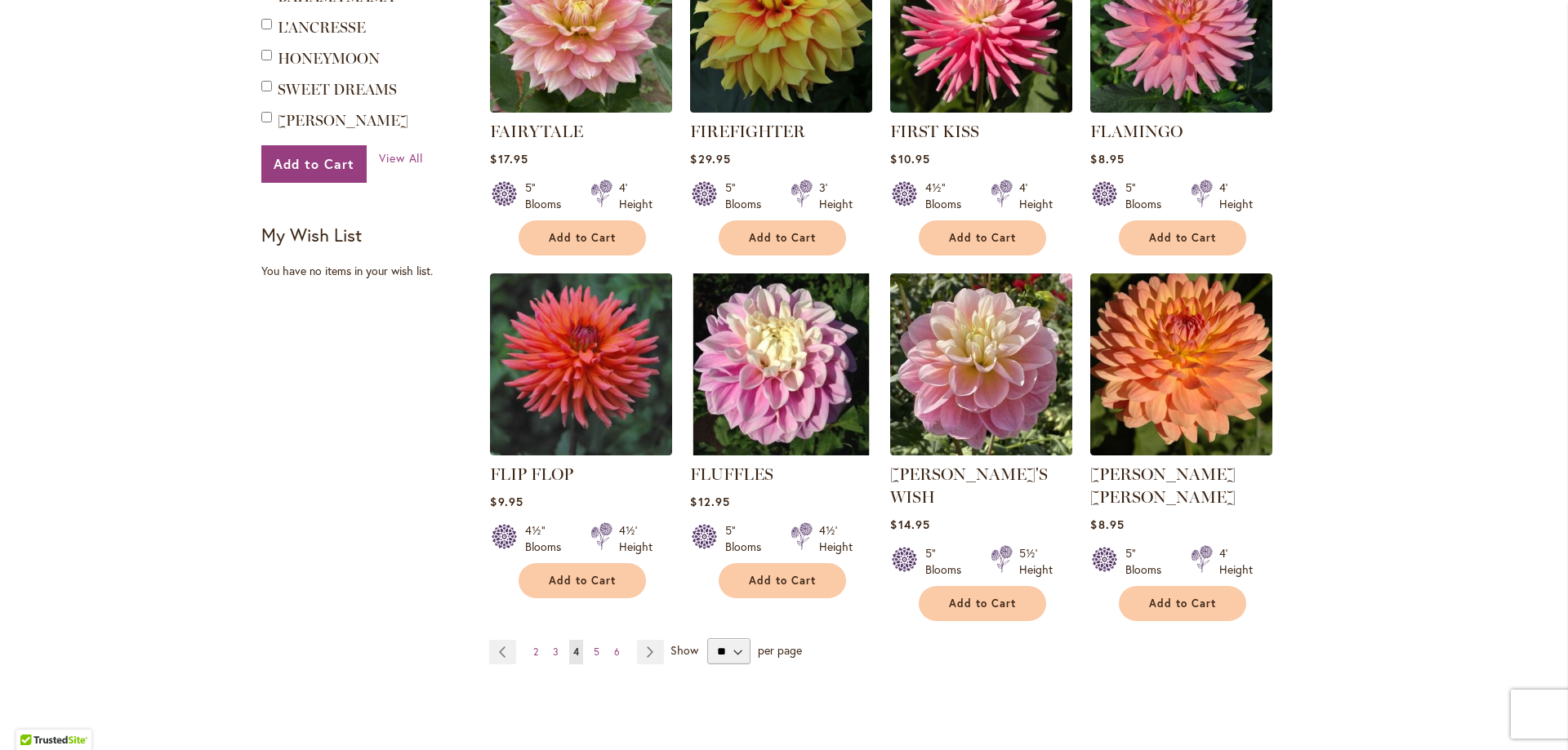
scroll to position [1306, 0]
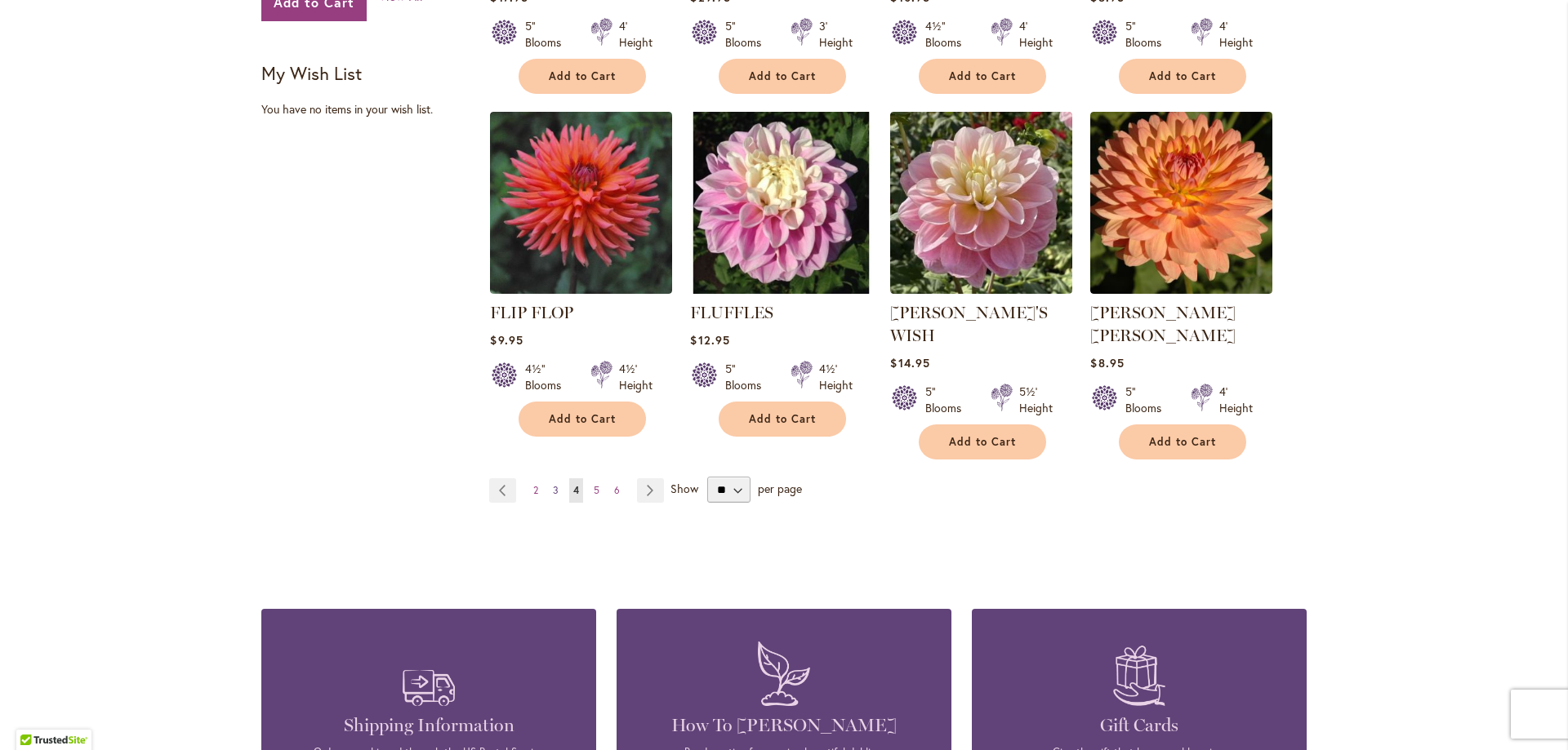
click at [552, 484] on span "3" at bounding box center [555, 490] width 6 height 12
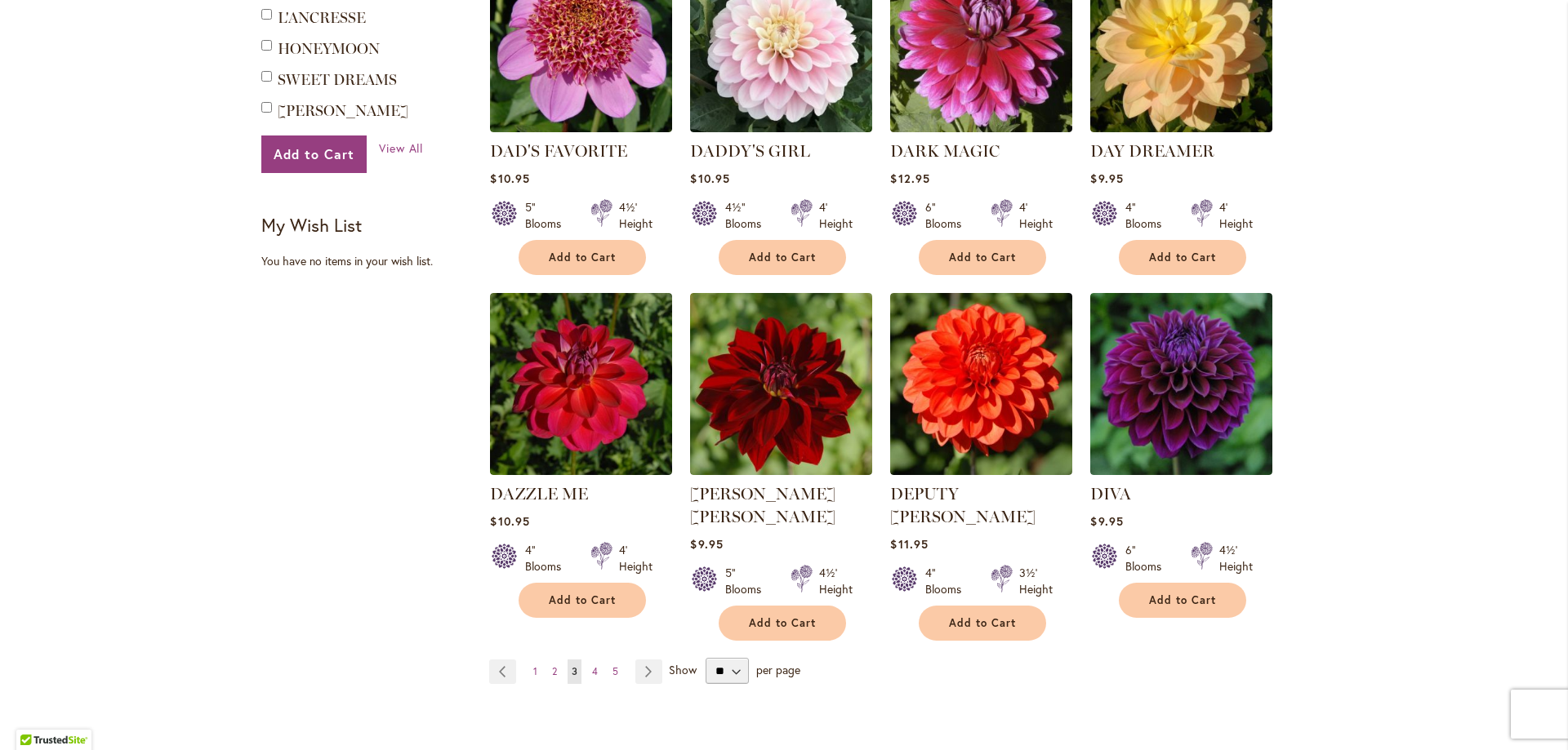
scroll to position [1306, 0]
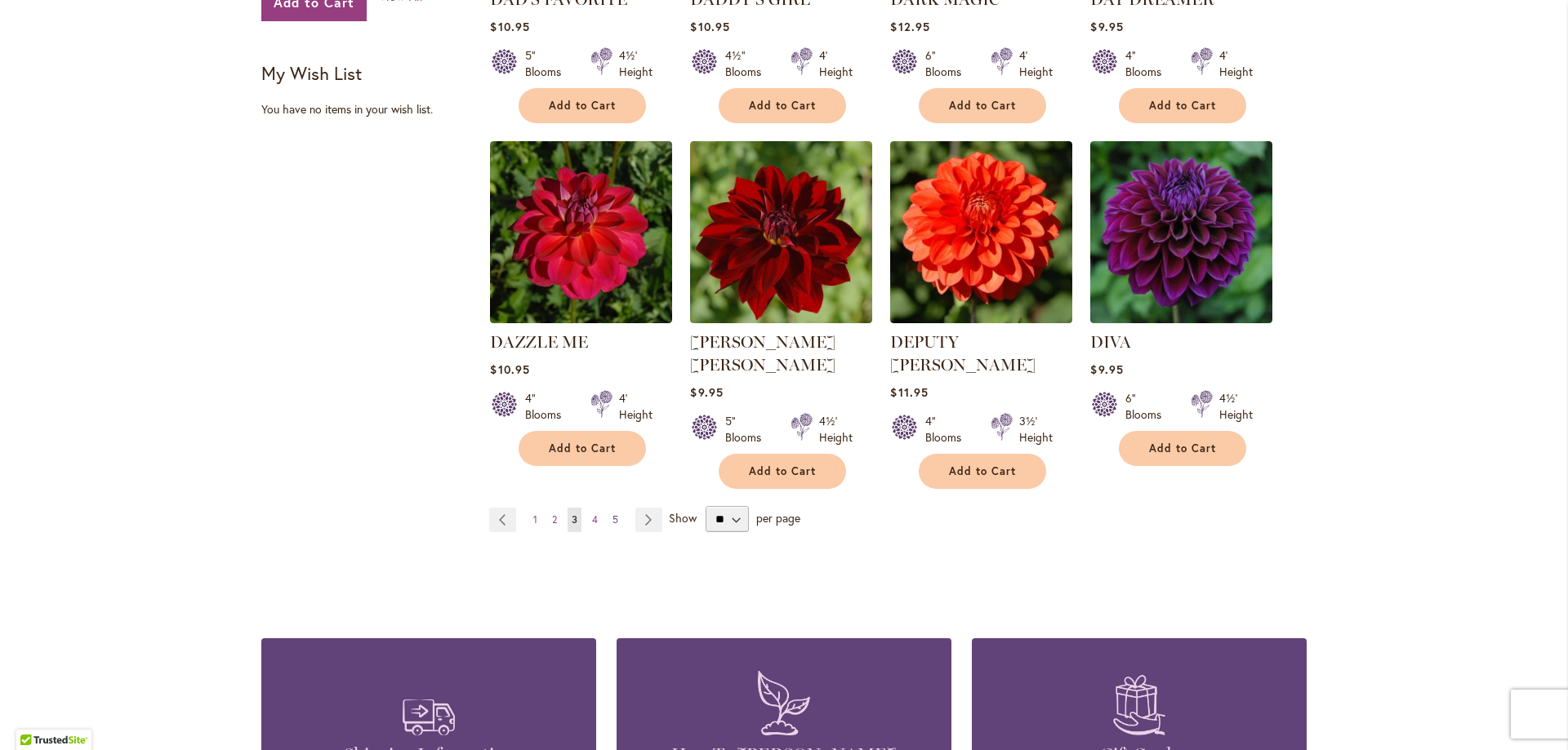
click at [612, 514] on span "5" at bounding box center [615, 519] width 6 height 12
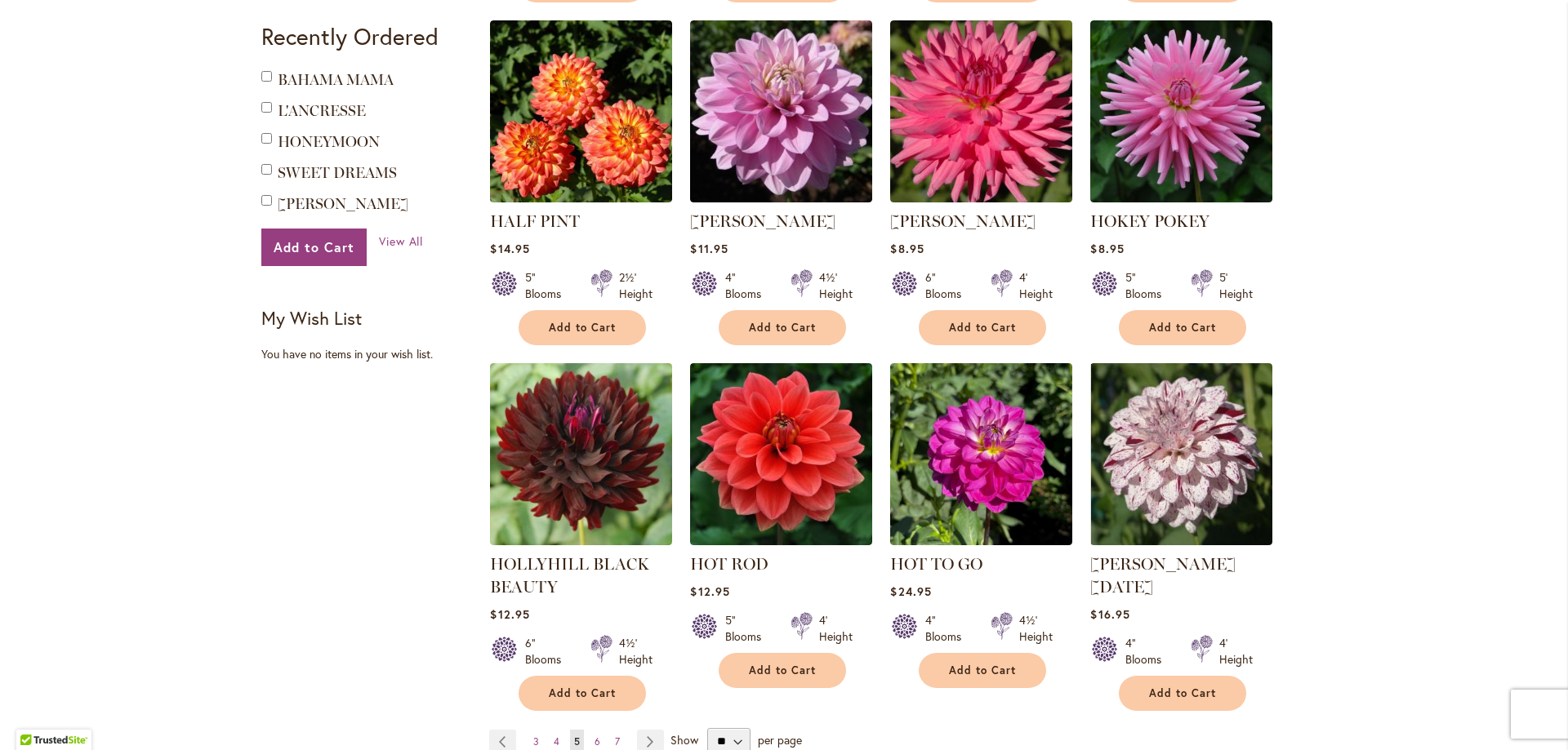
scroll to position [1143, 0]
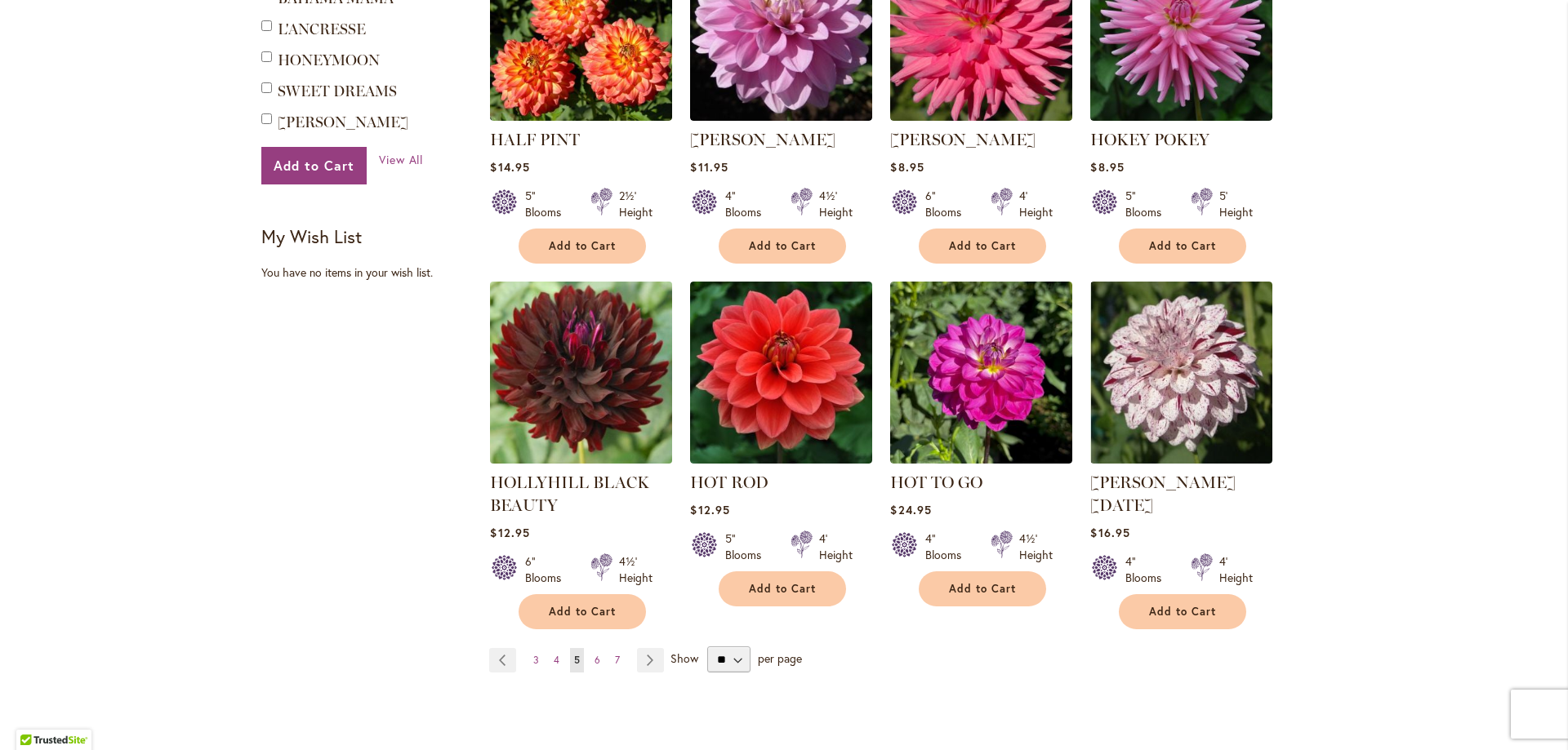
click at [564, 393] on img at bounding box center [581, 372] width 191 height 191
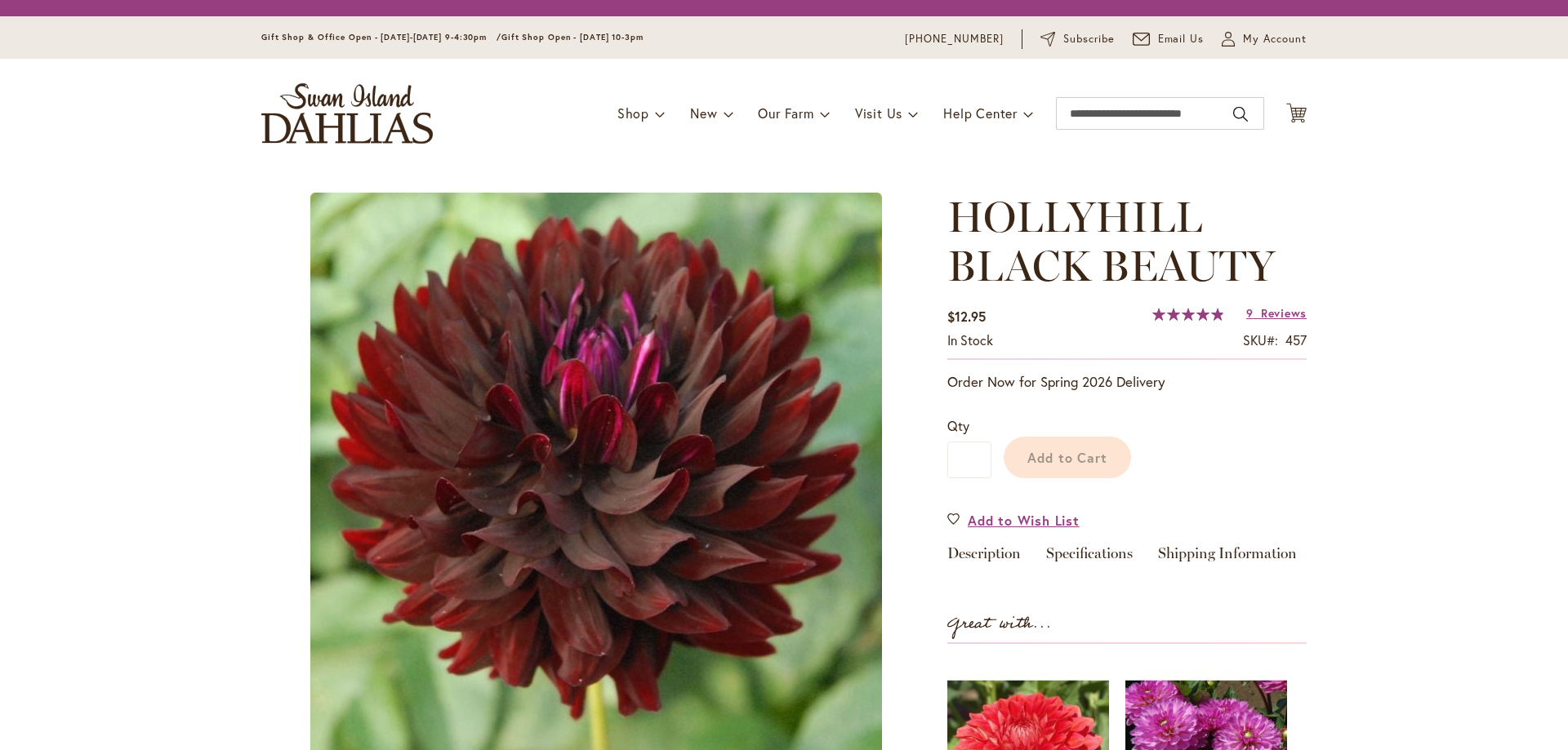
type input "*******"
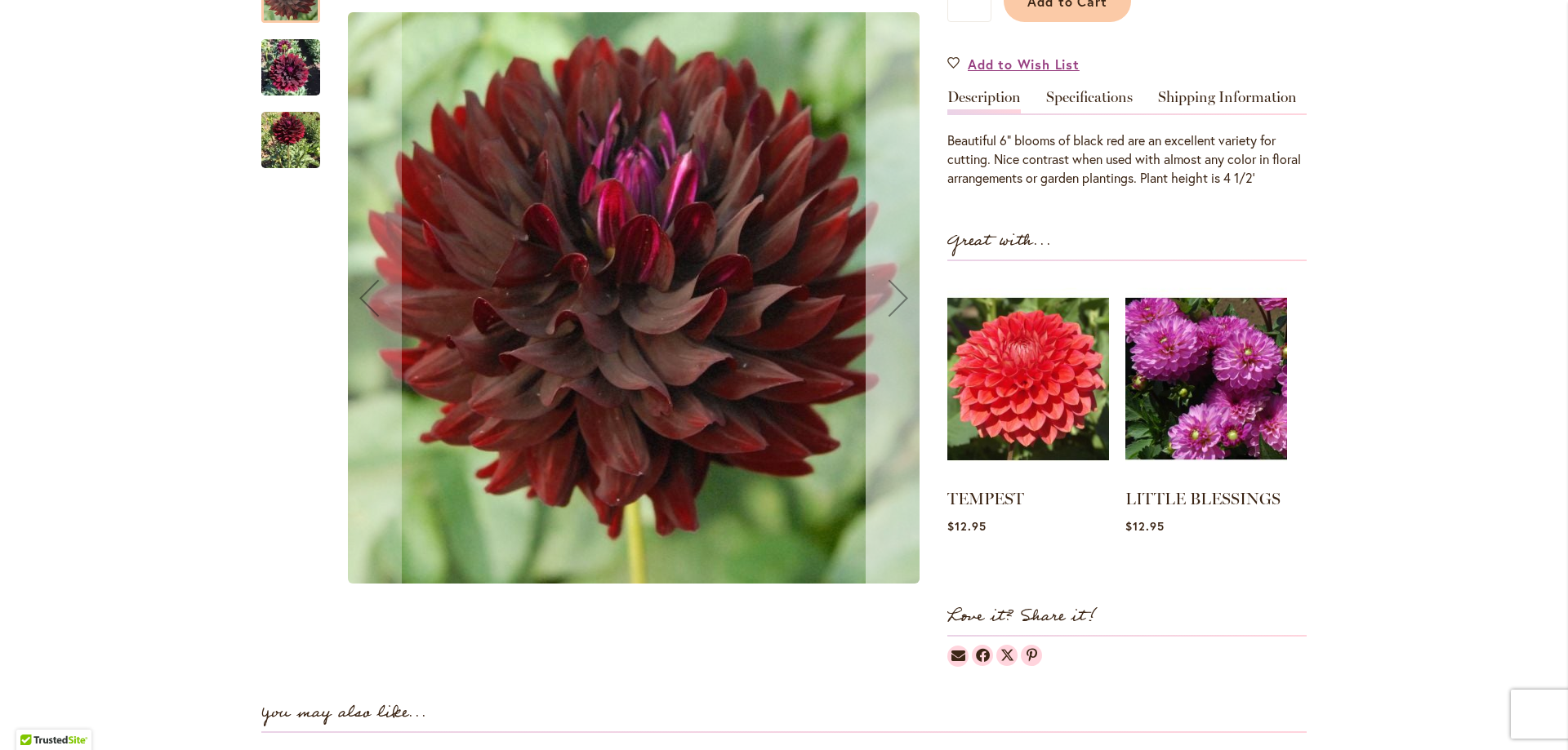
scroll to position [245, 0]
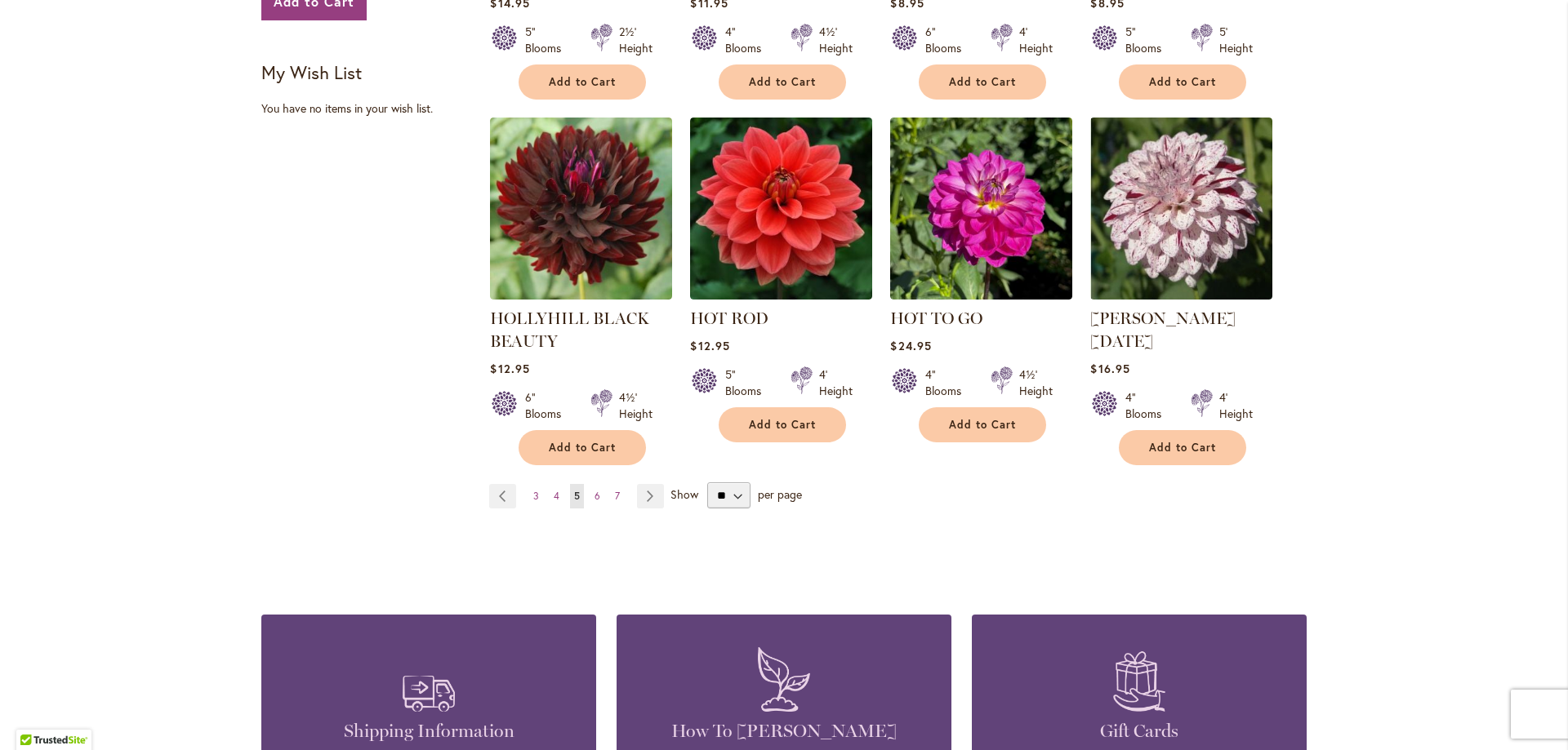
scroll to position [1306, 0]
click at [594, 485] on link "Page 6" at bounding box center [597, 497] width 14 height 25
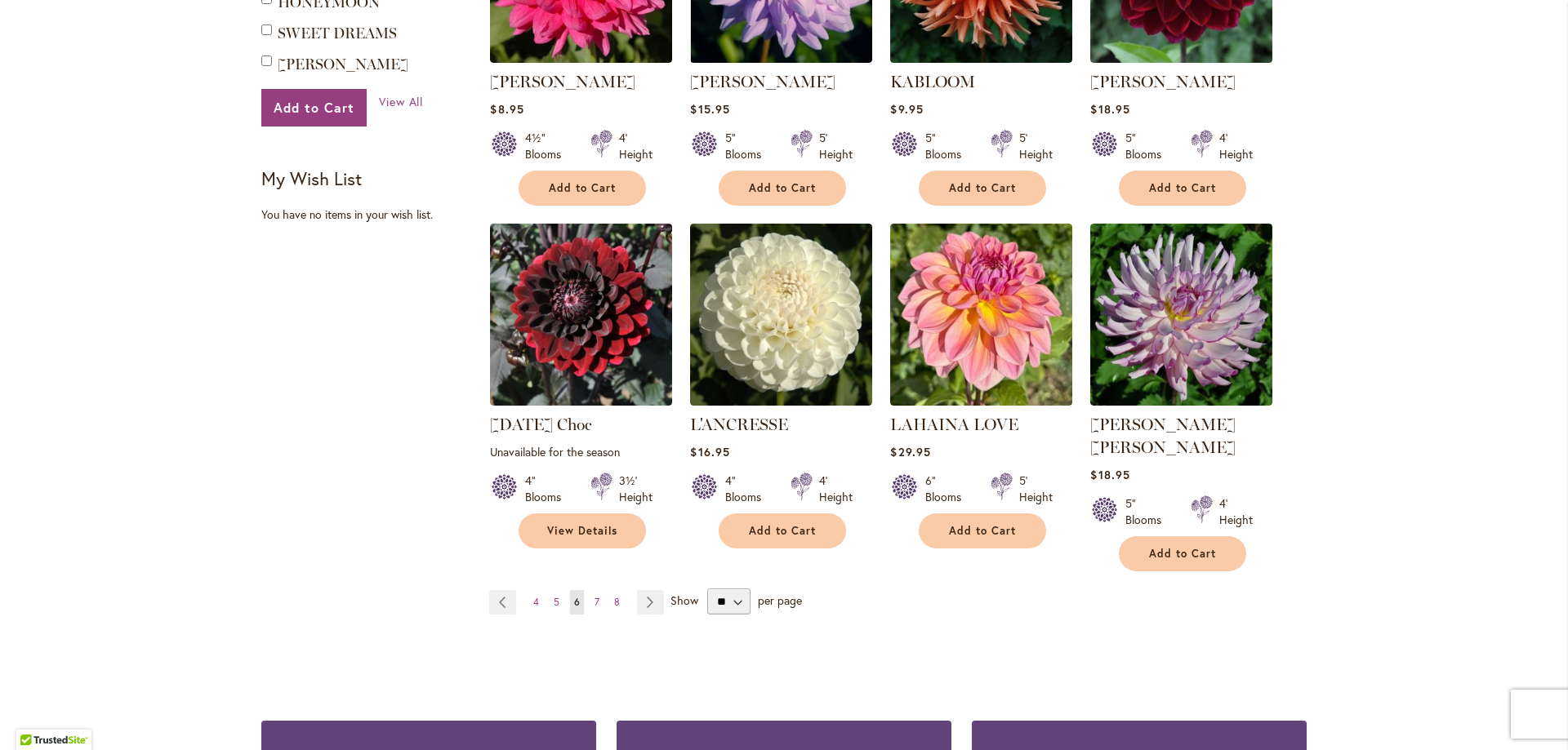
scroll to position [1224, 0]
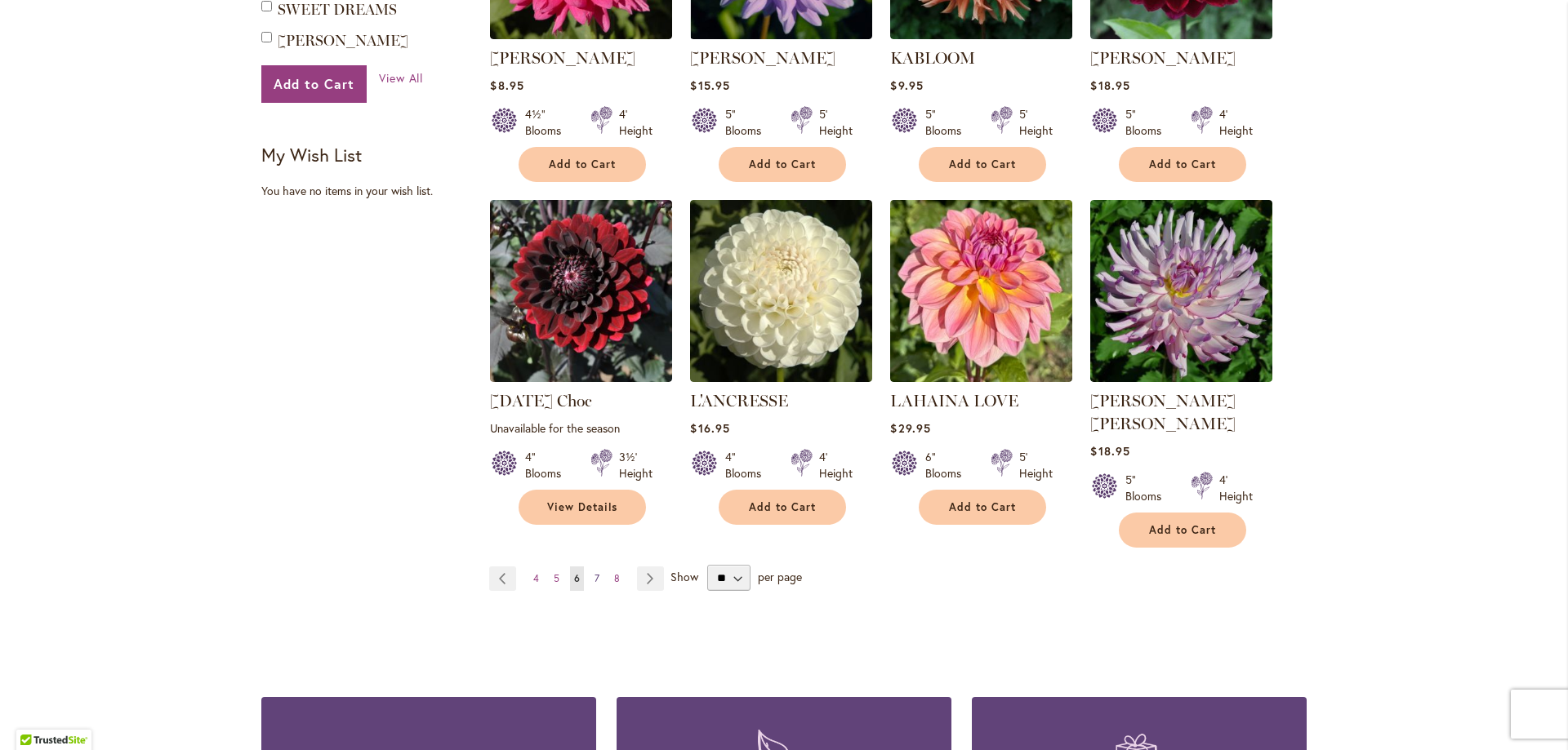
click at [590, 566] on link "Page 7" at bounding box center [597, 579] width 13 height 25
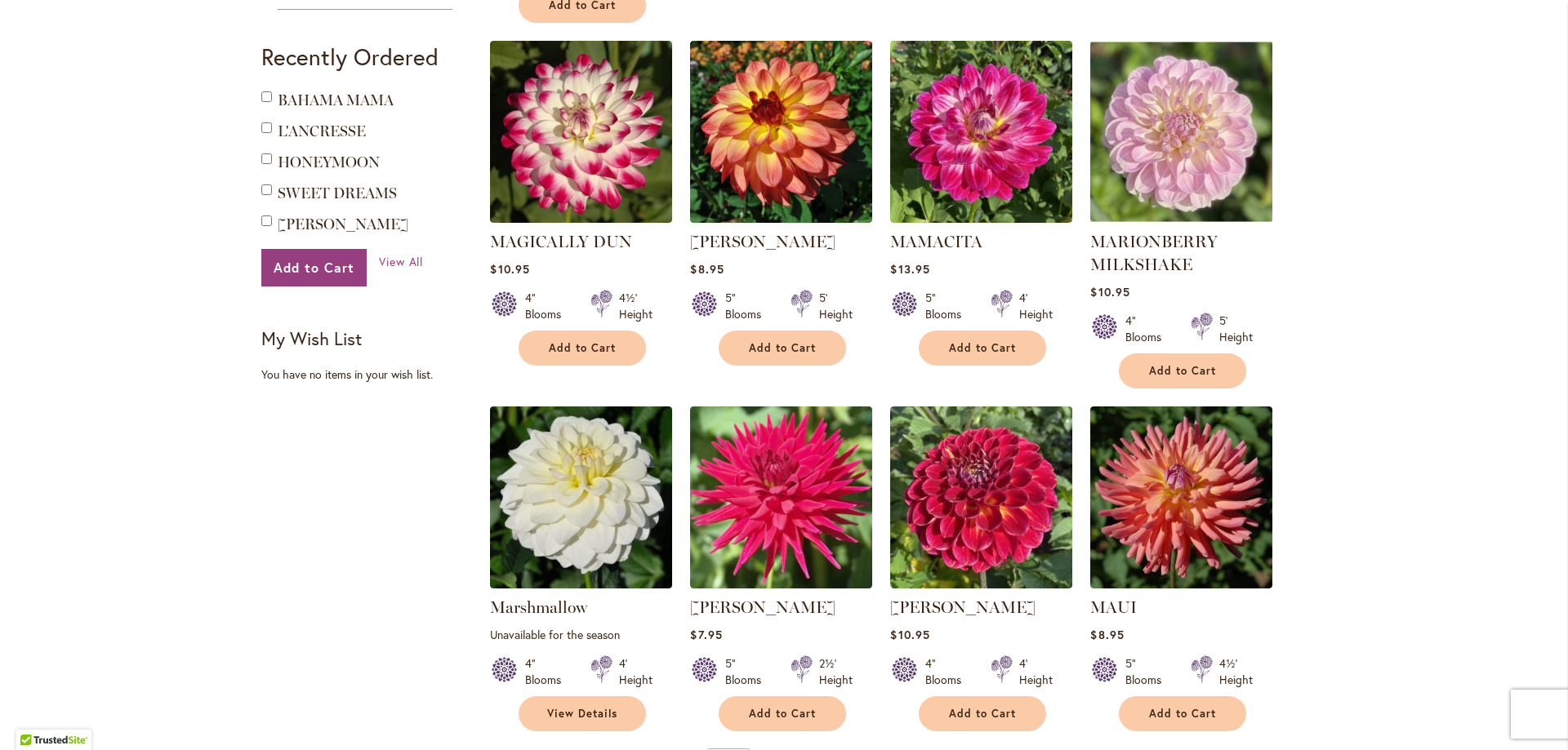
scroll to position [1143, 0]
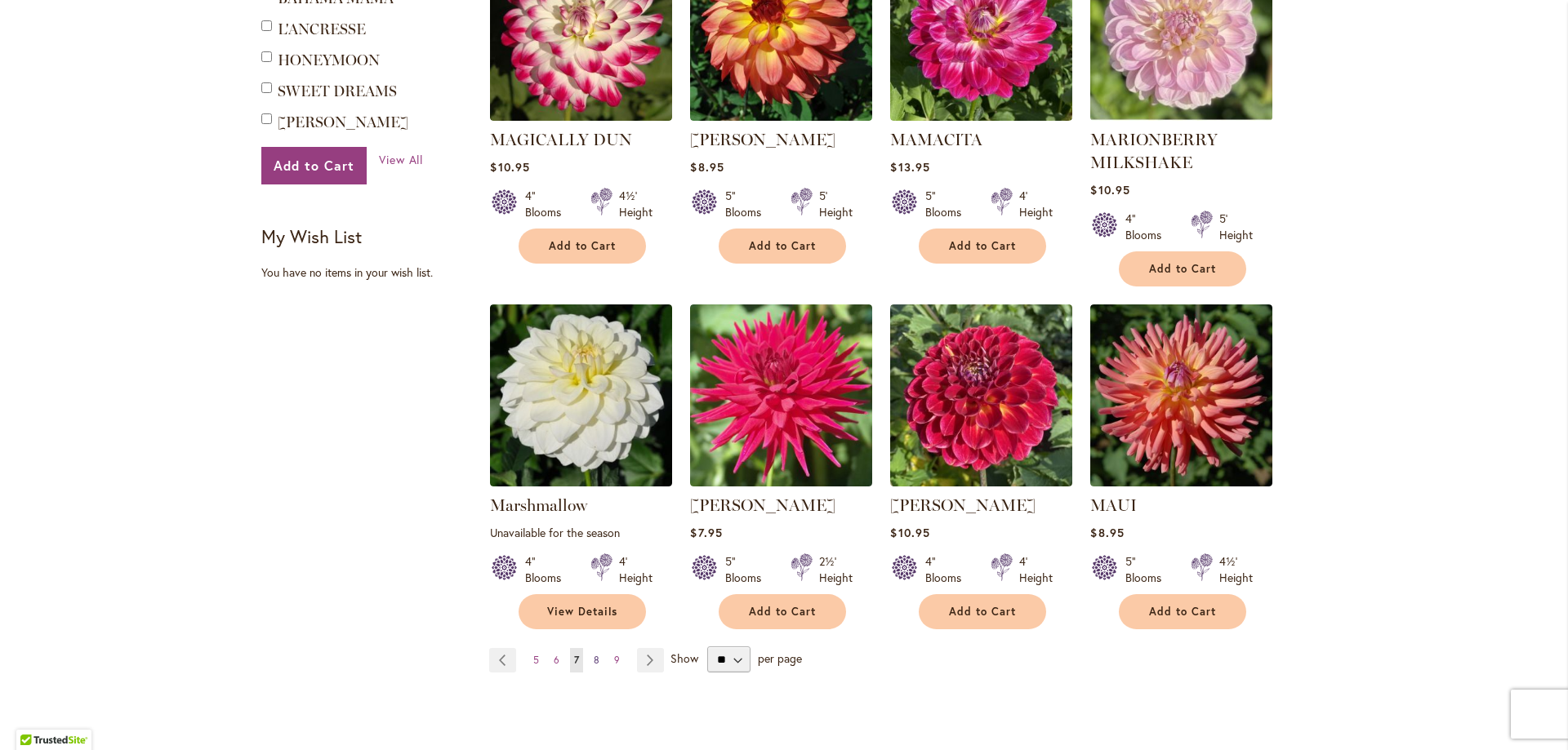
click at [594, 654] on span "8" at bounding box center [596, 660] width 6 height 12
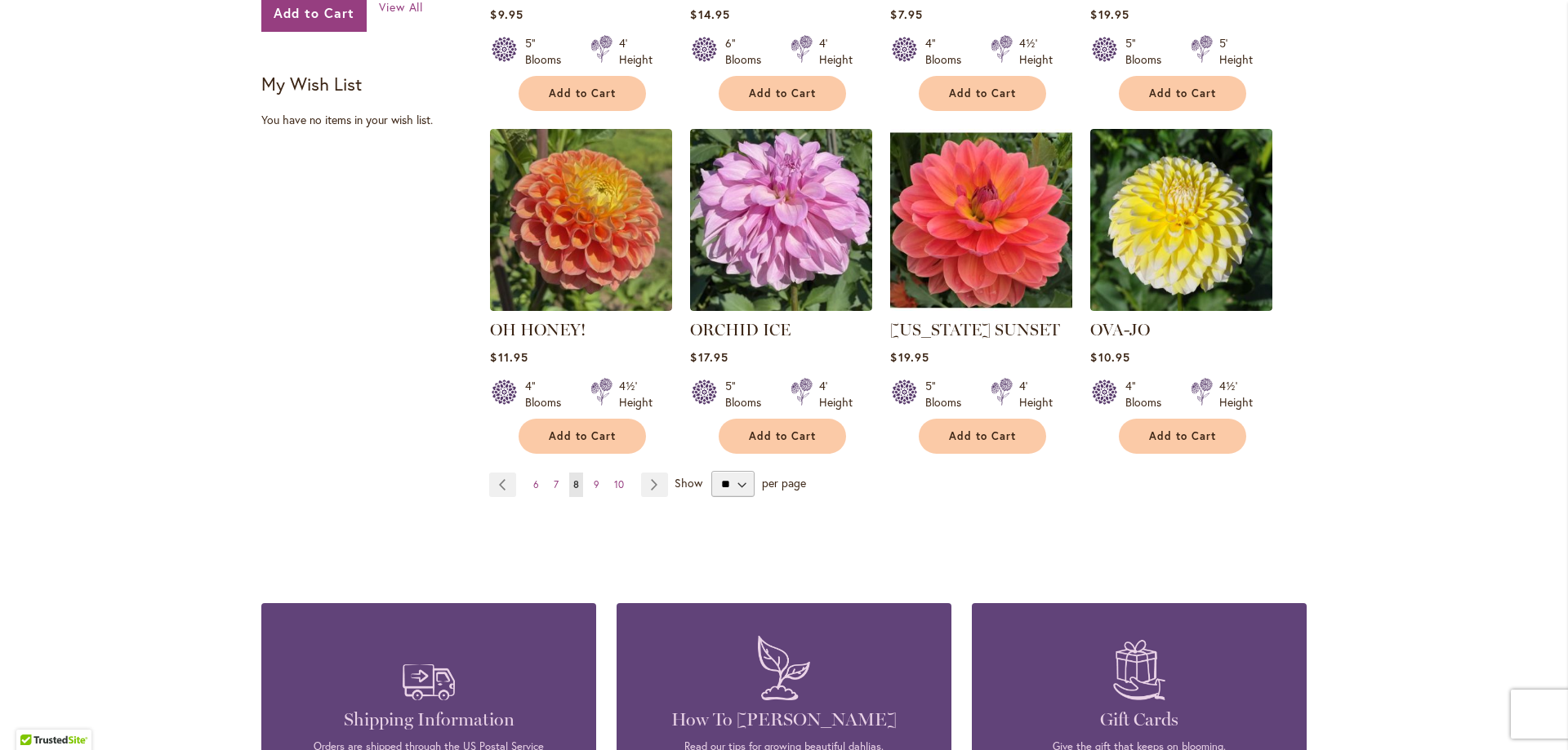
scroll to position [1306, 0]
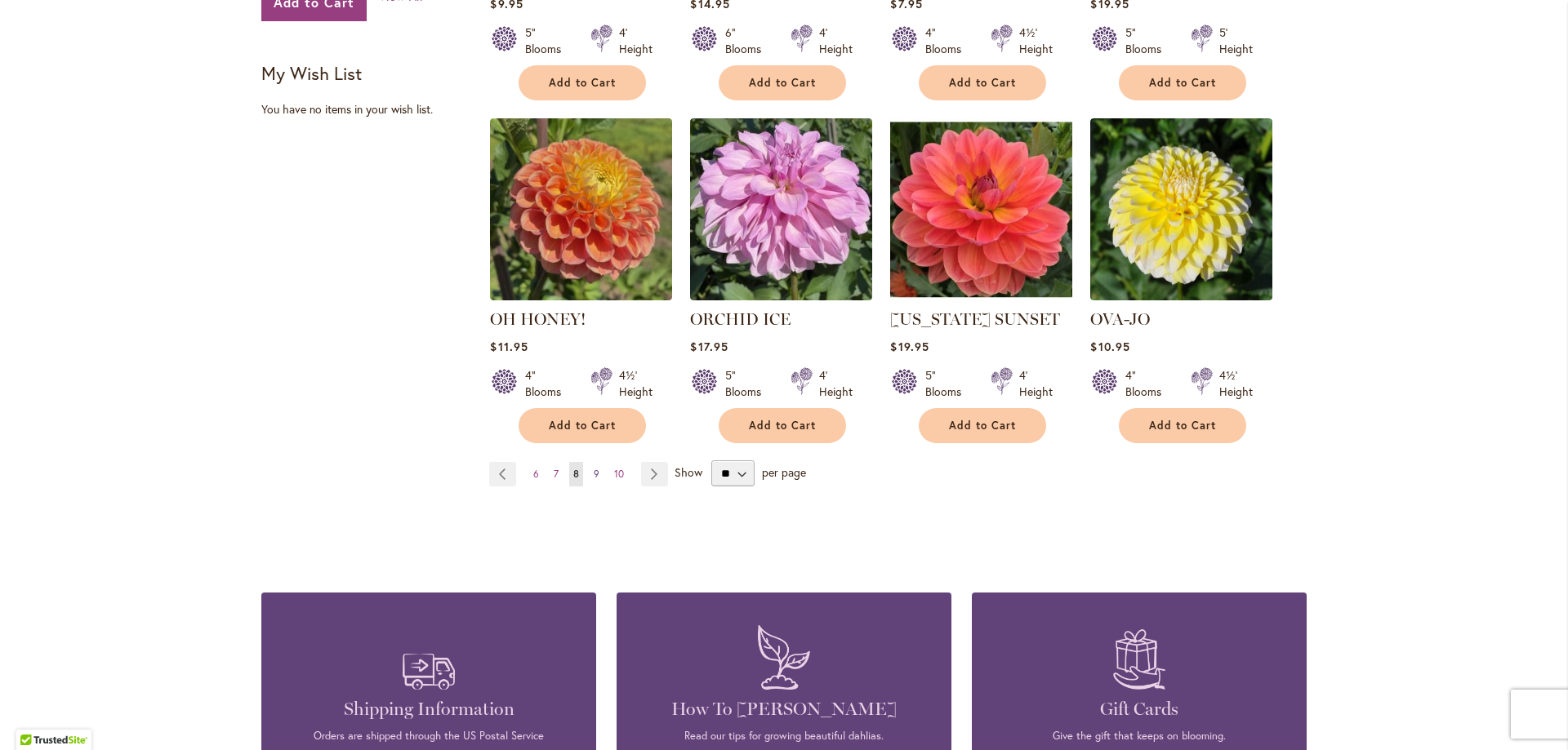
click at [589, 462] on link "Page 9" at bounding box center [596, 474] width 14 height 25
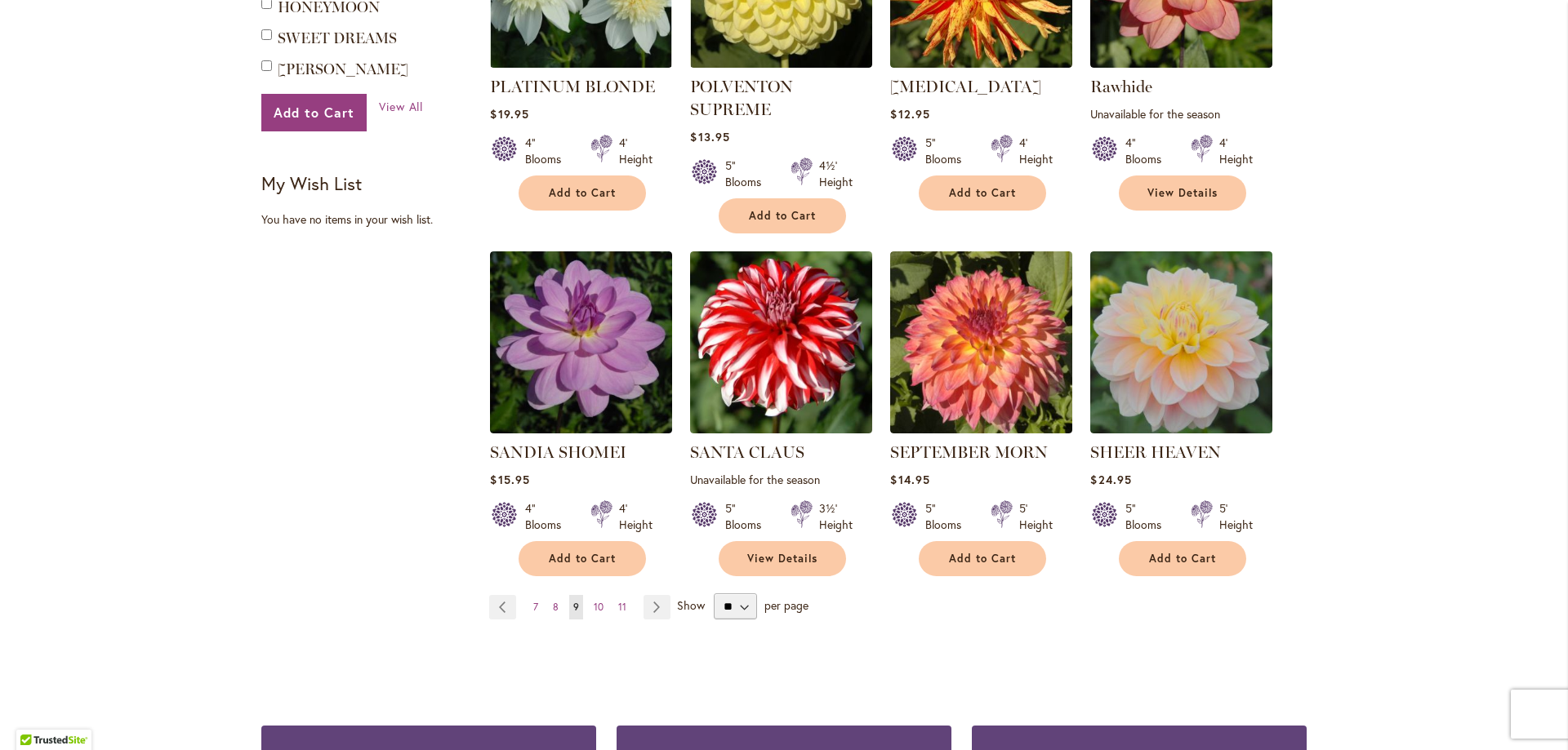
scroll to position [1224, 0]
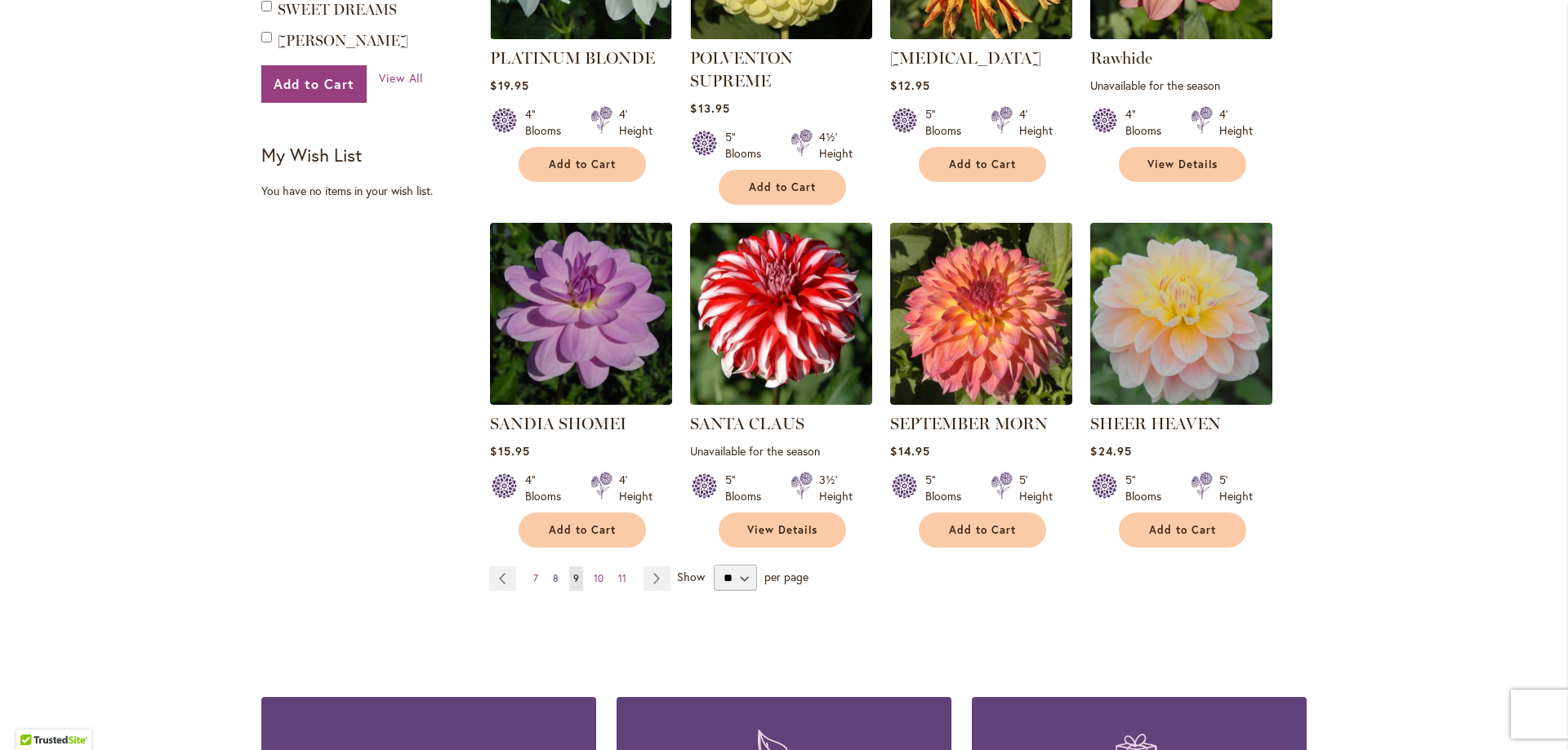
click at [552, 576] on span "8" at bounding box center [555, 578] width 6 height 12
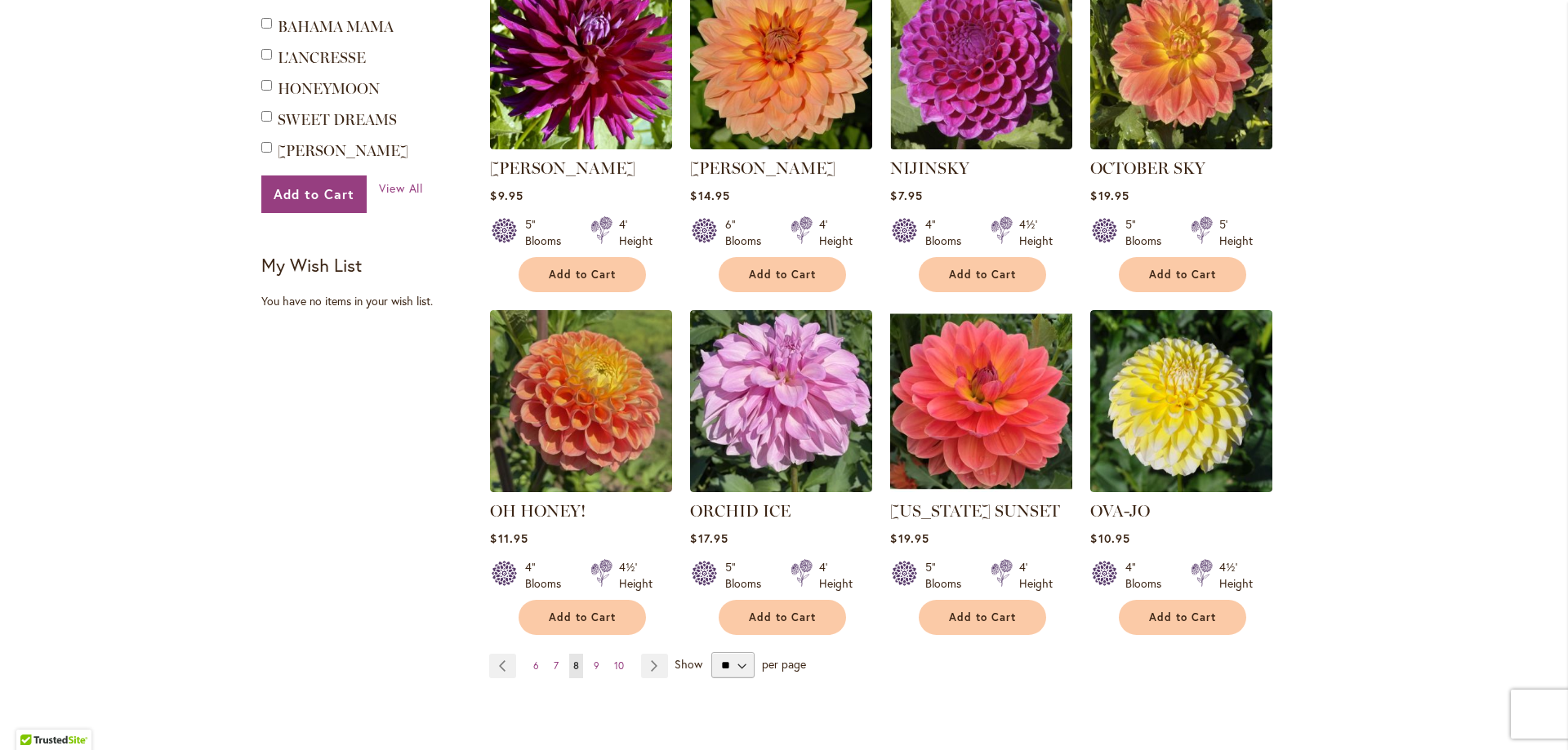
scroll to position [1143, 0]
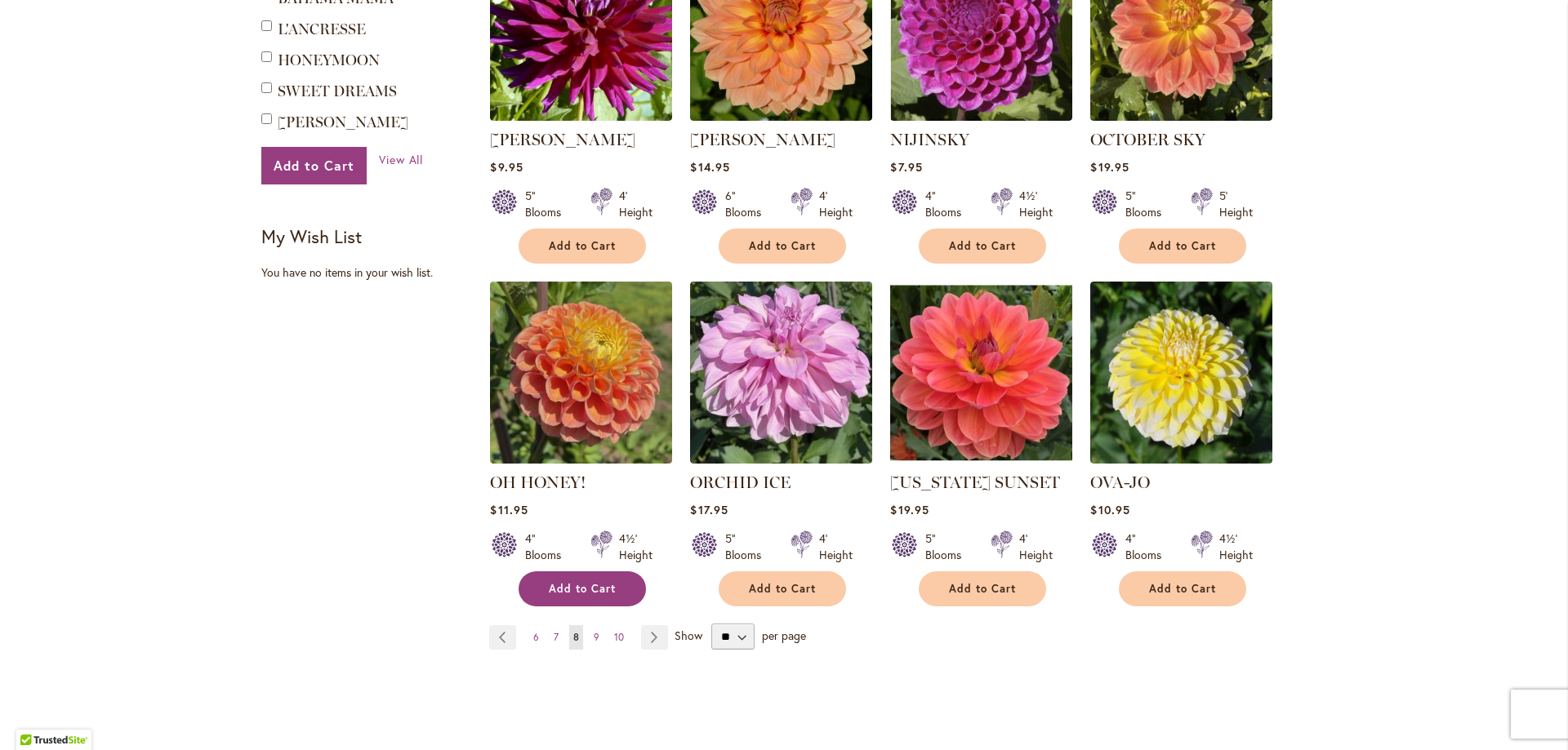
click at [600, 582] on span "Add to Cart" at bounding box center [582, 588] width 67 height 14
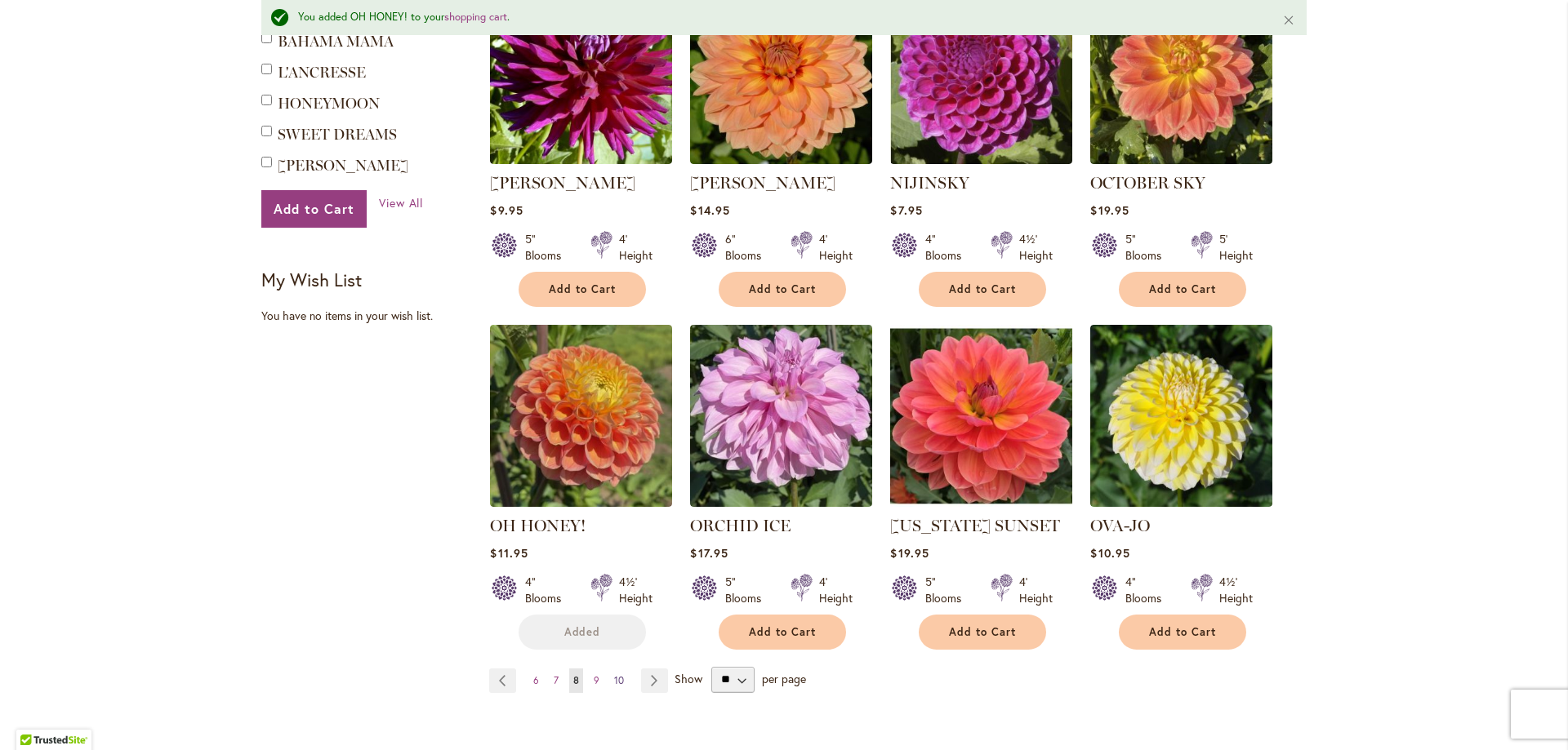
scroll to position [1186, 0]
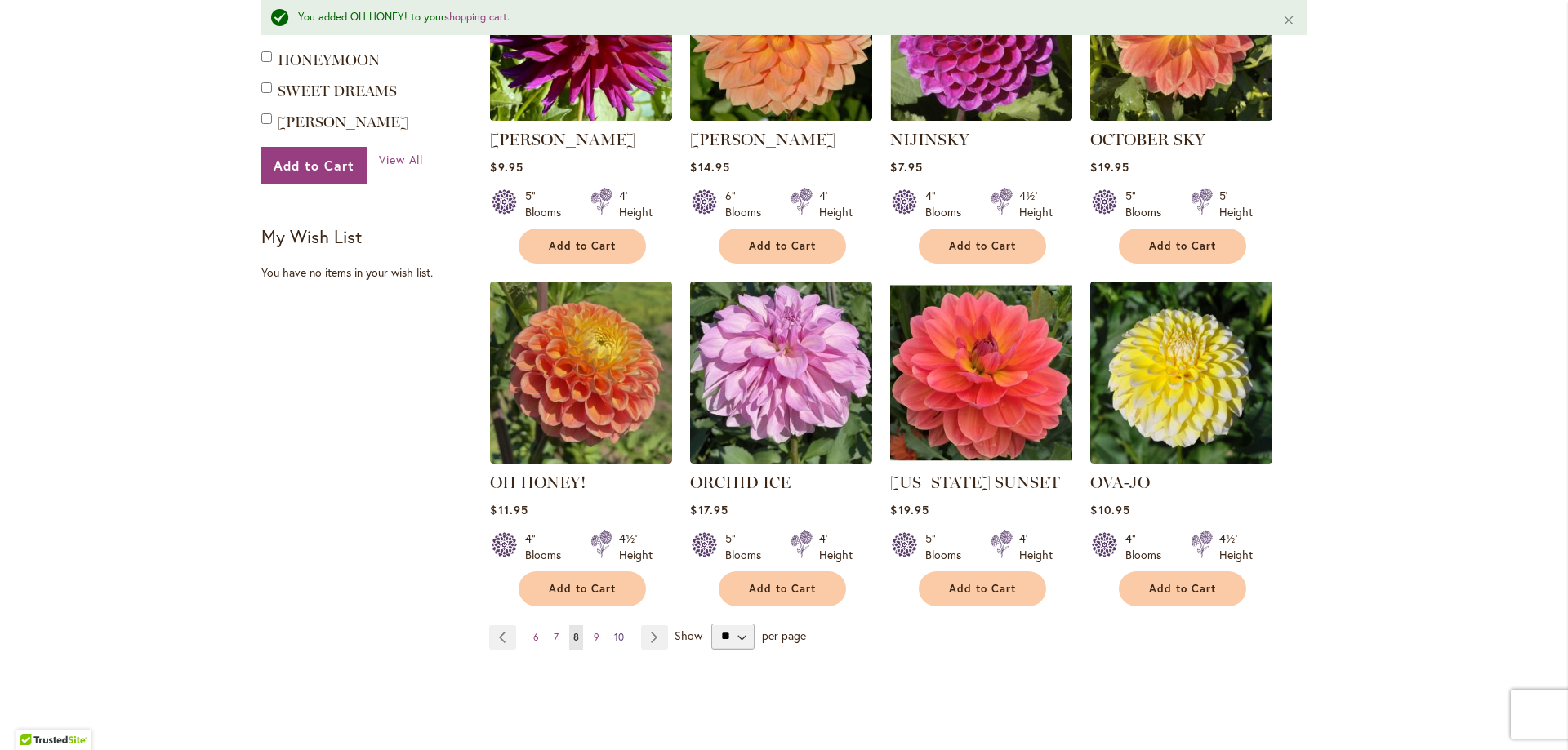
click at [614, 631] on span "10" at bounding box center [619, 637] width 10 height 12
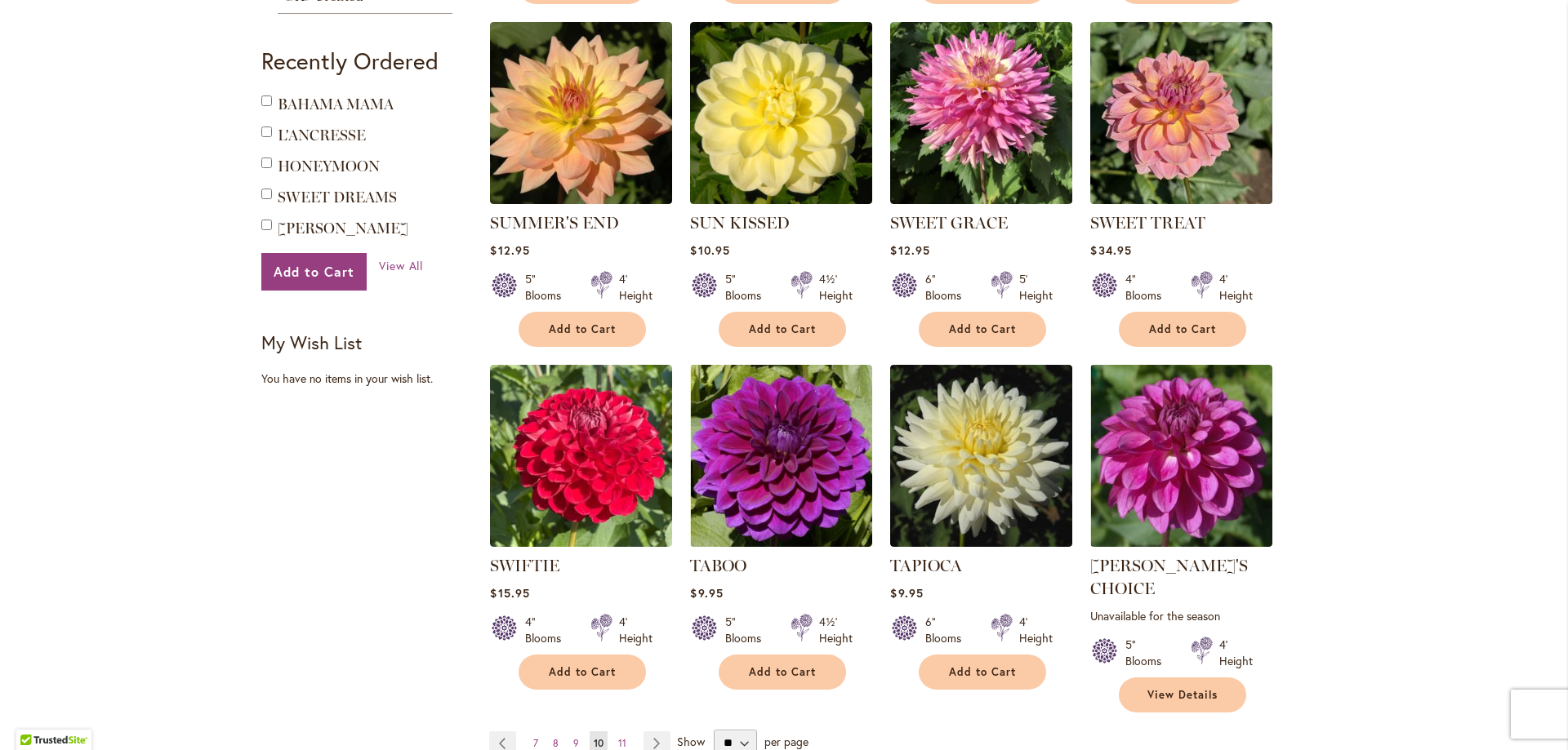
scroll to position [1143, 0]
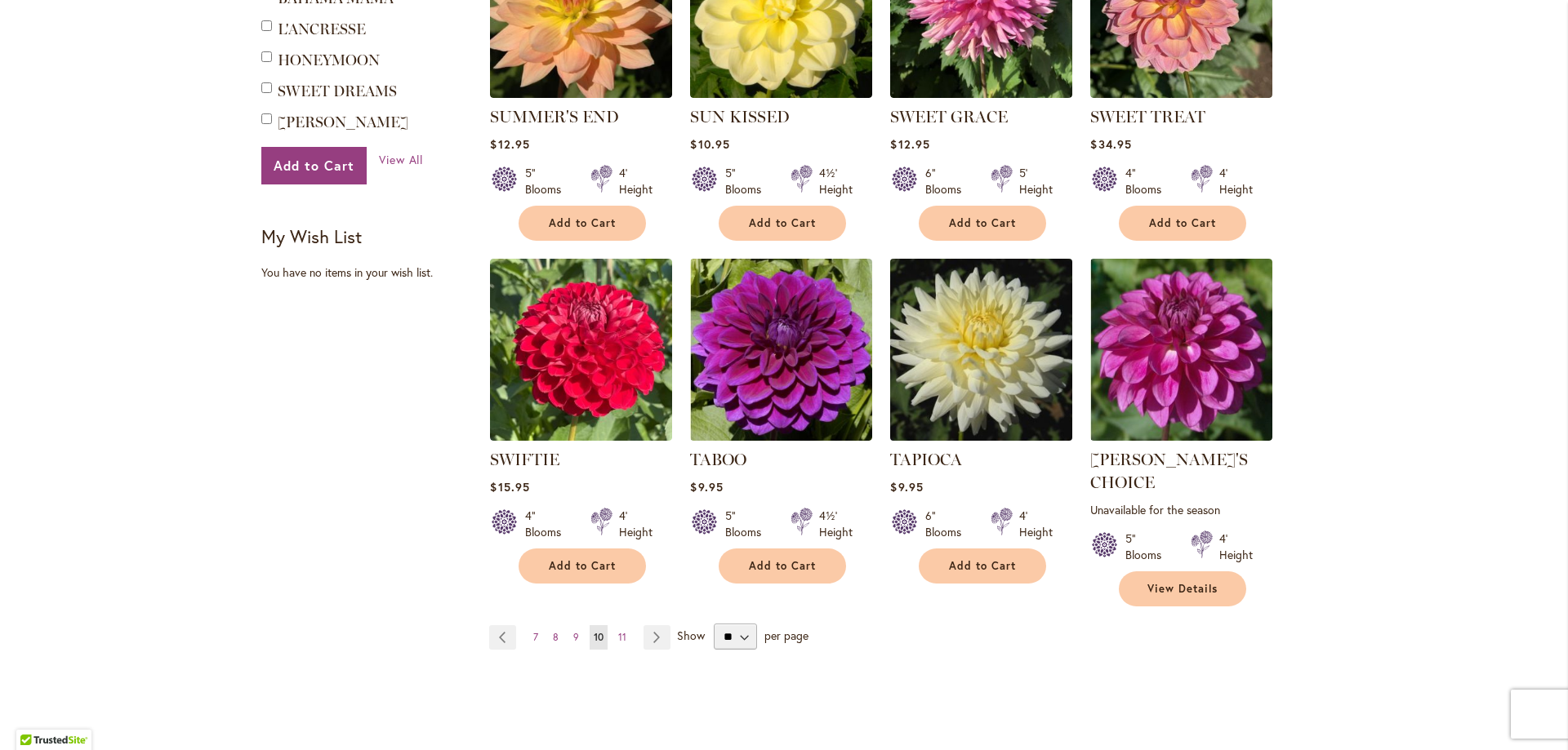
click at [983, 367] on img at bounding box center [981, 349] width 191 height 191
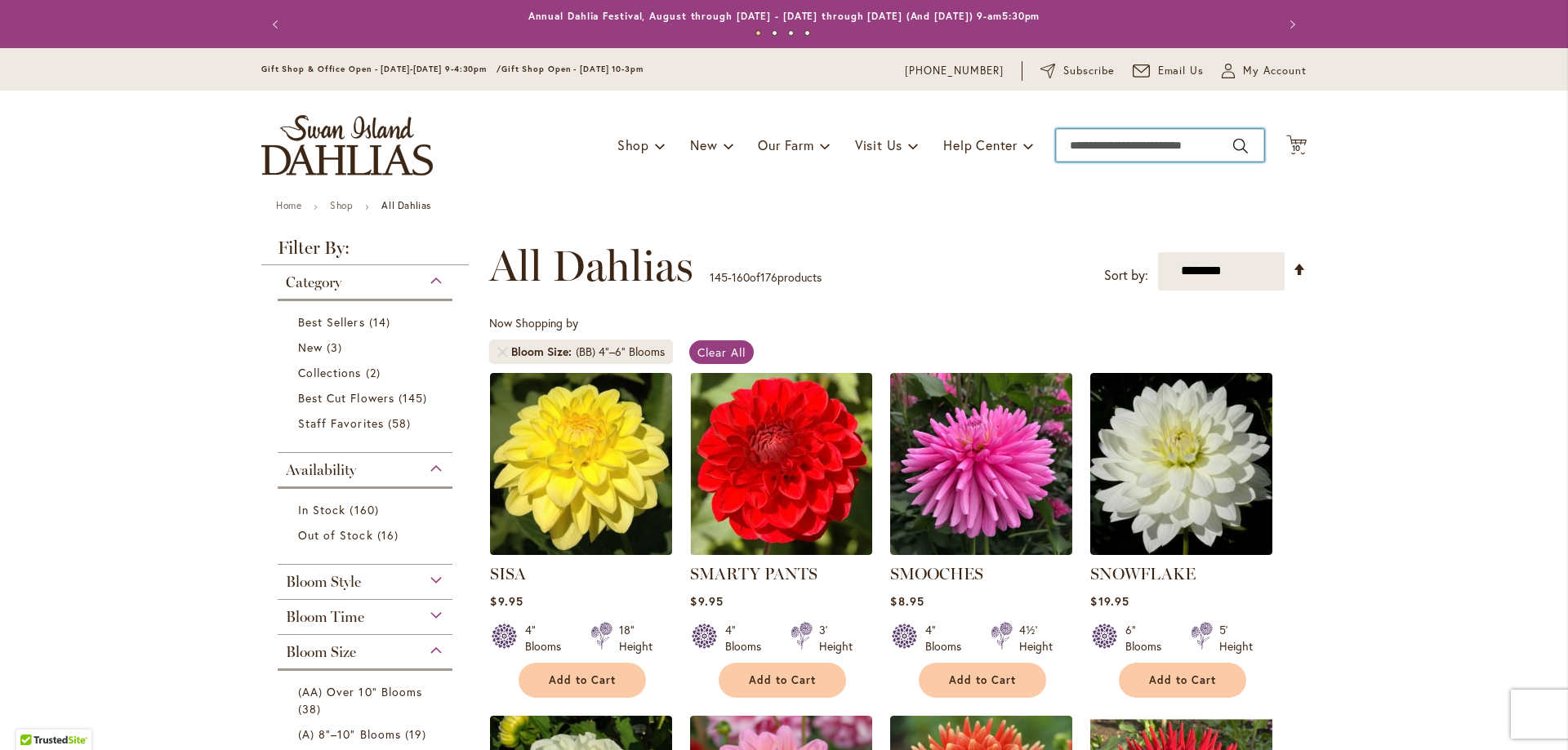
click at [1112, 147] on input "Search" at bounding box center [1160, 145] width 209 height 33
type input "**********"
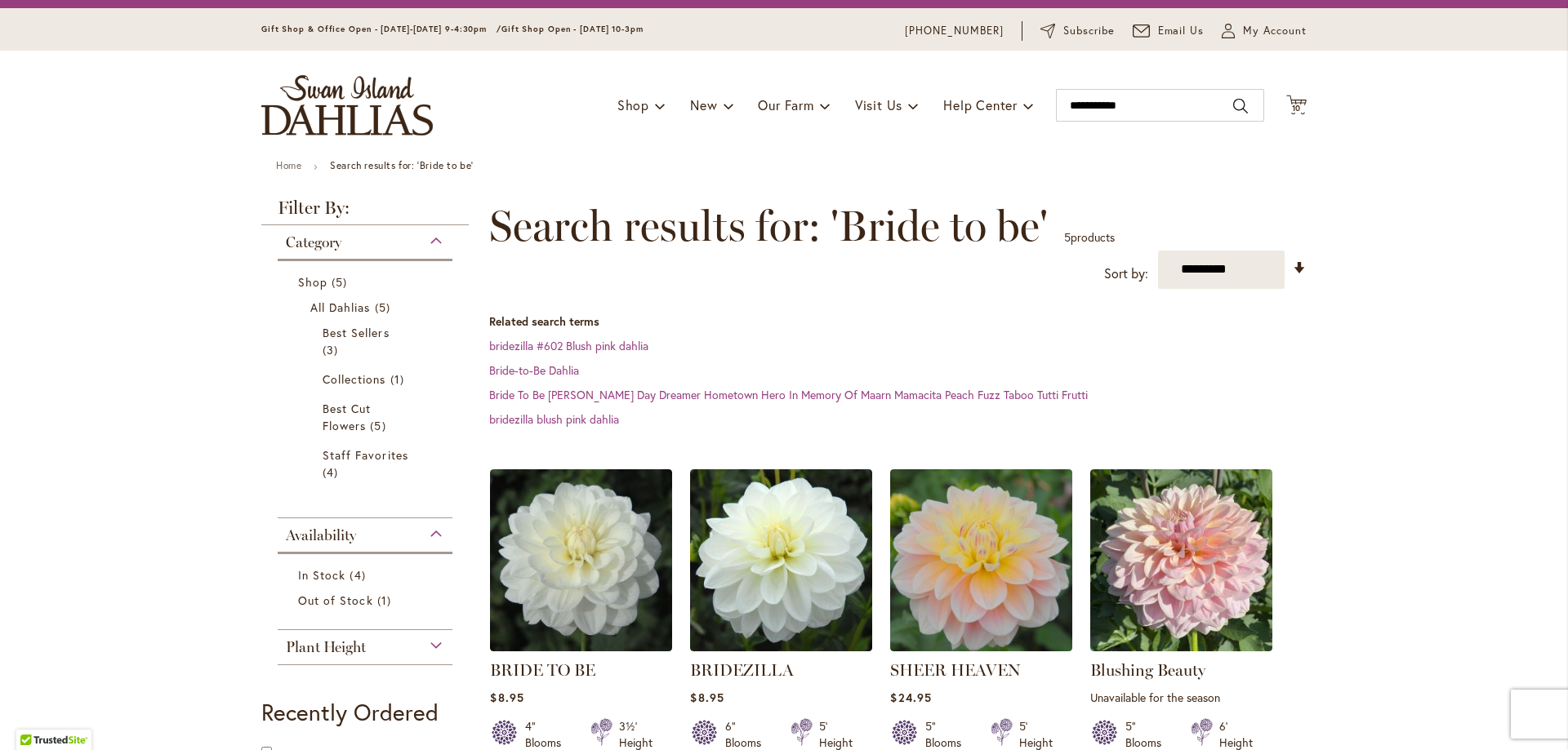
scroll to position [81, 0]
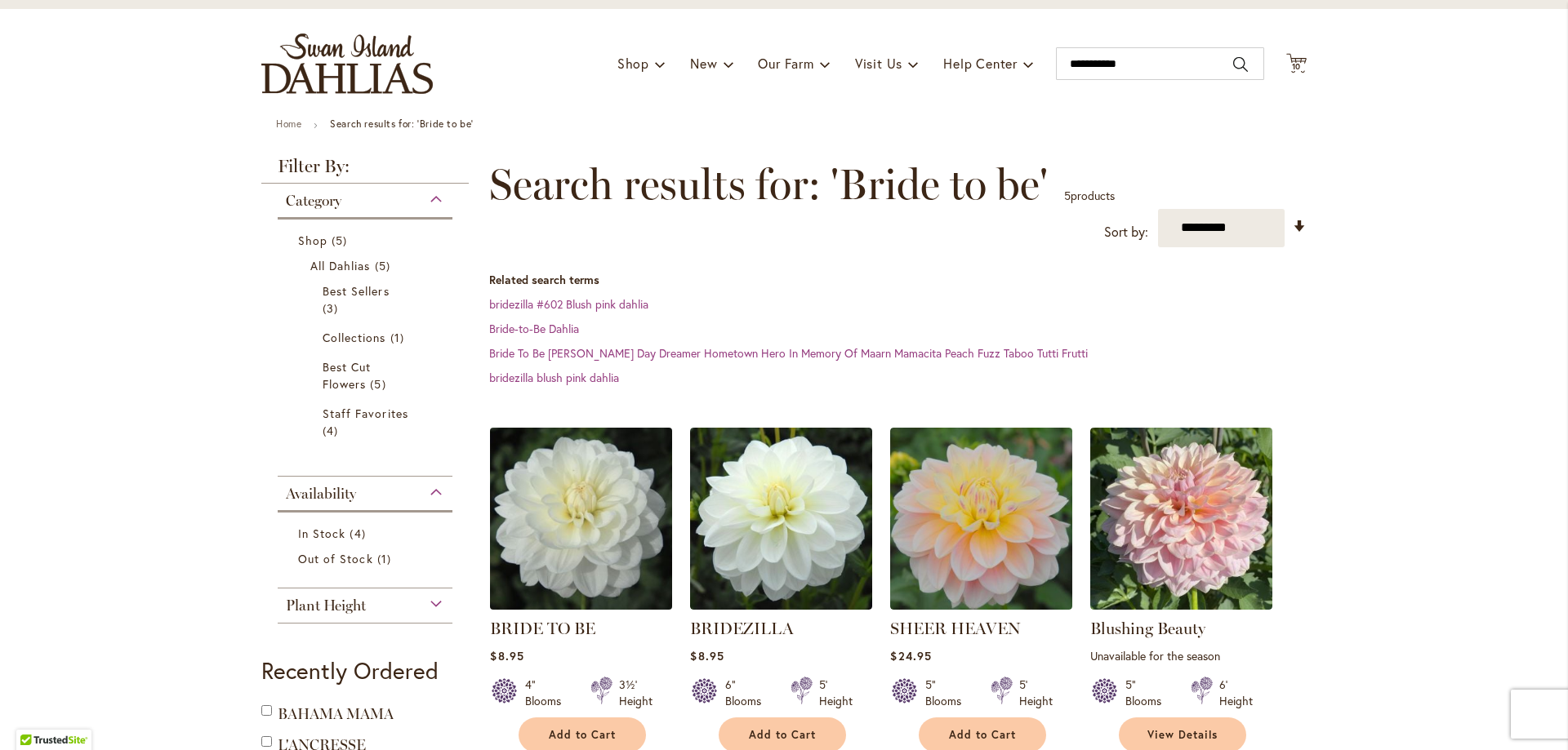
click at [585, 553] on img at bounding box center [581, 518] width 191 height 191
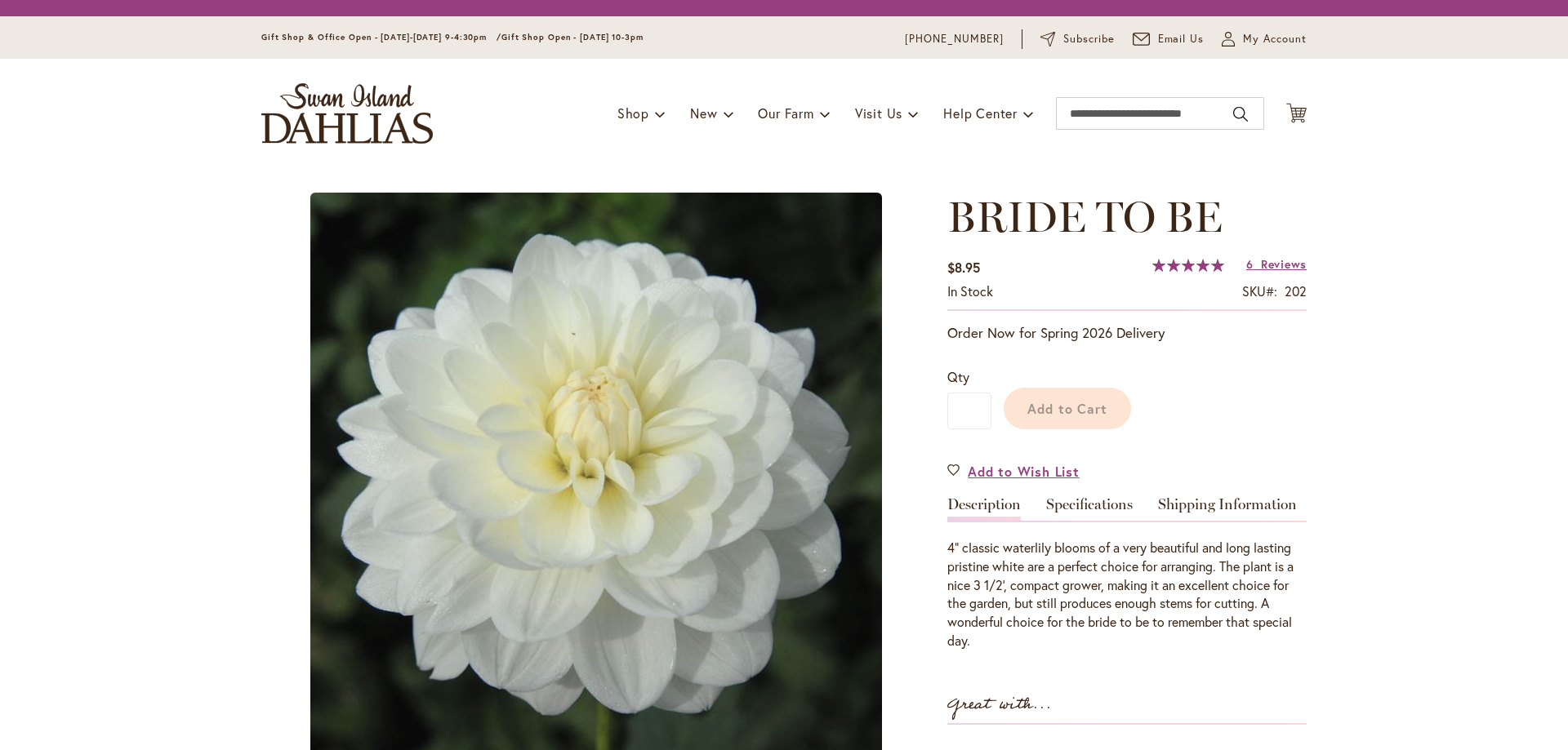
type input "*******"
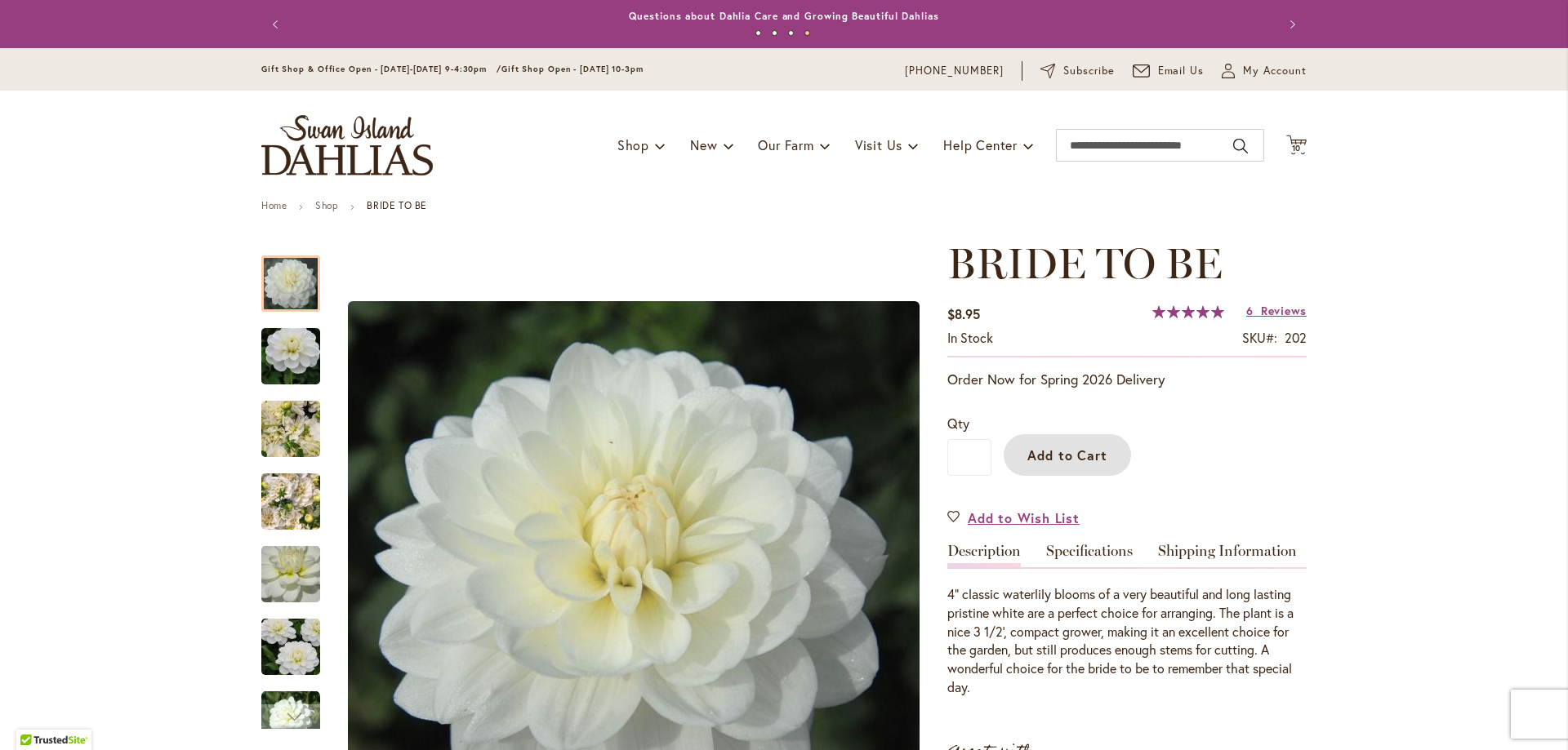
click at [1075, 446] on span "Add to Cart" at bounding box center [1067, 455] width 80 height 17
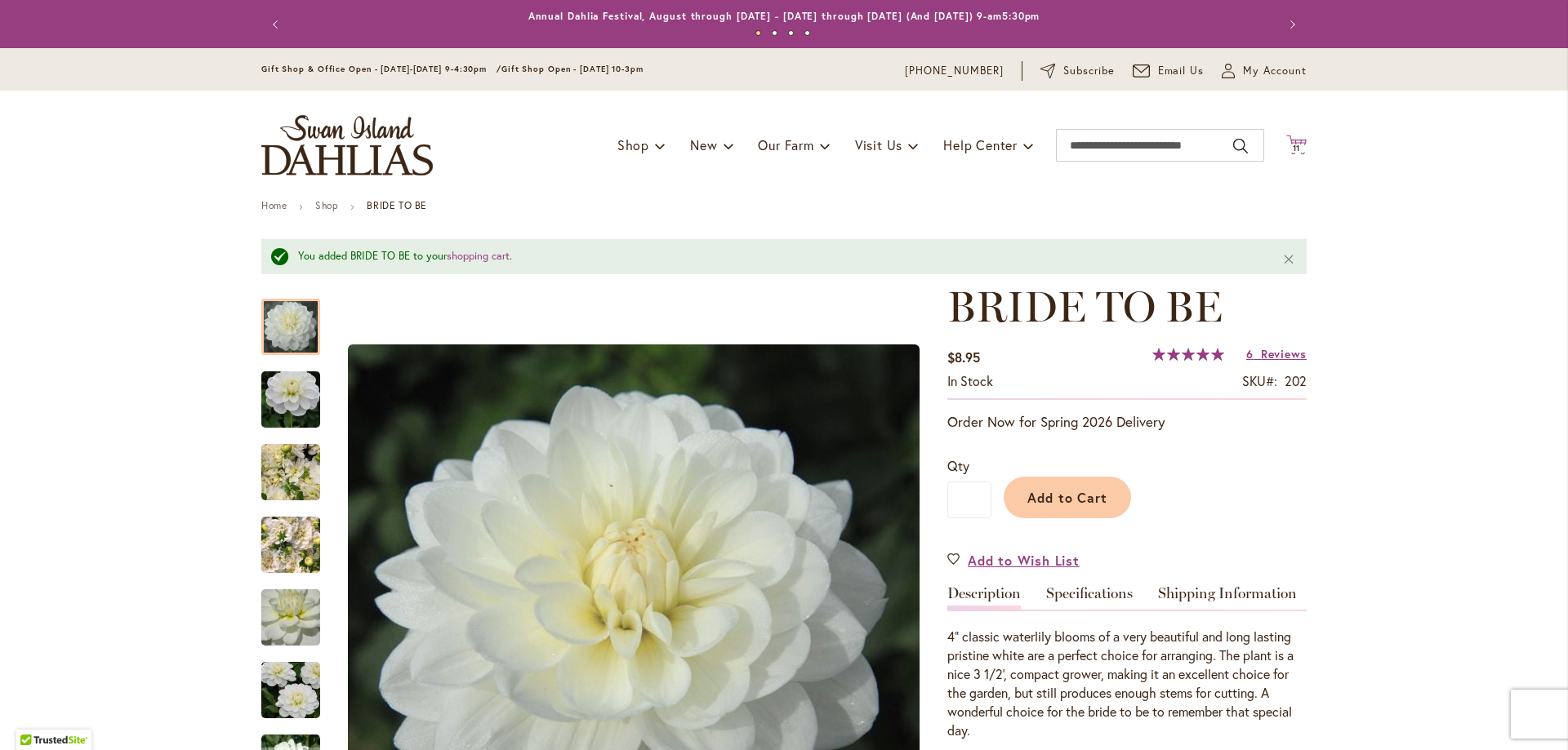
click at [1293, 145] on span "11" at bounding box center [1297, 148] width 8 height 11
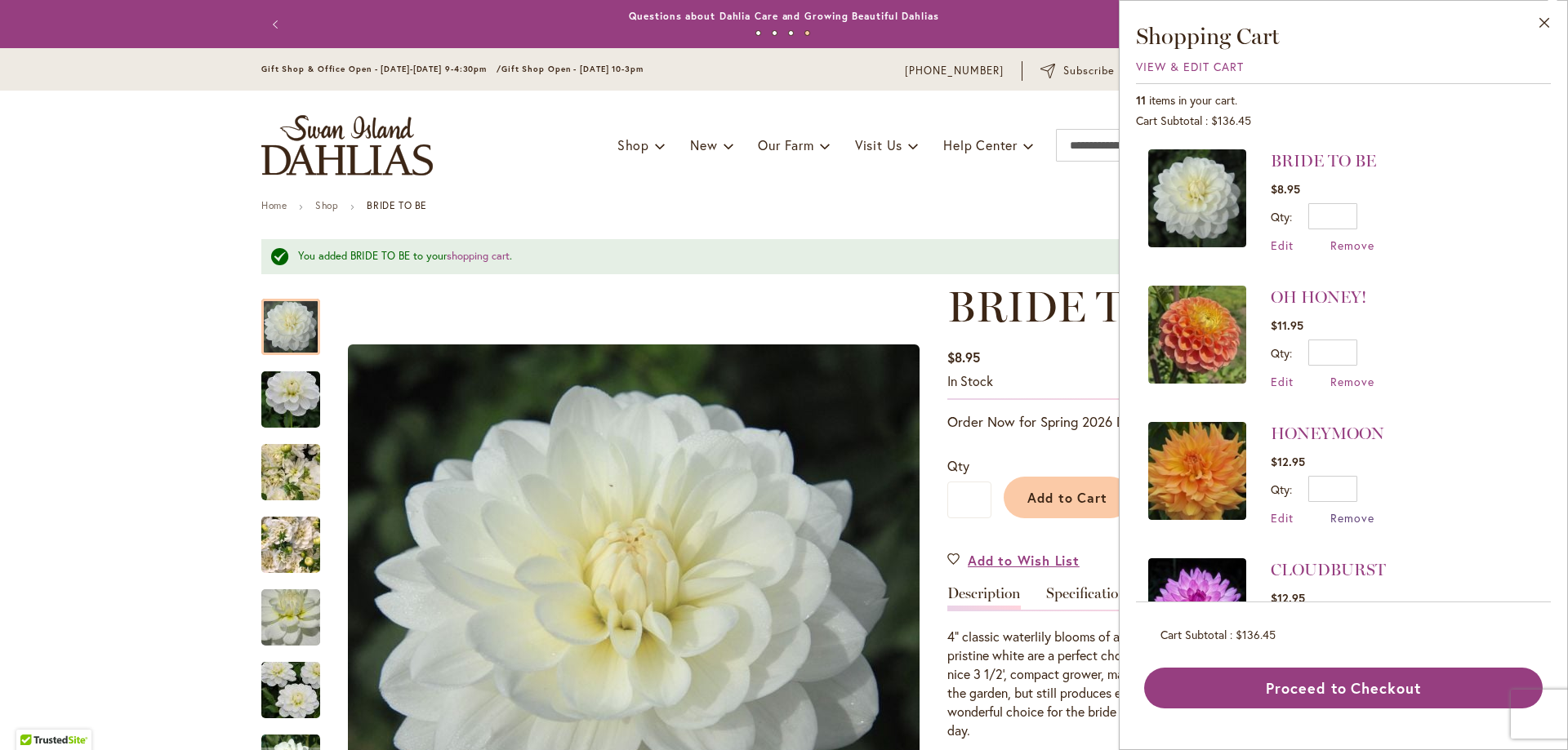
click at [1359, 518] on span "Remove" at bounding box center [1352, 518] width 44 height 16
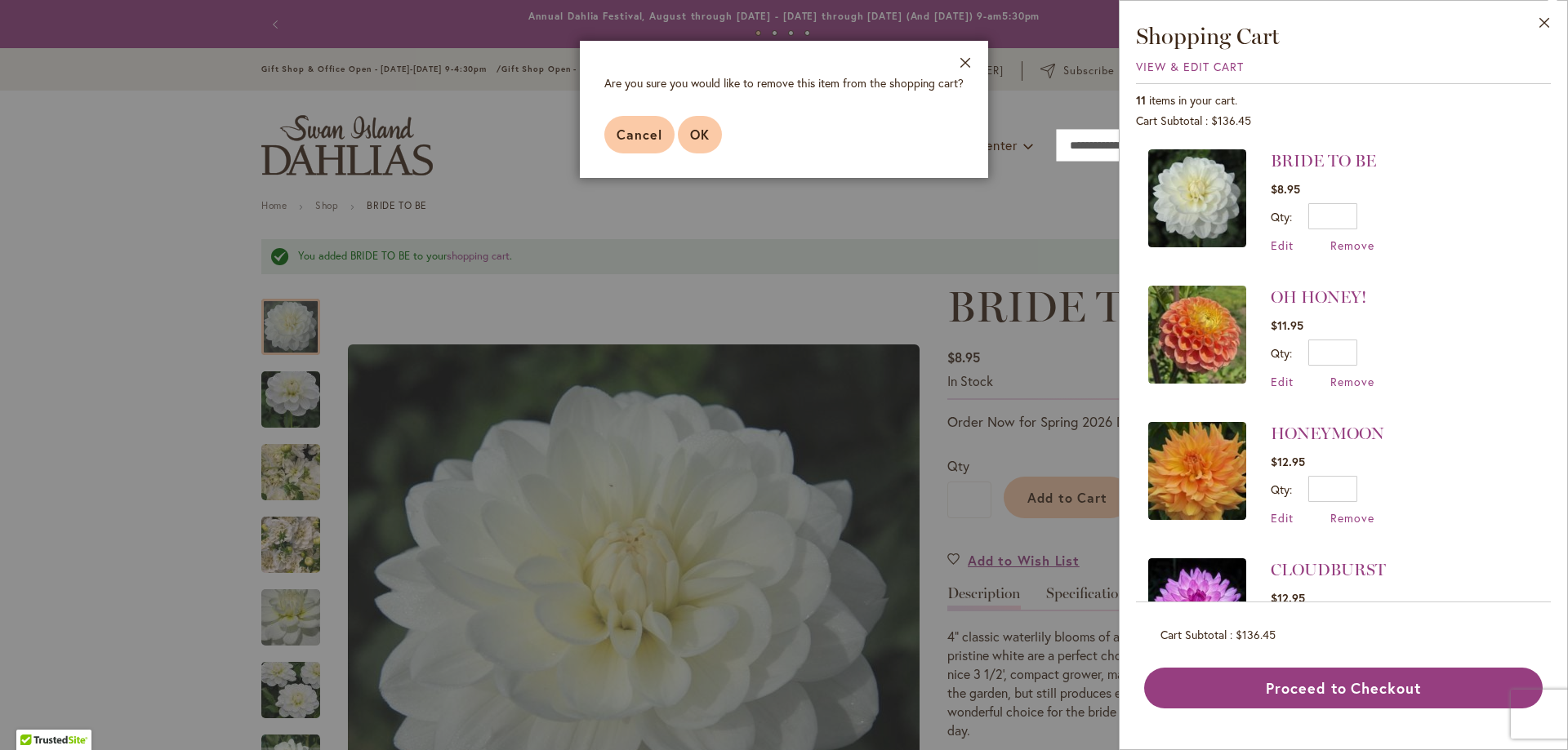
click at [700, 136] on span "OK" at bounding box center [700, 134] width 20 height 17
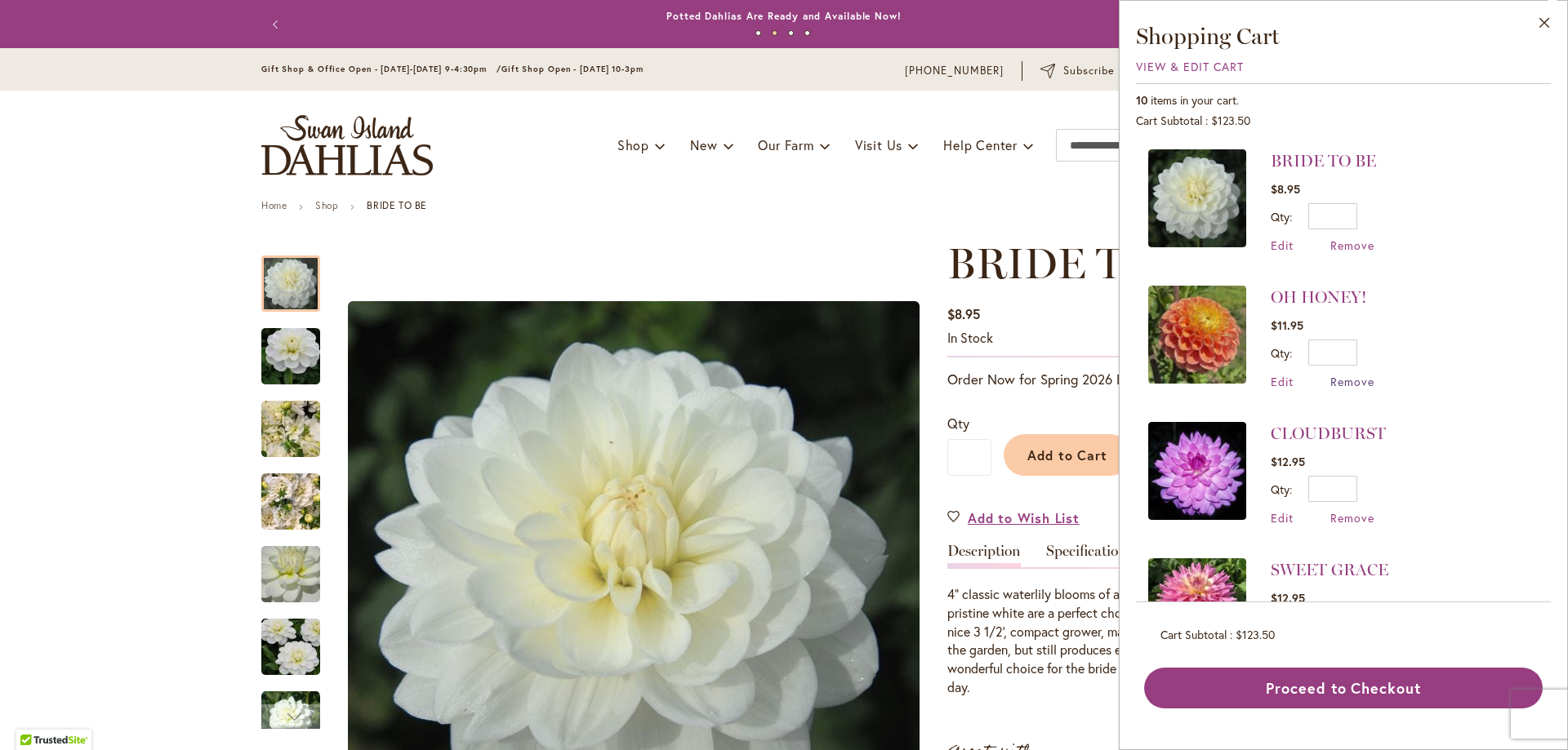
click at [1341, 377] on span "Remove" at bounding box center [1352, 382] width 44 height 16
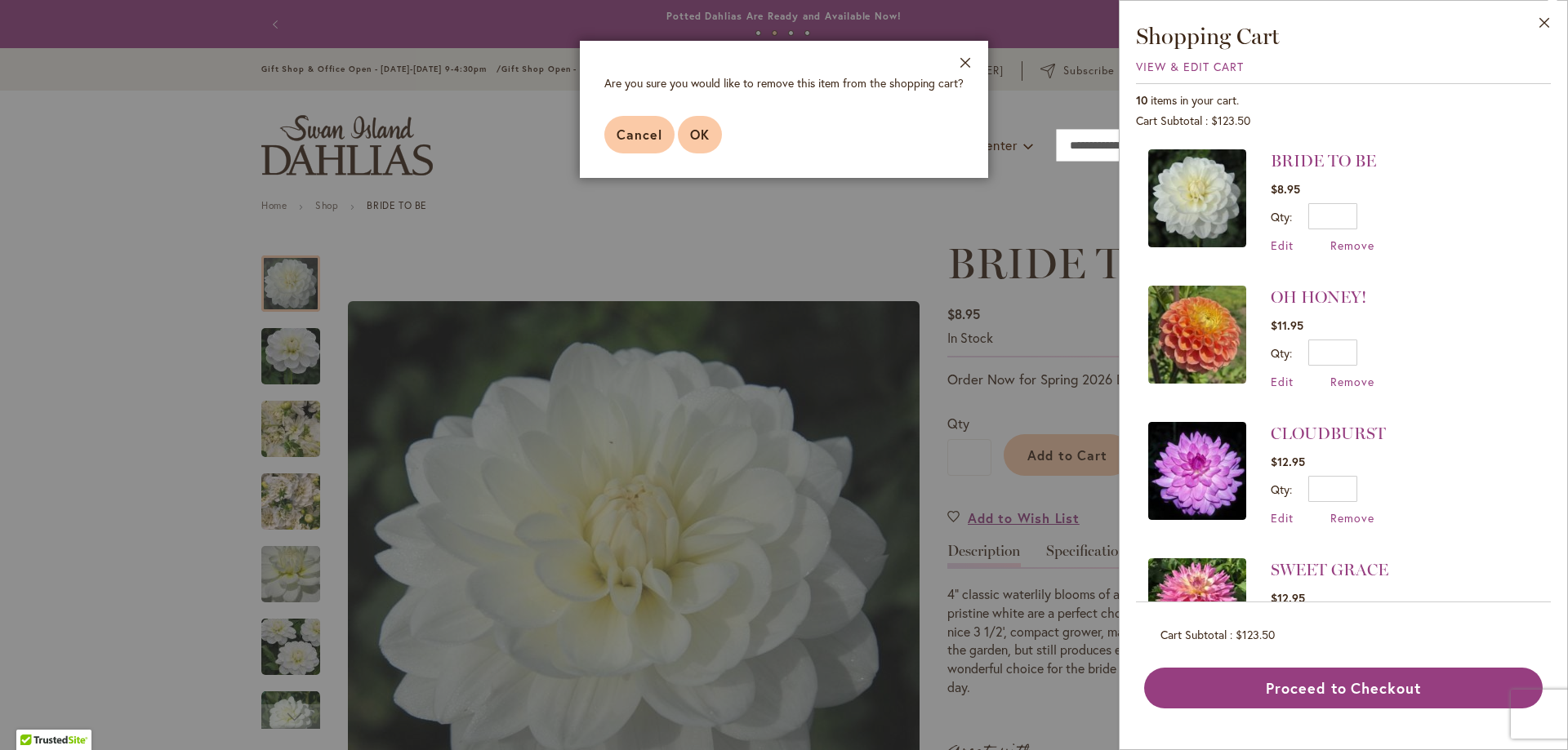
click at [695, 134] on span "OK" at bounding box center [700, 134] width 20 height 17
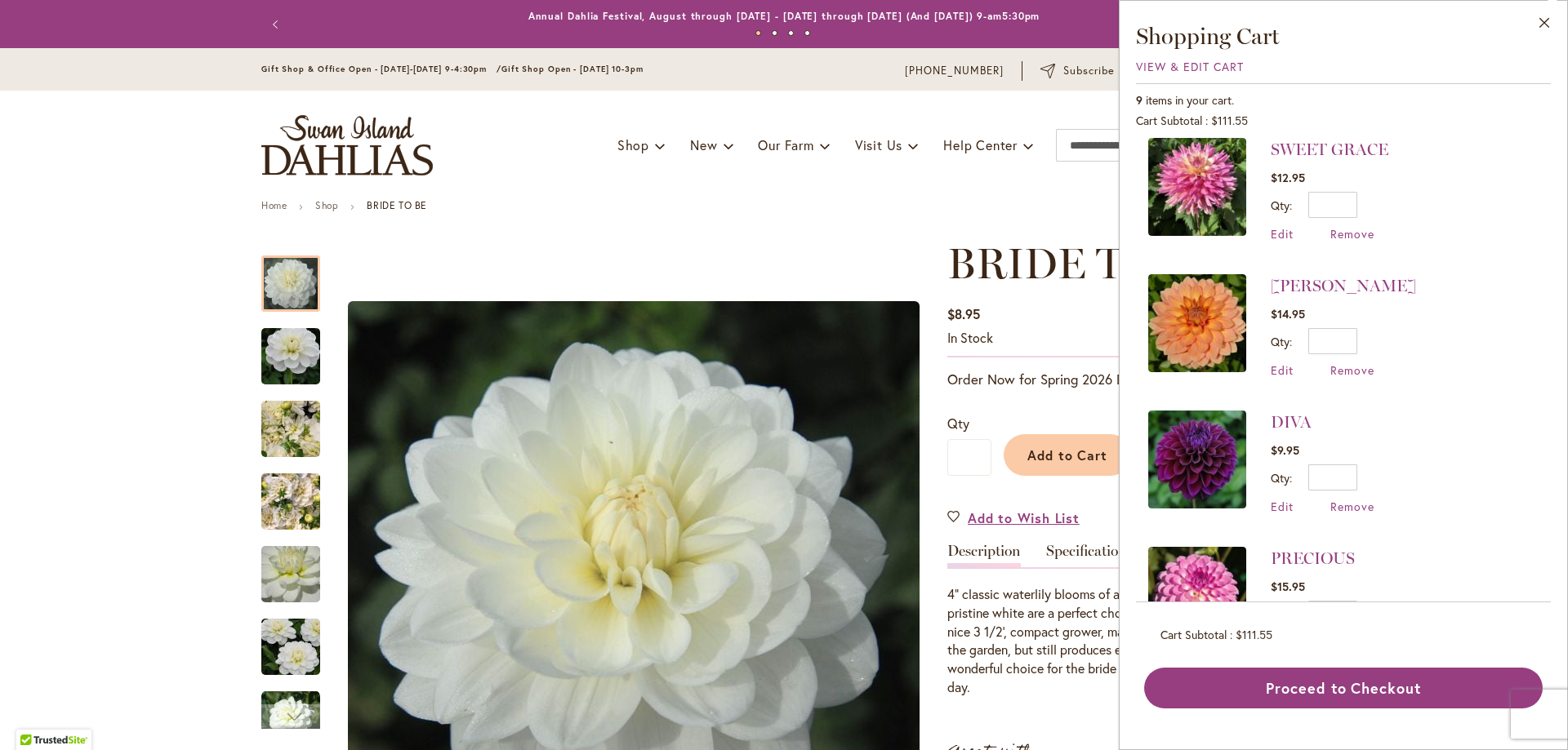
scroll to position [281, 0]
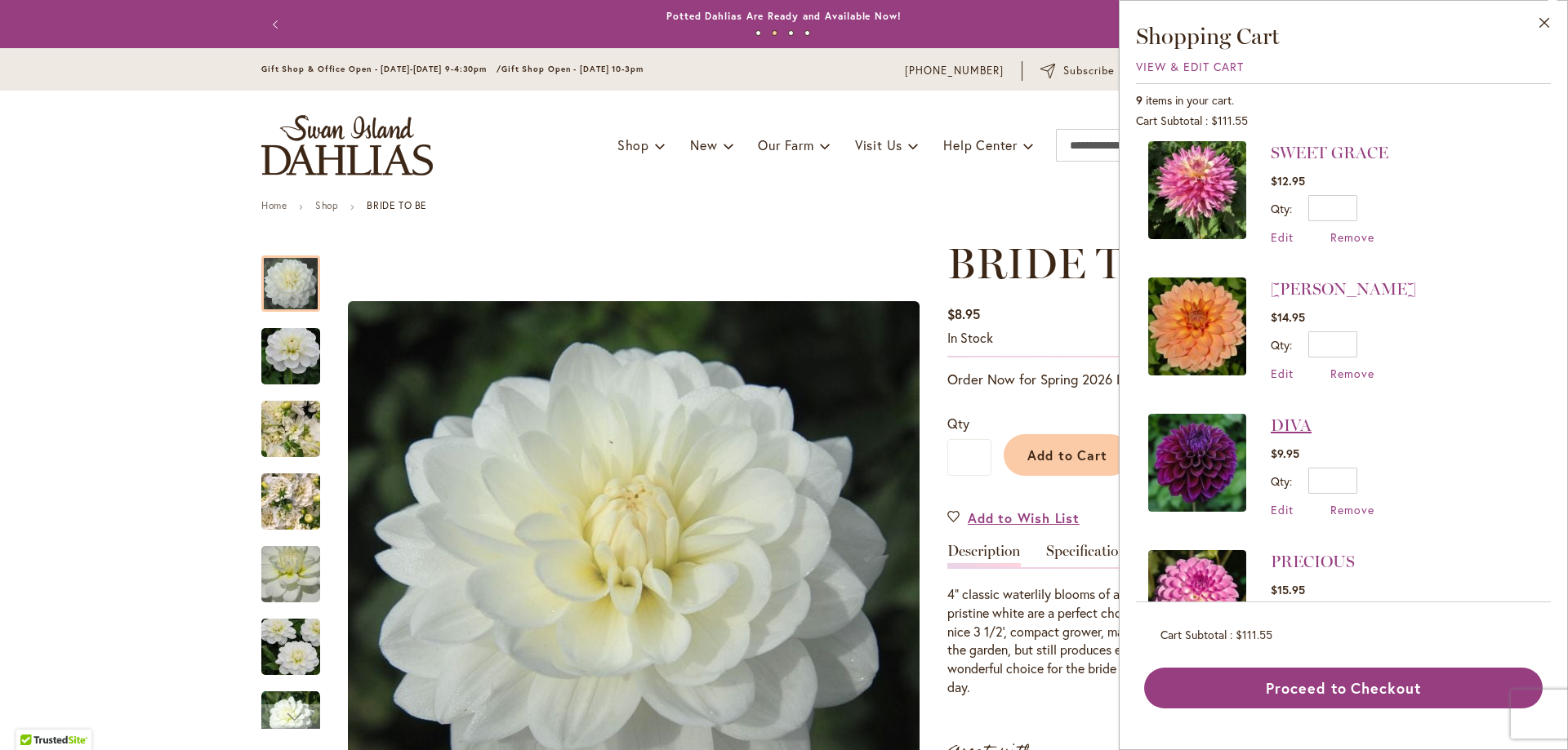
click at [1299, 425] on link "DIVA" at bounding box center [1291, 425] width 41 height 20
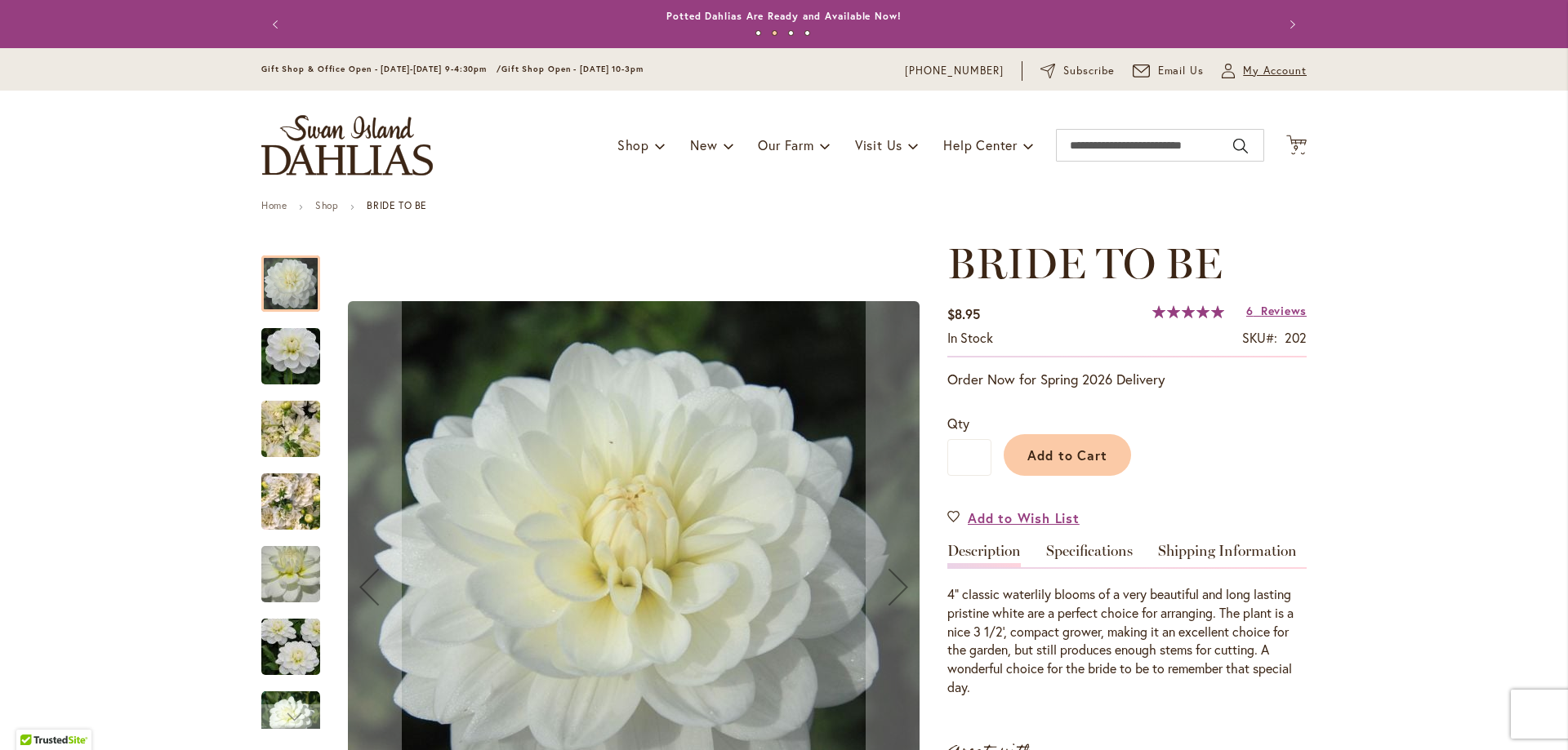
click at [1245, 71] on span "My Account" at bounding box center [1275, 71] width 64 height 16
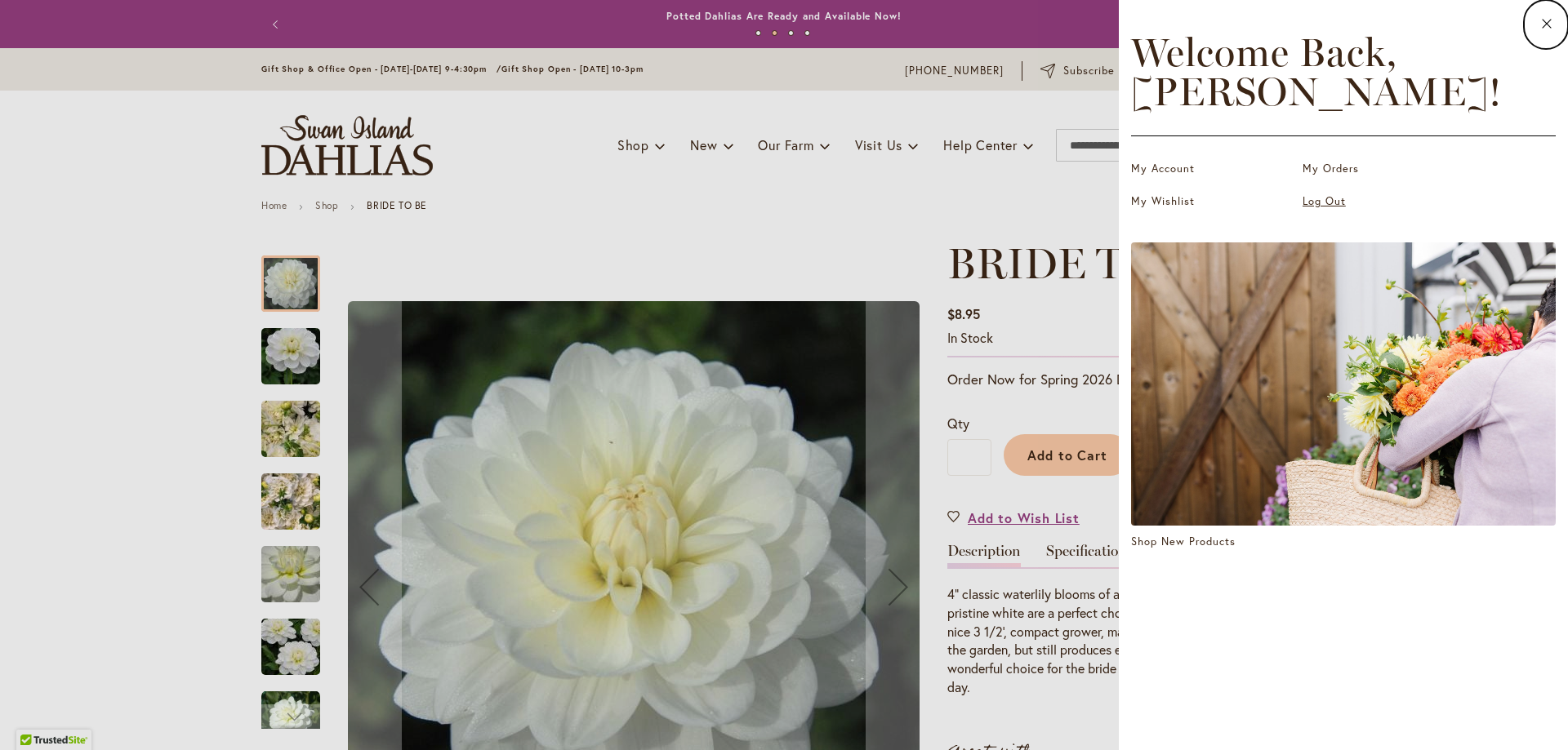
click at [1318, 195] on link "Log Out" at bounding box center [1384, 202] width 163 height 16
